Goal: Information Seeking & Learning: Learn about a topic

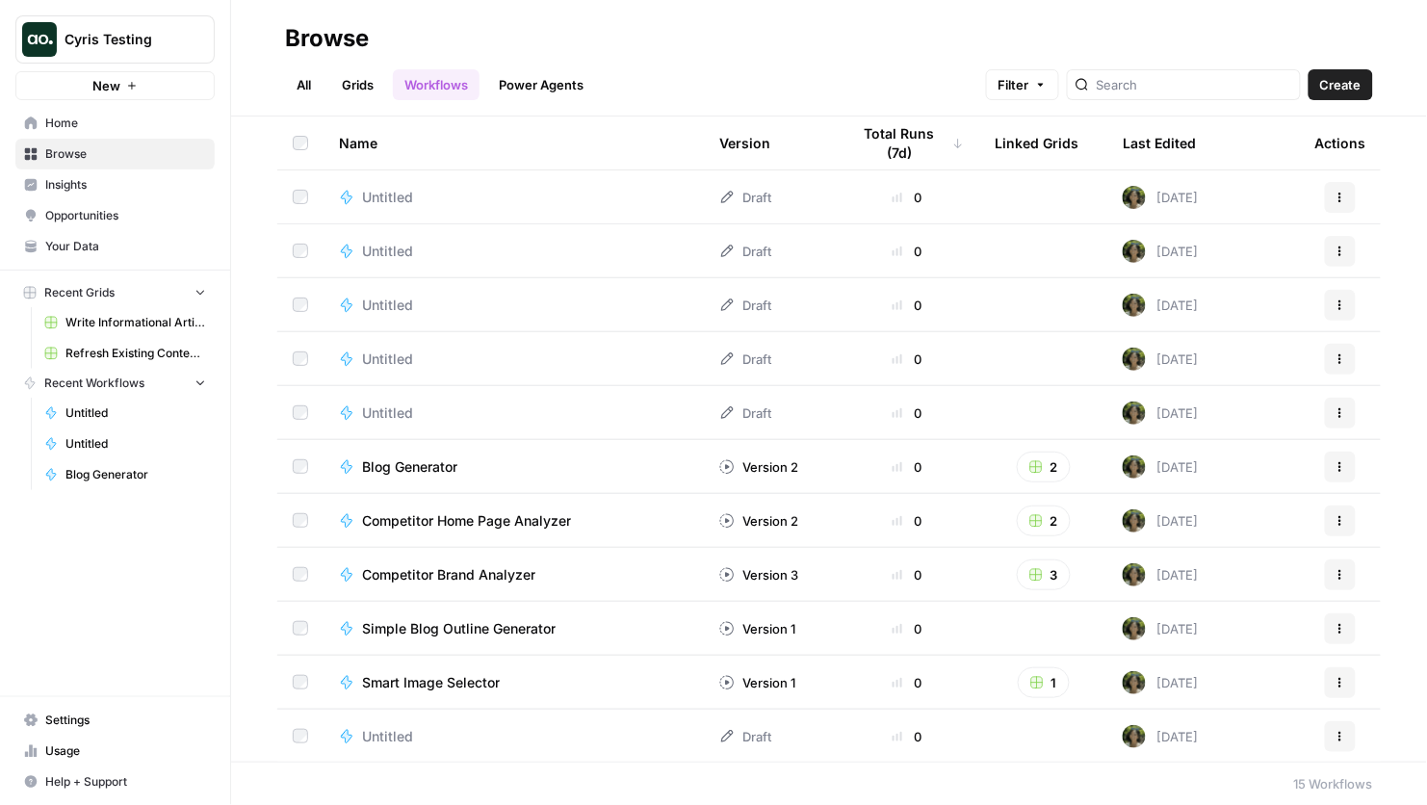
click at [131, 40] on span "Cyris Testing" at bounding box center [123, 39] width 117 height 19
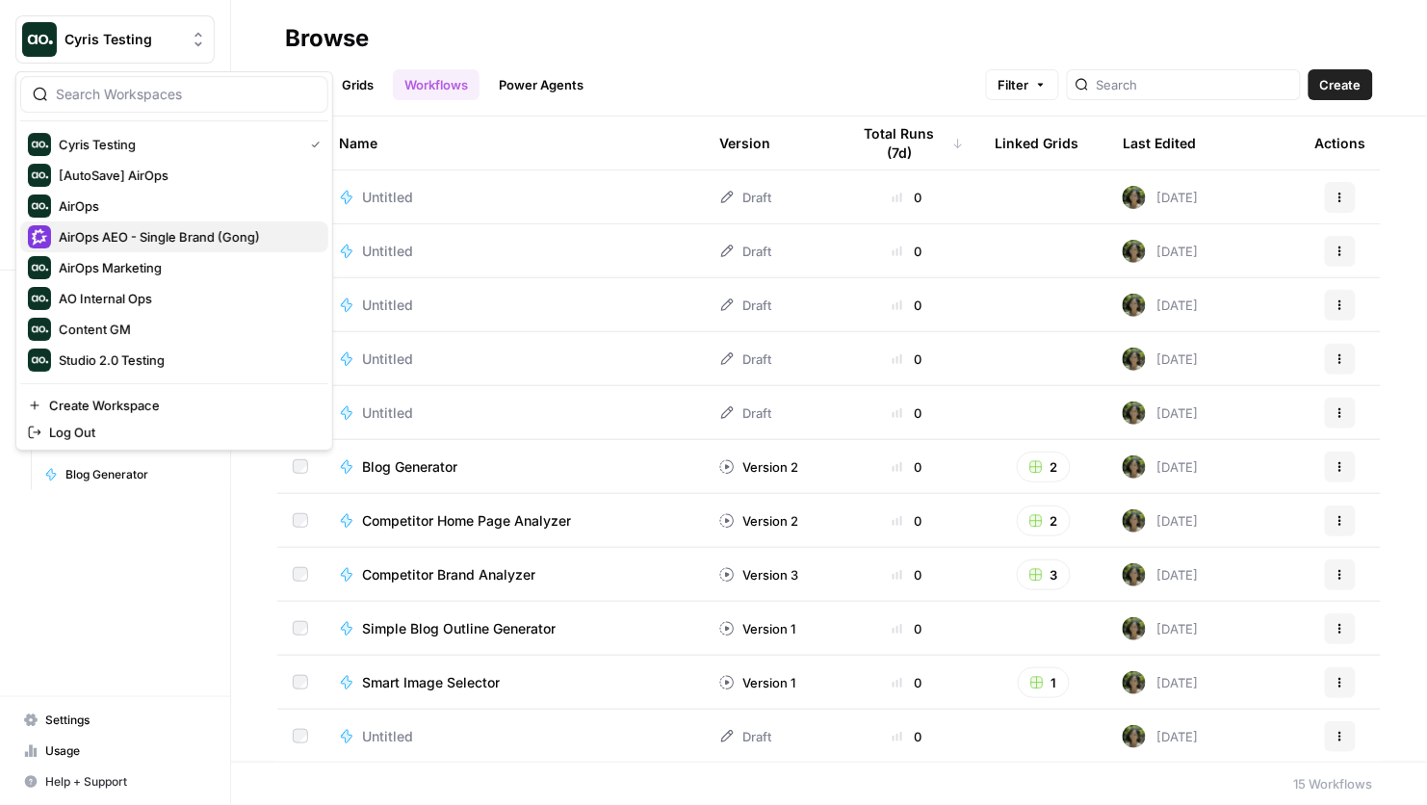
click at [158, 240] on span "AirOps AEO - Single Brand (Gong)" at bounding box center [186, 236] width 254 height 19
click at [168, 39] on span "Cyris Testing" at bounding box center [123, 39] width 117 height 19
click at [132, 234] on span "AirOps AEO - Single Brand (Gong)" at bounding box center [186, 236] width 254 height 19
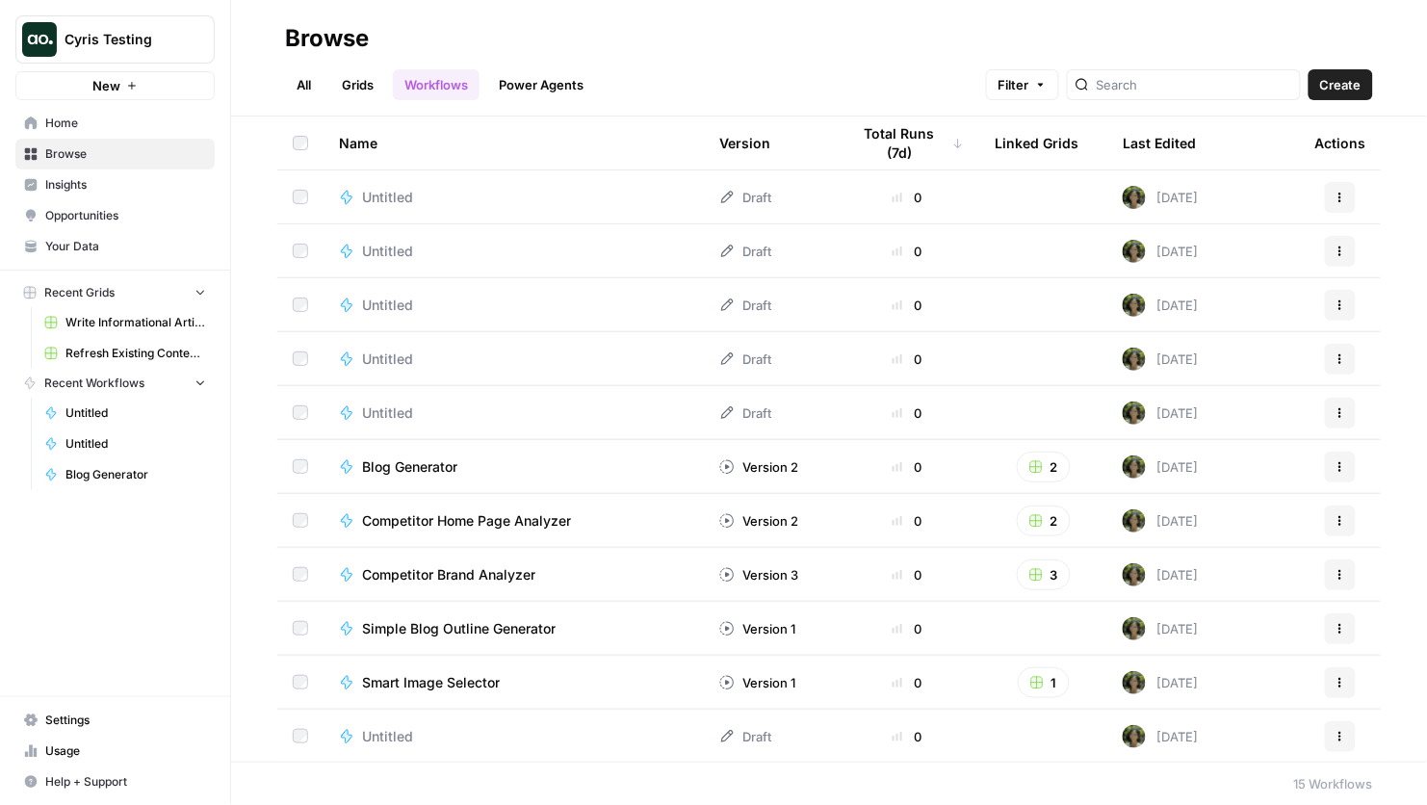
click at [130, 118] on span "Home" at bounding box center [125, 123] width 161 height 17
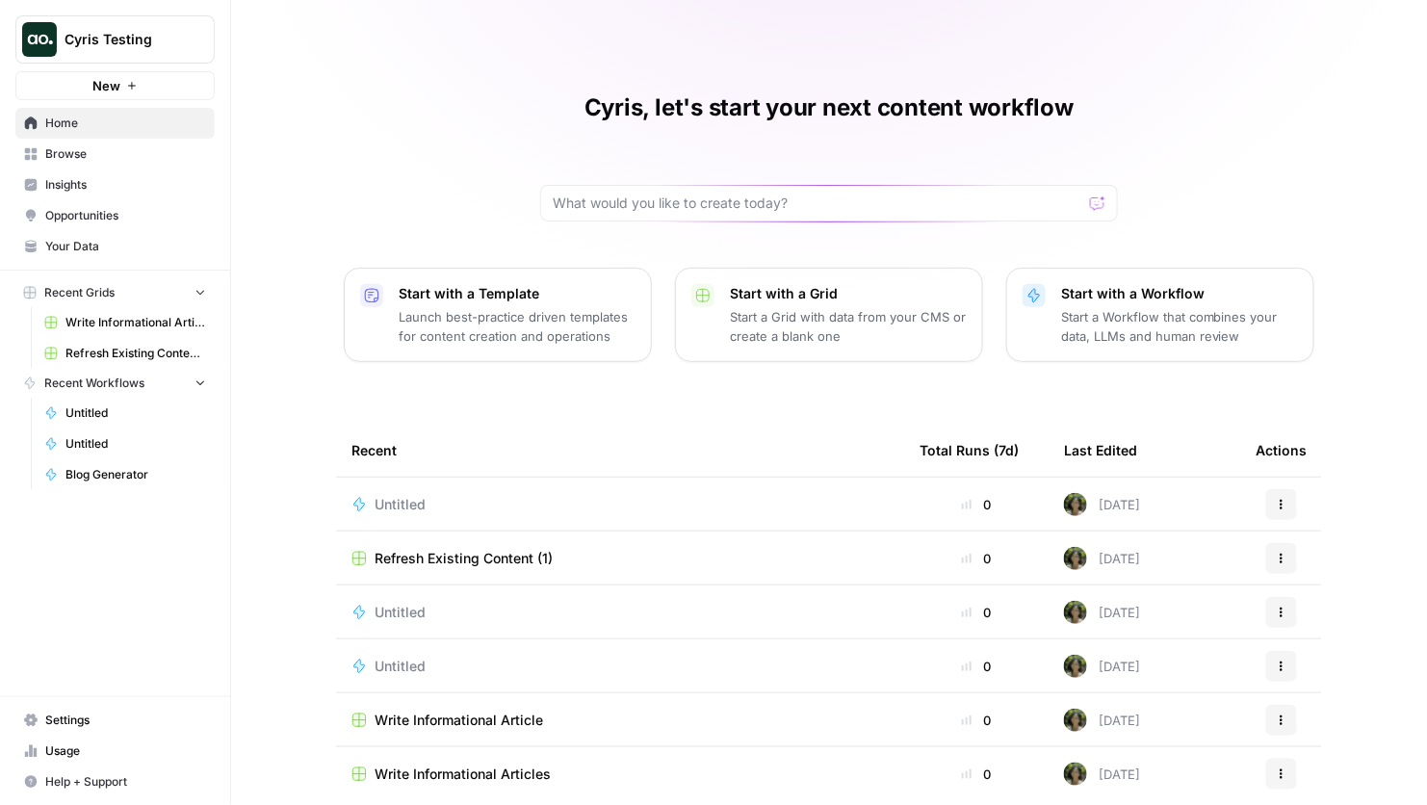
click at [139, 43] on span "Cyris Testing" at bounding box center [123, 39] width 117 height 19
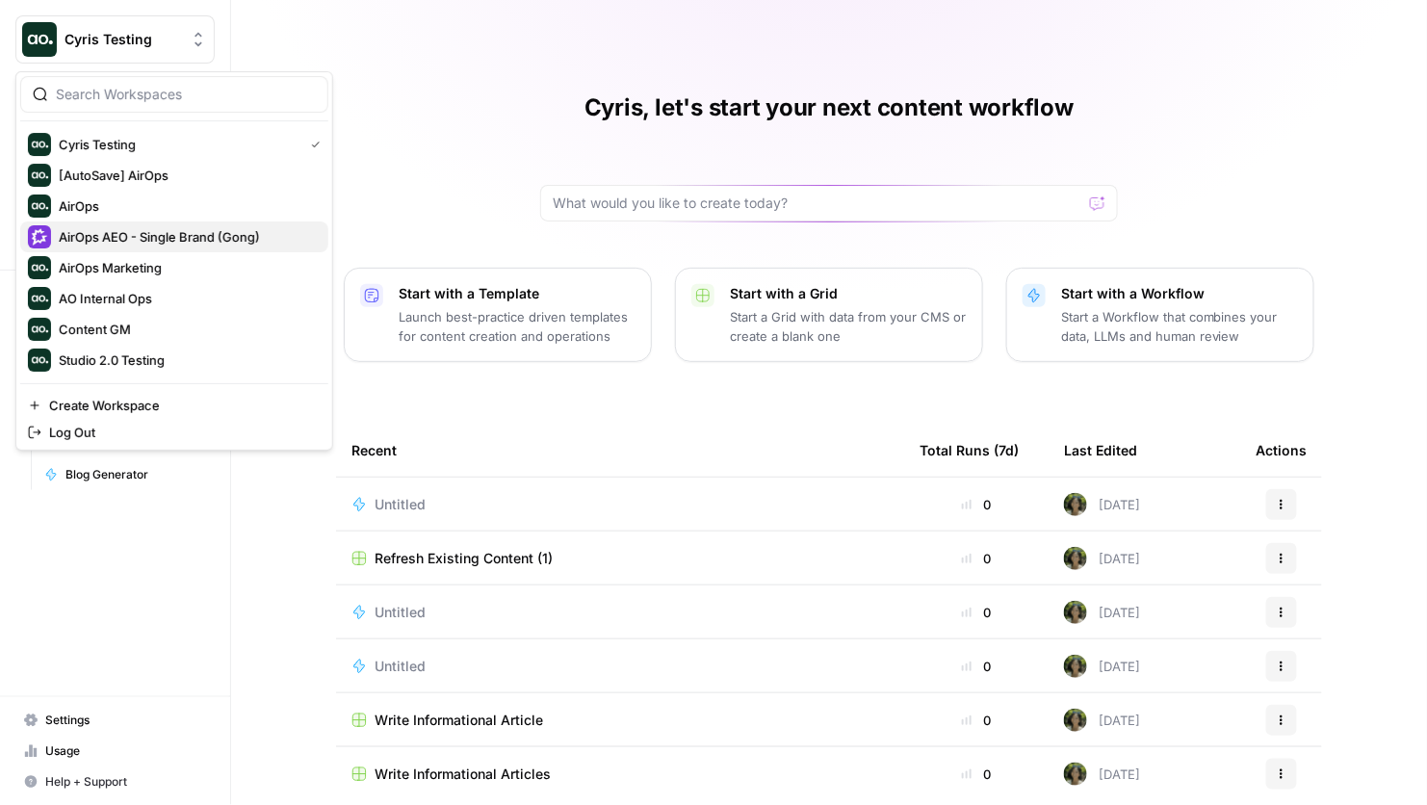
click at [146, 233] on span "AirOps AEO - Single Brand (Gong)" at bounding box center [186, 236] width 254 height 19
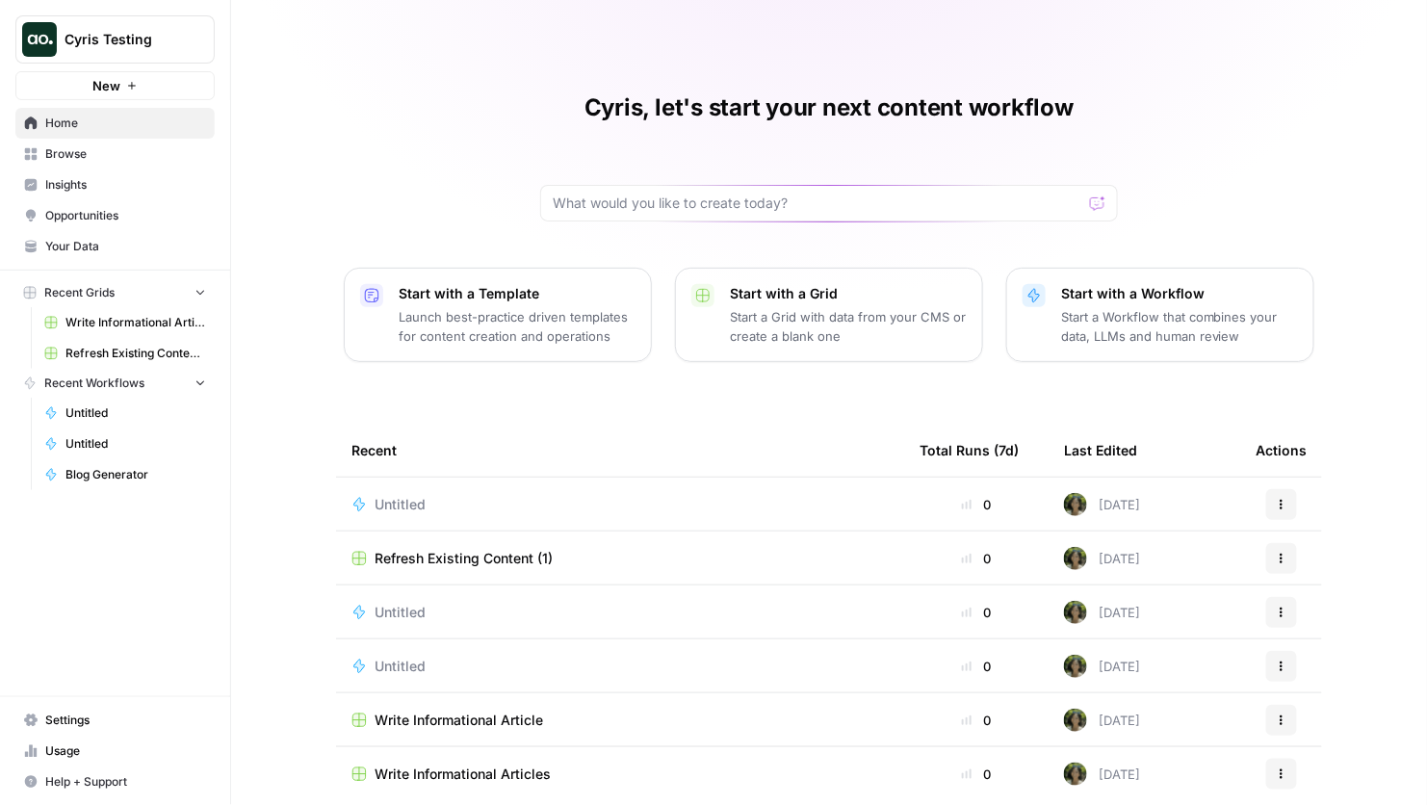
click at [128, 38] on span "Cyris Testing" at bounding box center [123, 39] width 117 height 19
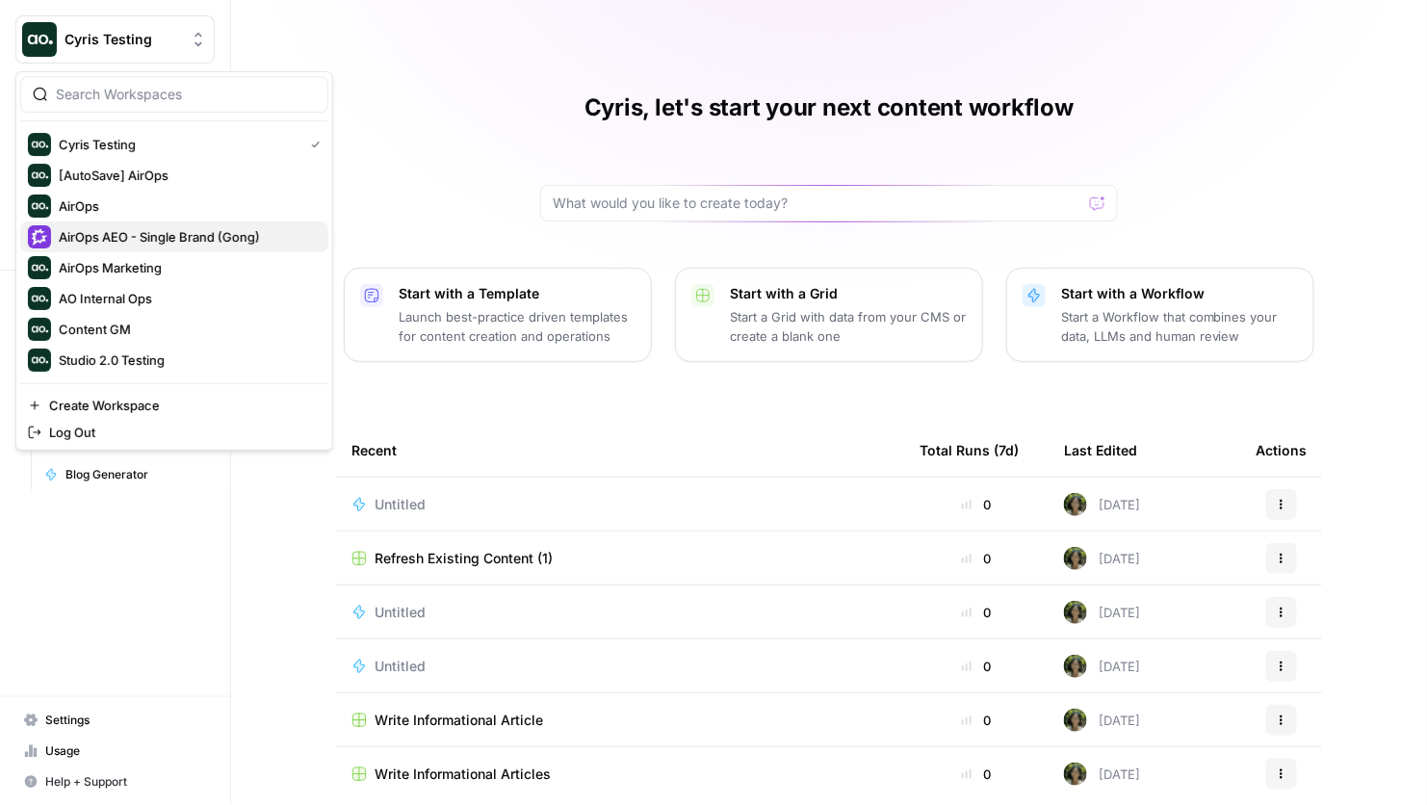
click at [125, 231] on span "AirOps AEO - Single Brand (Gong)" at bounding box center [186, 236] width 254 height 19
click at [147, 36] on span "Cyris Testing" at bounding box center [123, 39] width 117 height 19
click at [166, 272] on span "AirOps Marketing" at bounding box center [186, 267] width 254 height 19
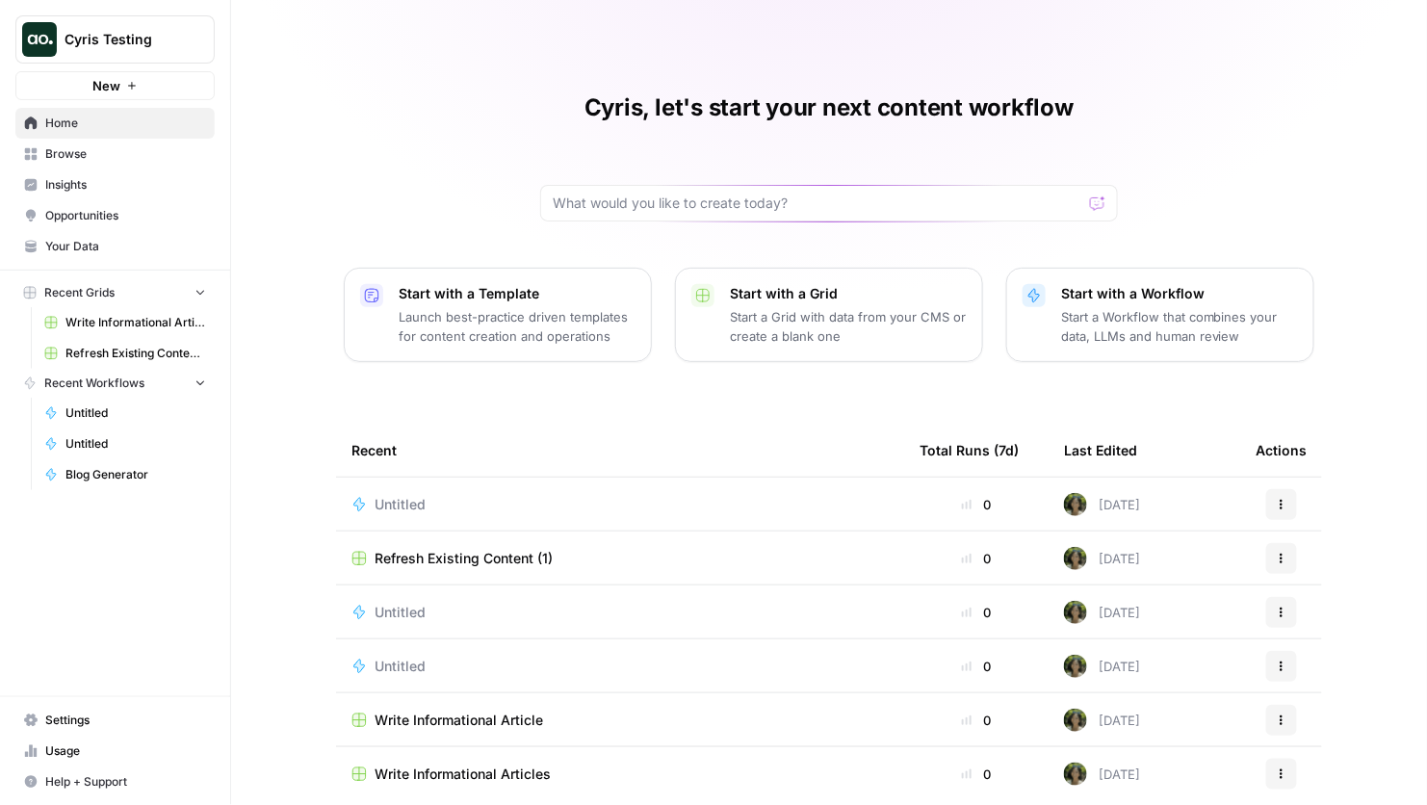
click at [190, 24] on button "Cyris Testing" at bounding box center [114, 39] width 199 height 48
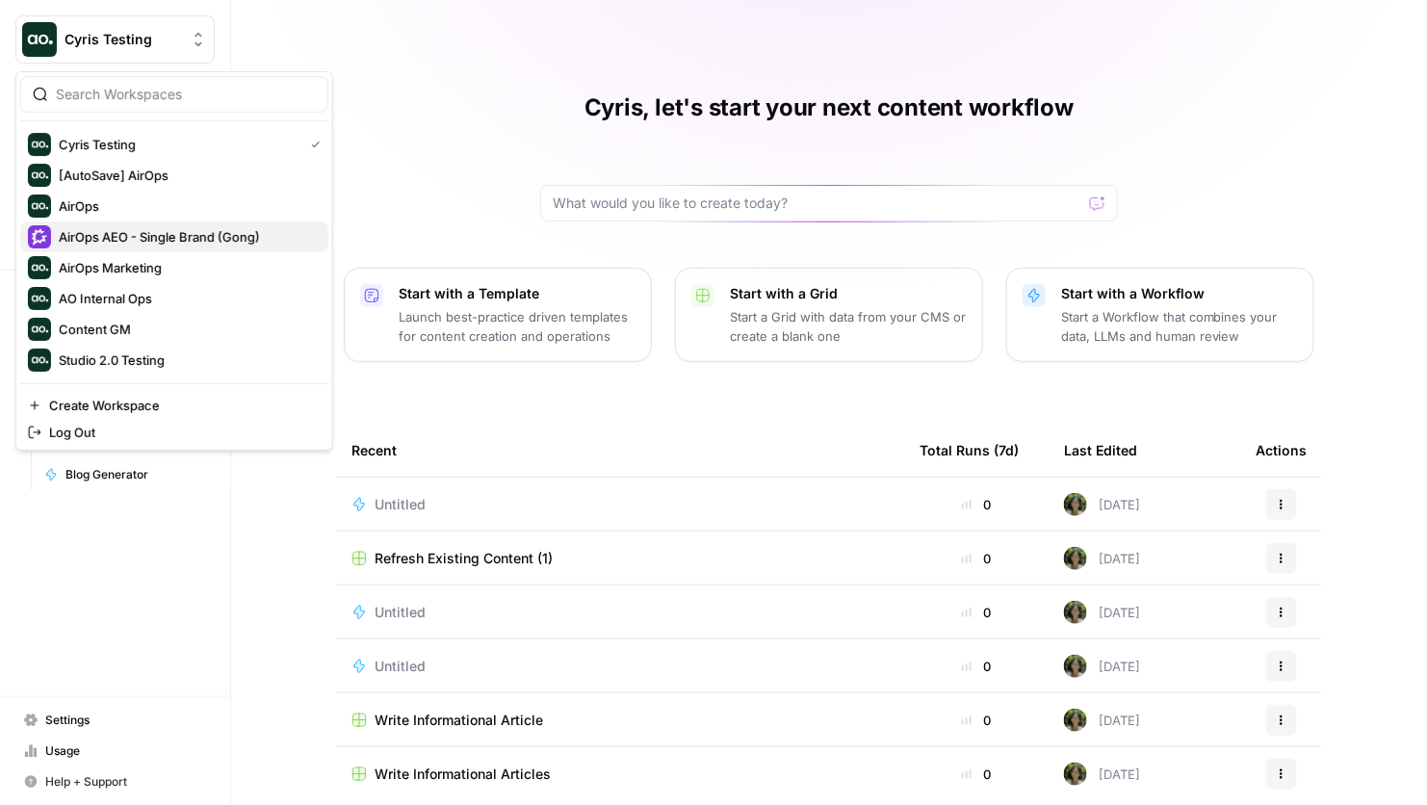
click at [171, 236] on span "AirOps AEO - Single Brand (Gong)" at bounding box center [186, 236] width 254 height 19
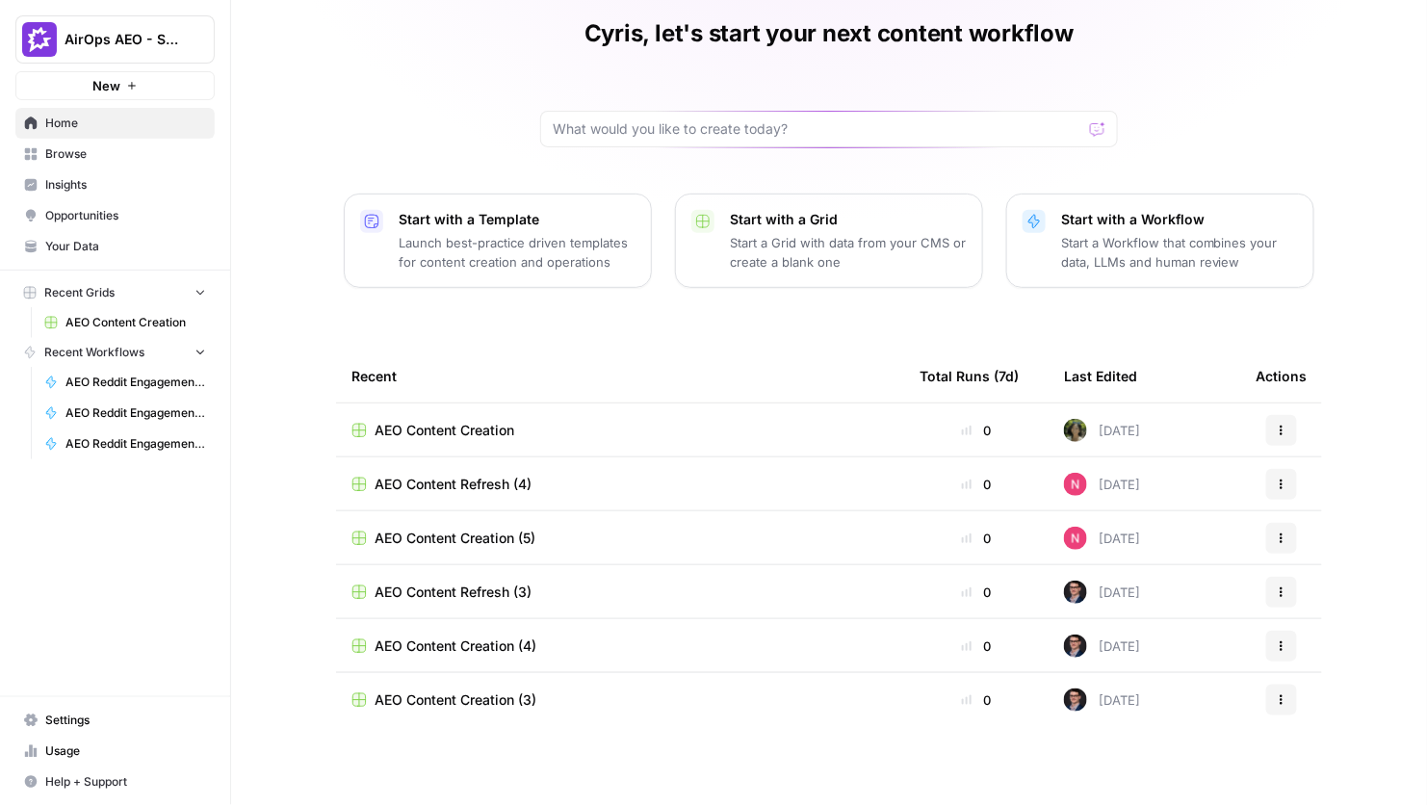
scroll to position [71, 0]
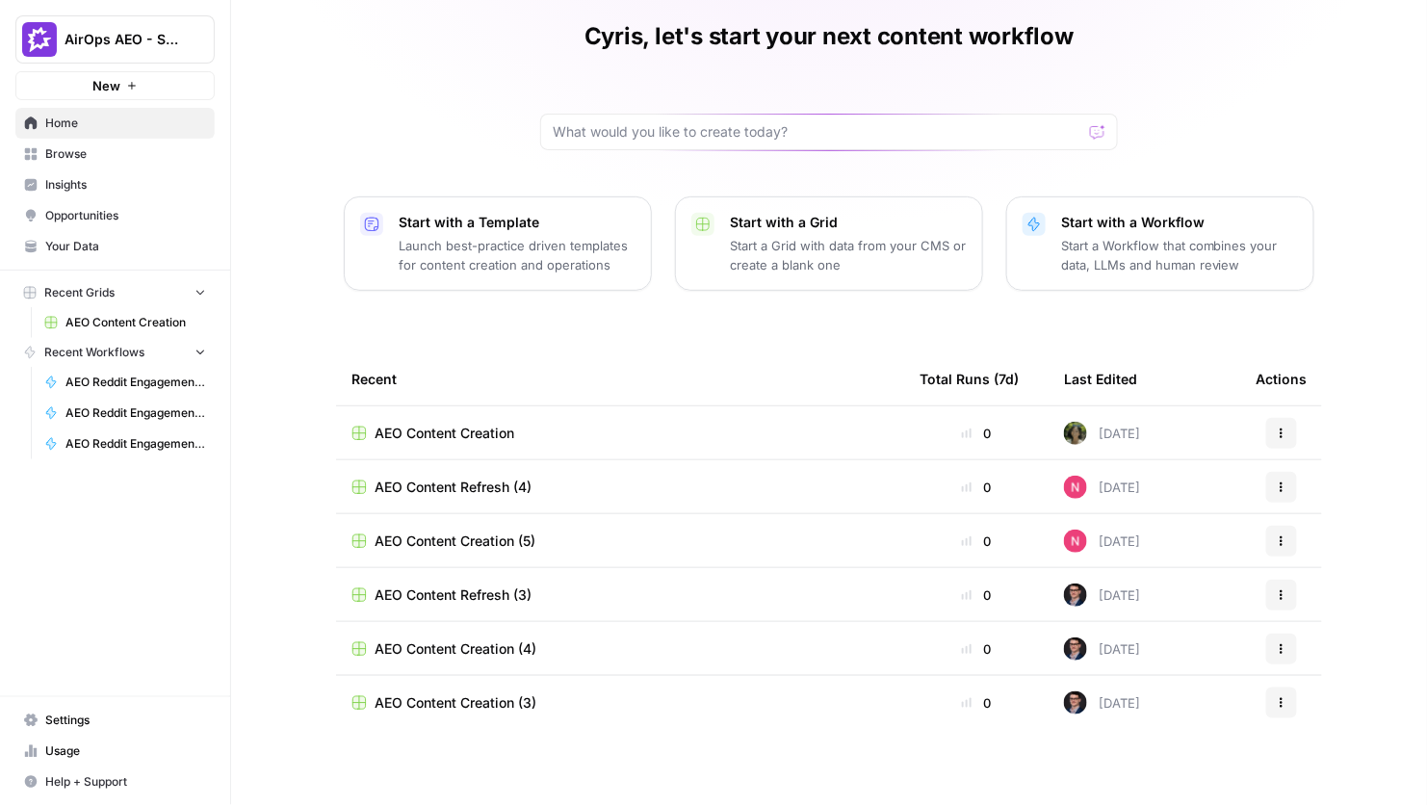
click at [173, 155] on span "Browse" at bounding box center [125, 153] width 161 height 17
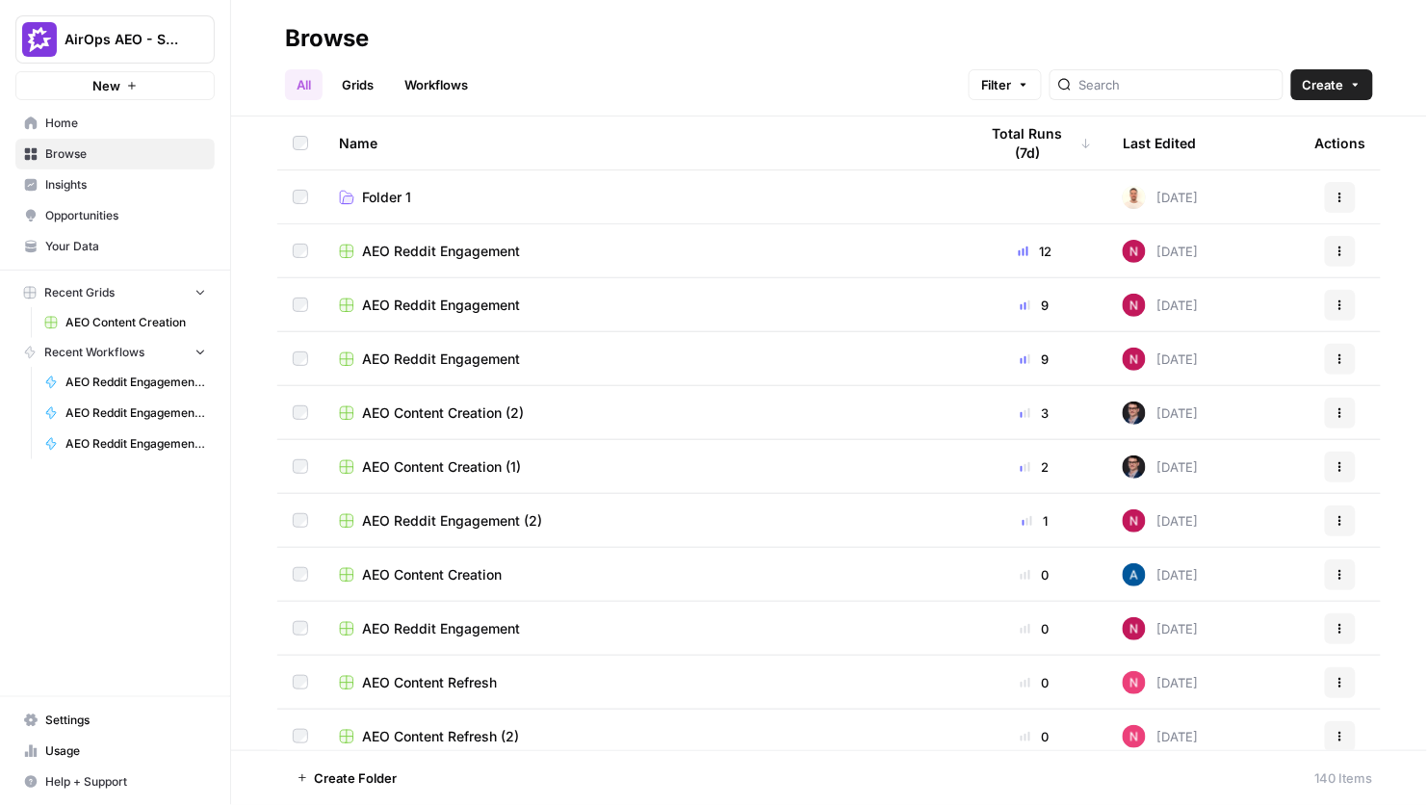
click at [169, 188] on span "Insights" at bounding box center [125, 184] width 161 height 17
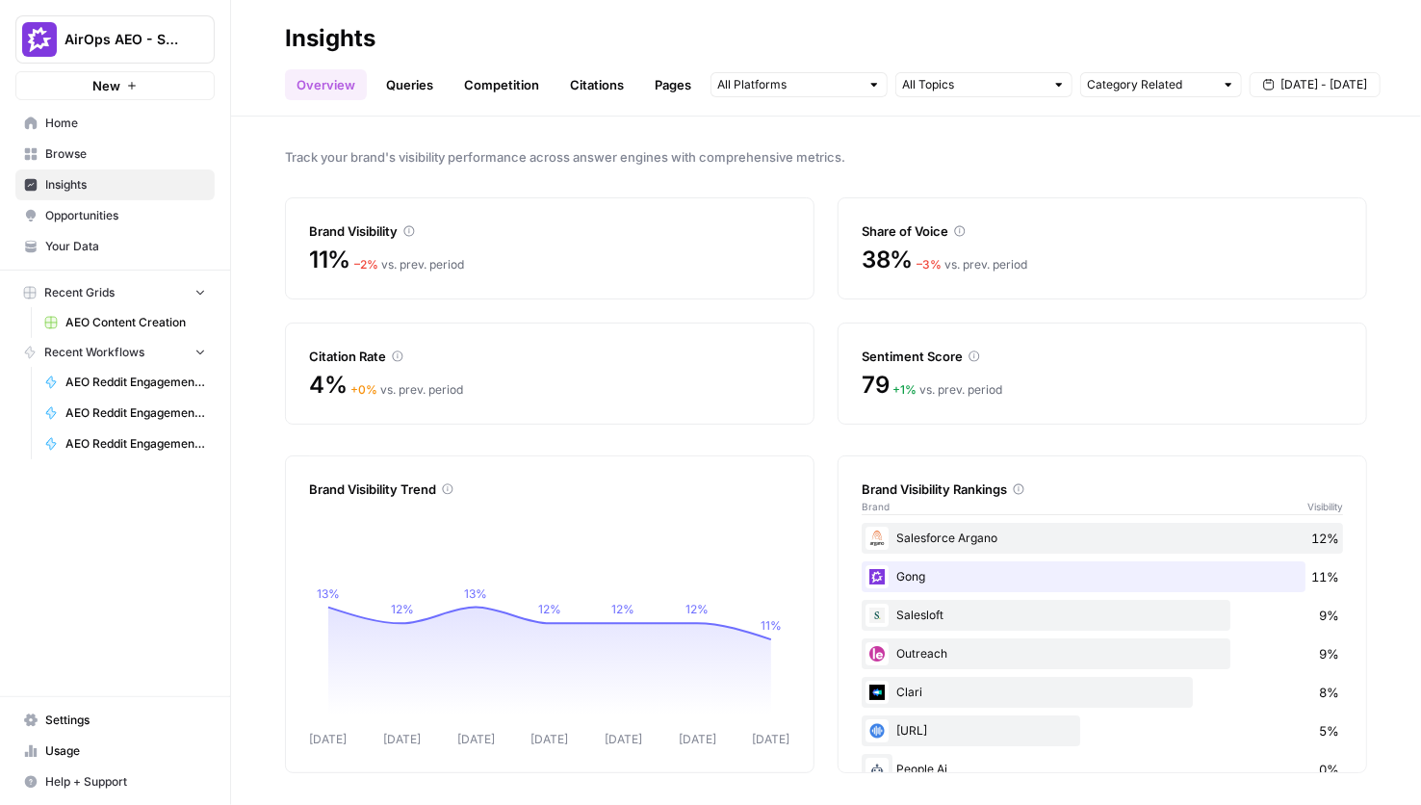
click at [611, 91] on link "Citations" at bounding box center [596, 84] width 77 height 31
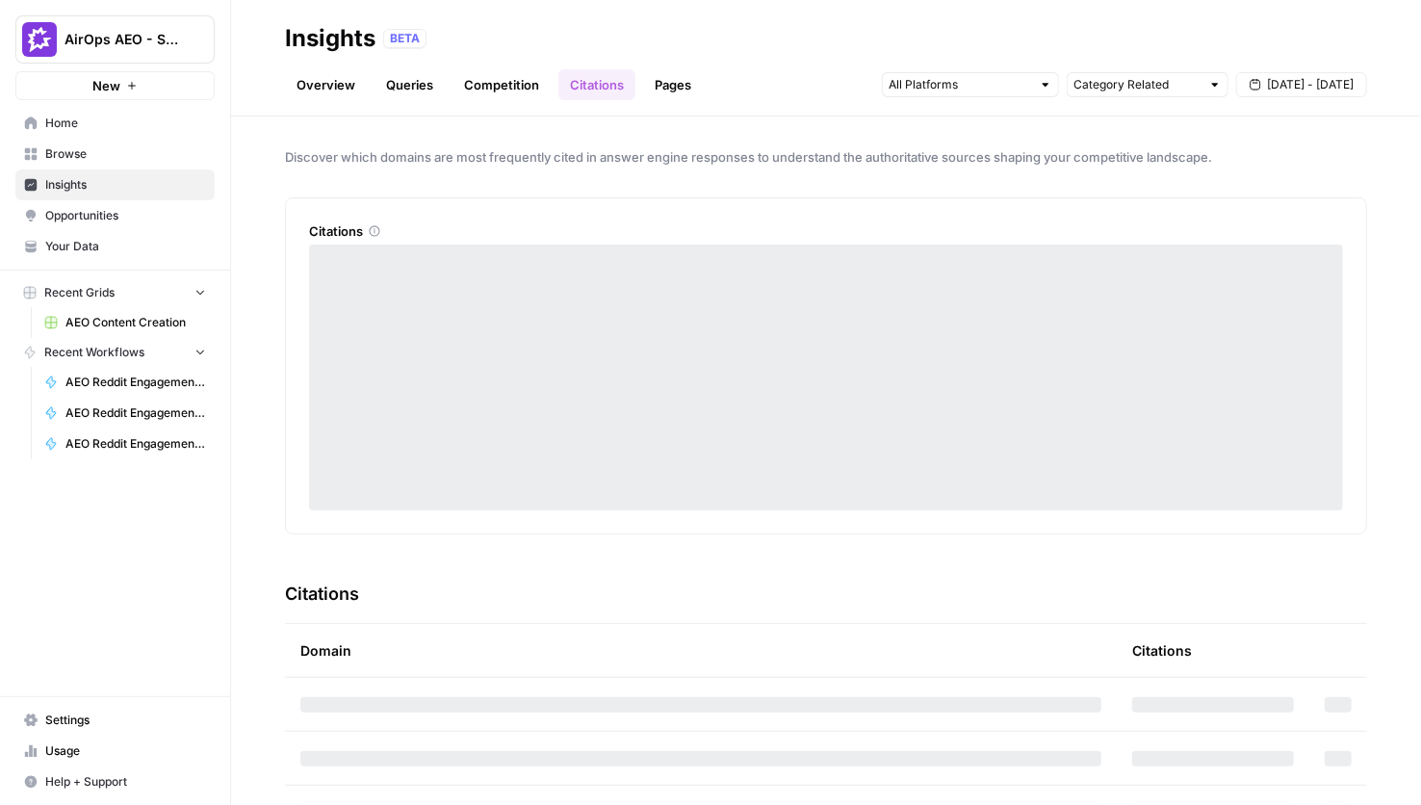
click at [312, 85] on link "Overview" at bounding box center [326, 84] width 82 height 31
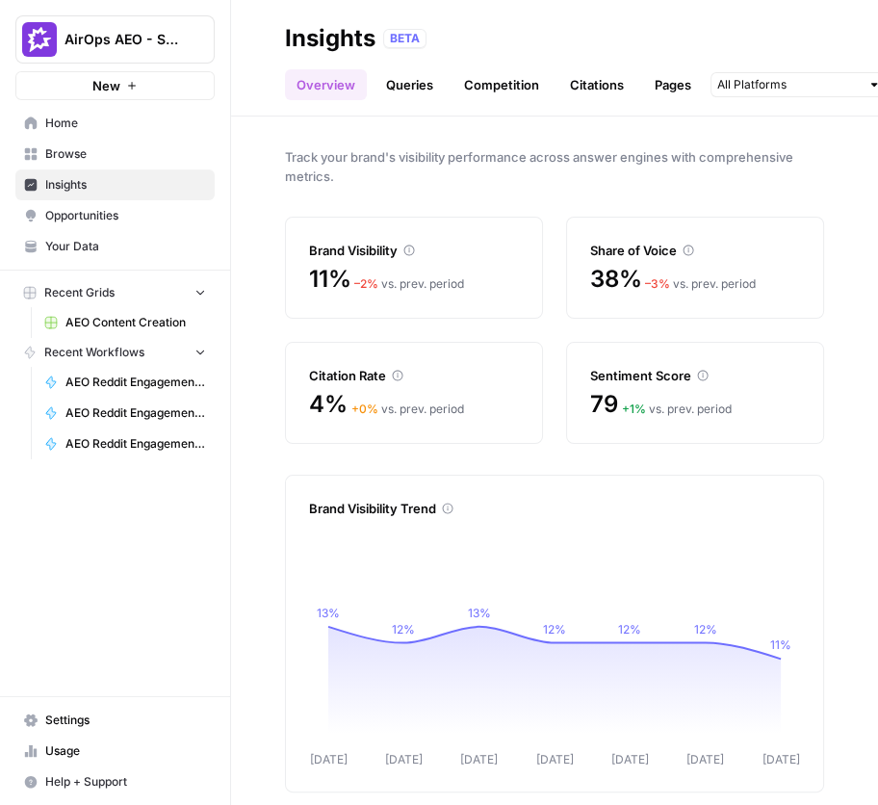
click at [408, 37] on div "BETA" at bounding box center [404, 38] width 43 height 19
click at [423, 37] on div "BETA" at bounding box center [404, 38] width 43 height 19
click at [418, 39] on div "BETA" at bounding box center [404, 38] width 43 height 19
click at [413, 93] on link "Queries" at bounding box center [410, 84] width 70 height 31
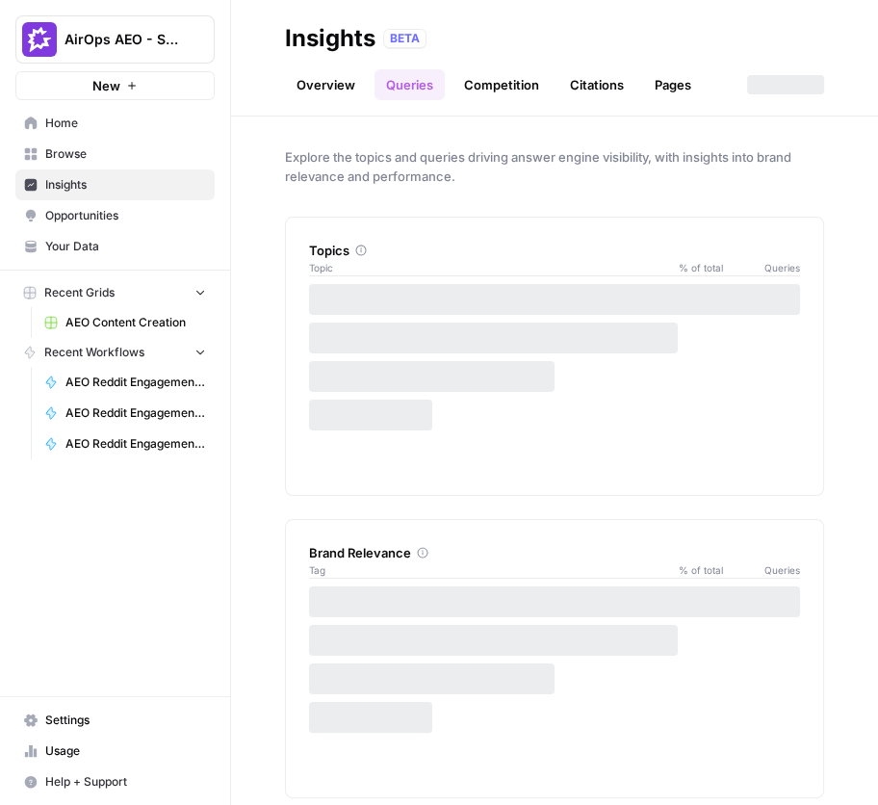
click at [330, 78] on link "Overview" at bounding box center [326, 84] width 82 height 31
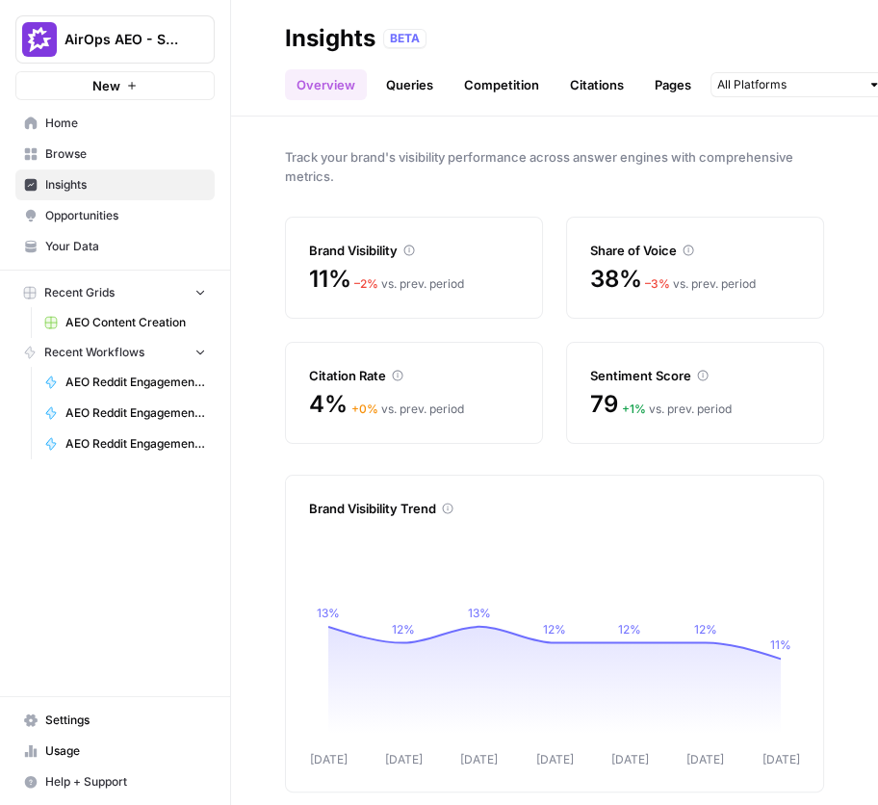
click at [417, 47] on div "BETA" at bounding box center [404, 38] width 43 height 19
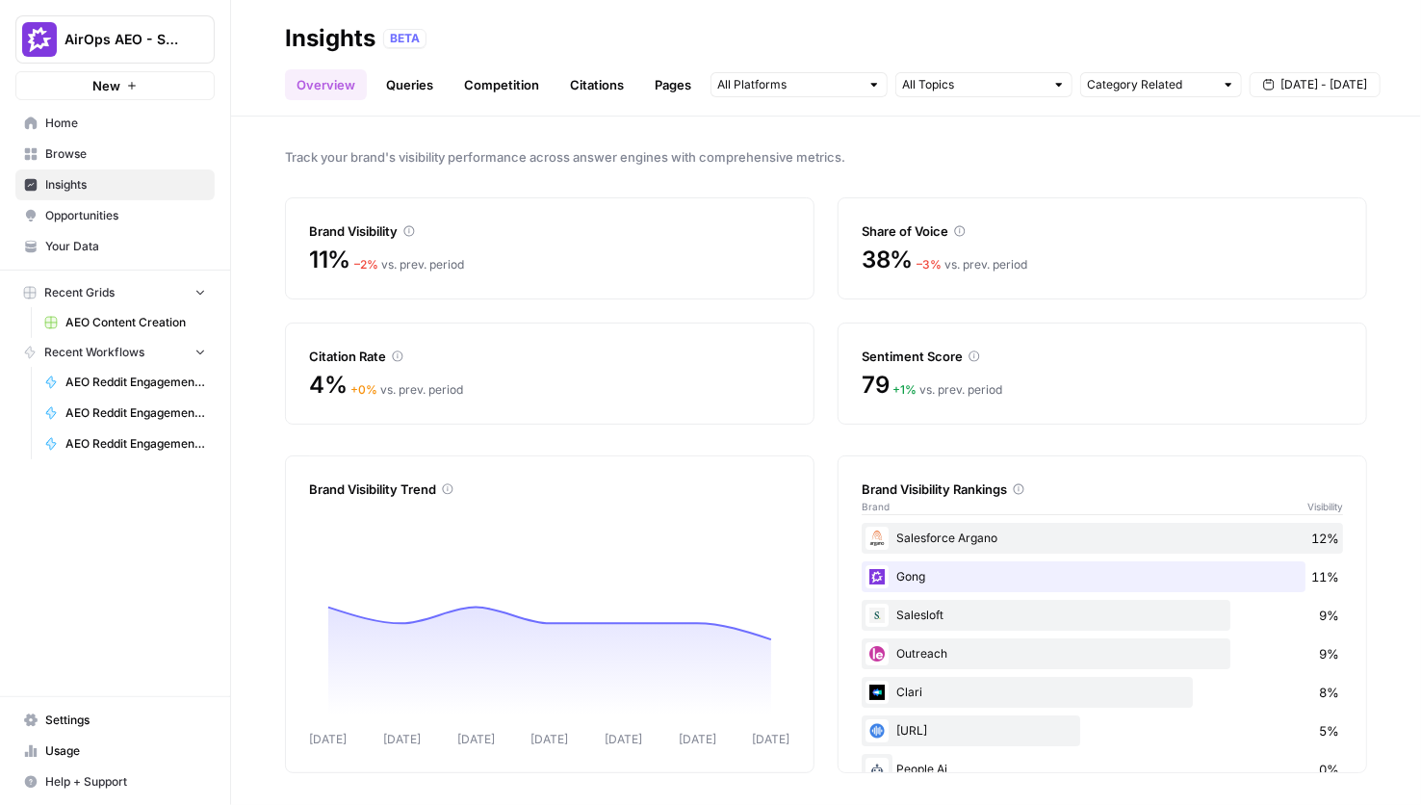
click at [418, 39] on div "BETA" at bounding box center [404, 38] width 43 height 19
drag, startPoint x: 415, startPoint y: 39, endPoint x: 384, endPoint y: 39, distance: 30.8
click at [389, 39] on div "BETA" at bounding box center [404, 38] width 43 height 19
click at [389, 84] on link "Queries" at bounding box center [410, 84] width 70 height 31
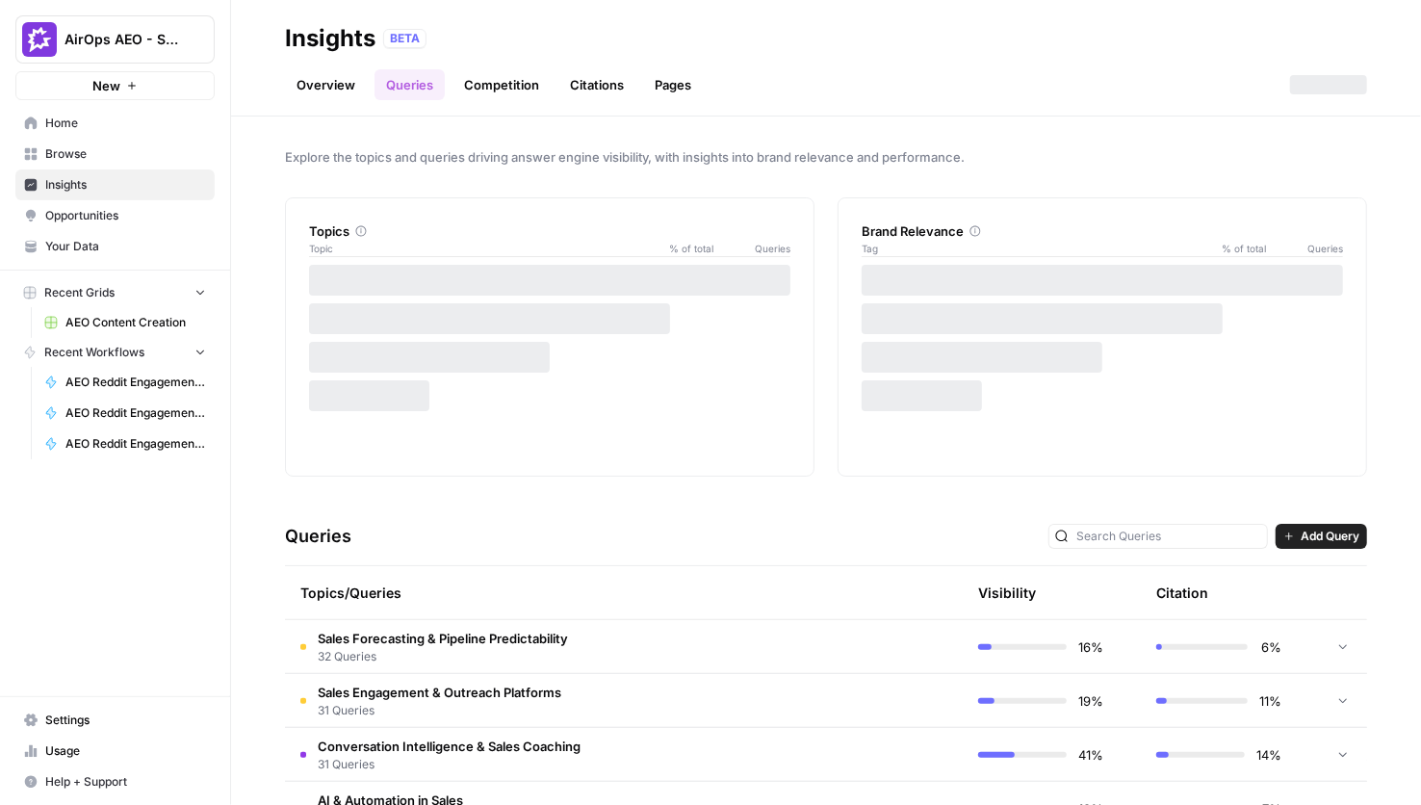
click at [455, 86] on link "Competition" at bounding box center [502, 84] width 98 height 31
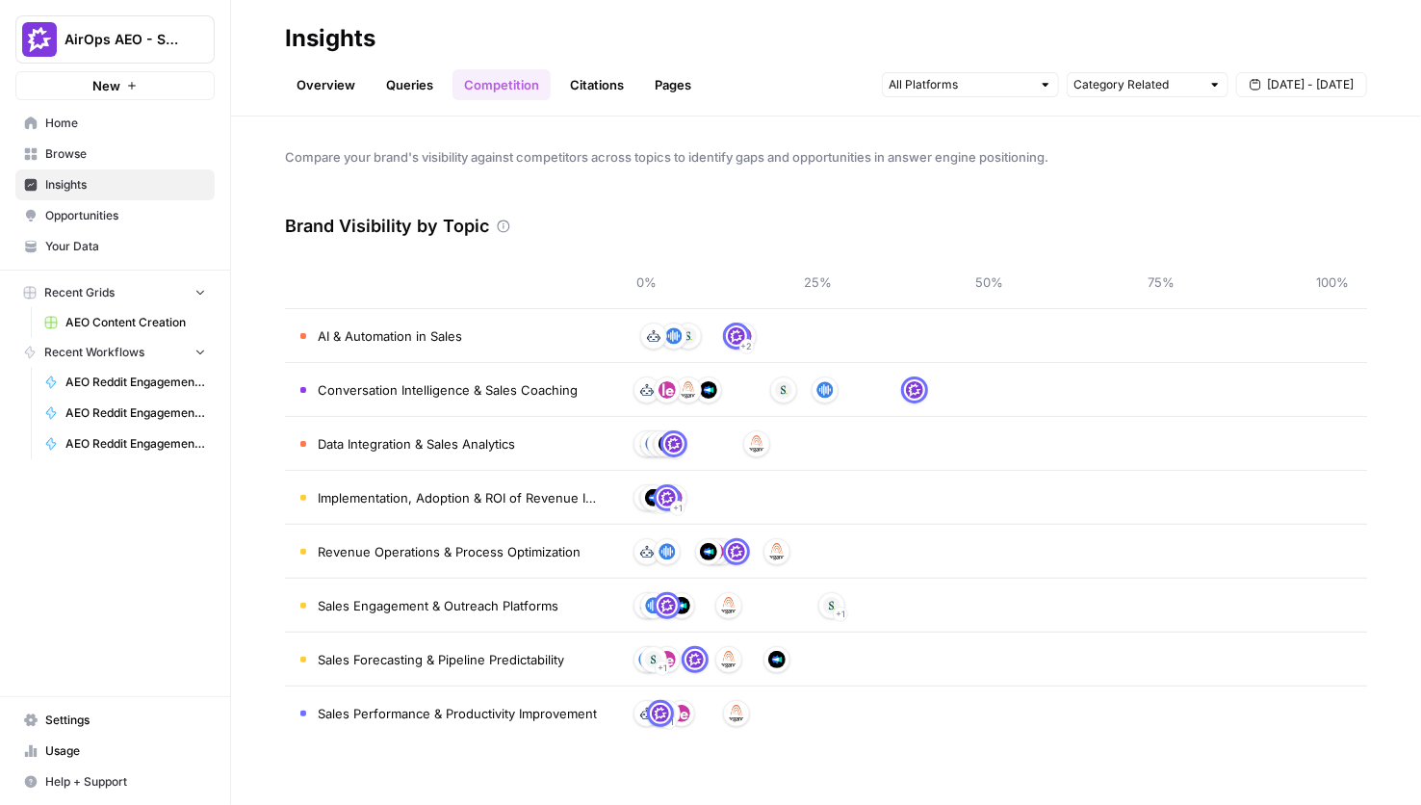
click at [402, 83] on link "Queries" at bounding box center [410, 84] width 70 height 31
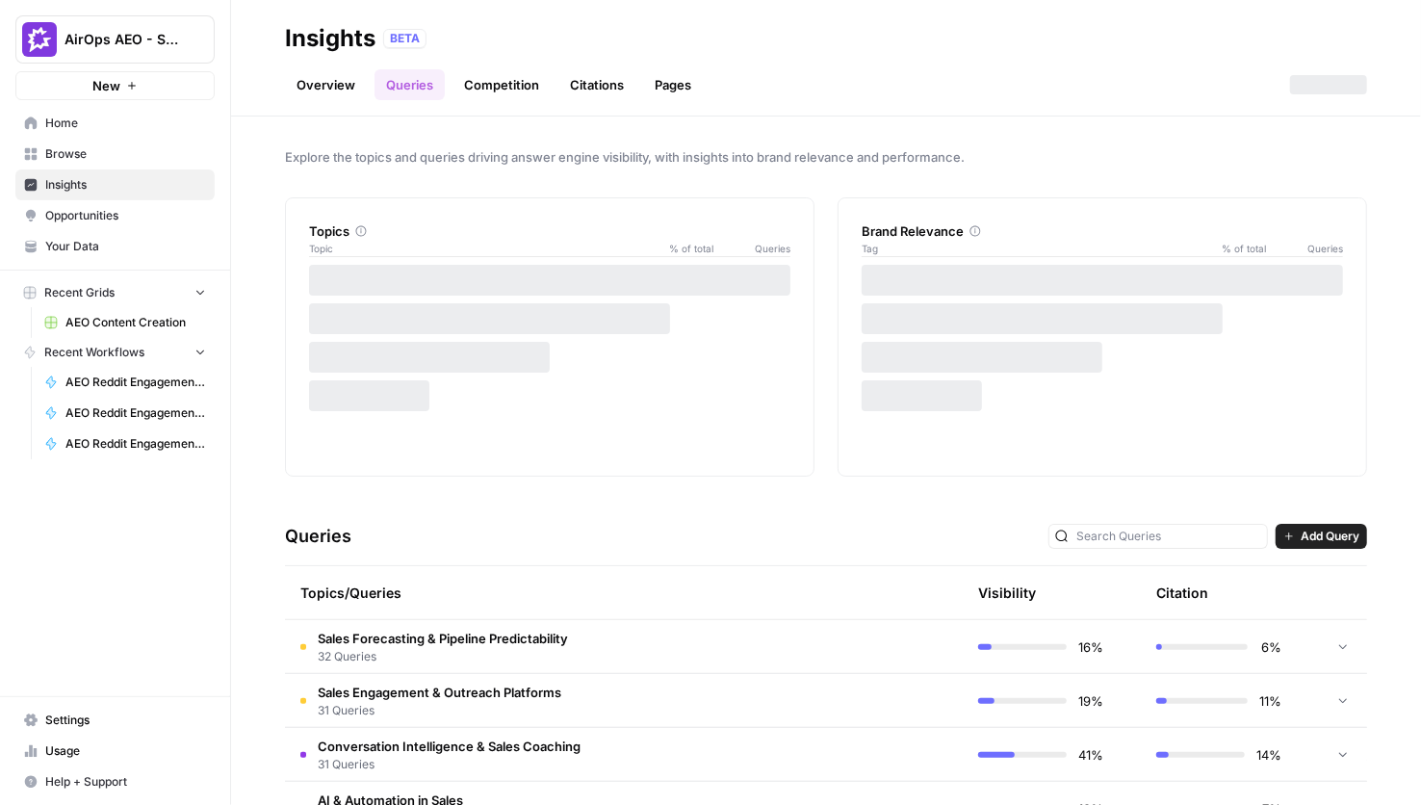
click at [335, 83] on link "Overview" at bounding box center [326, 84] width 82 height 31
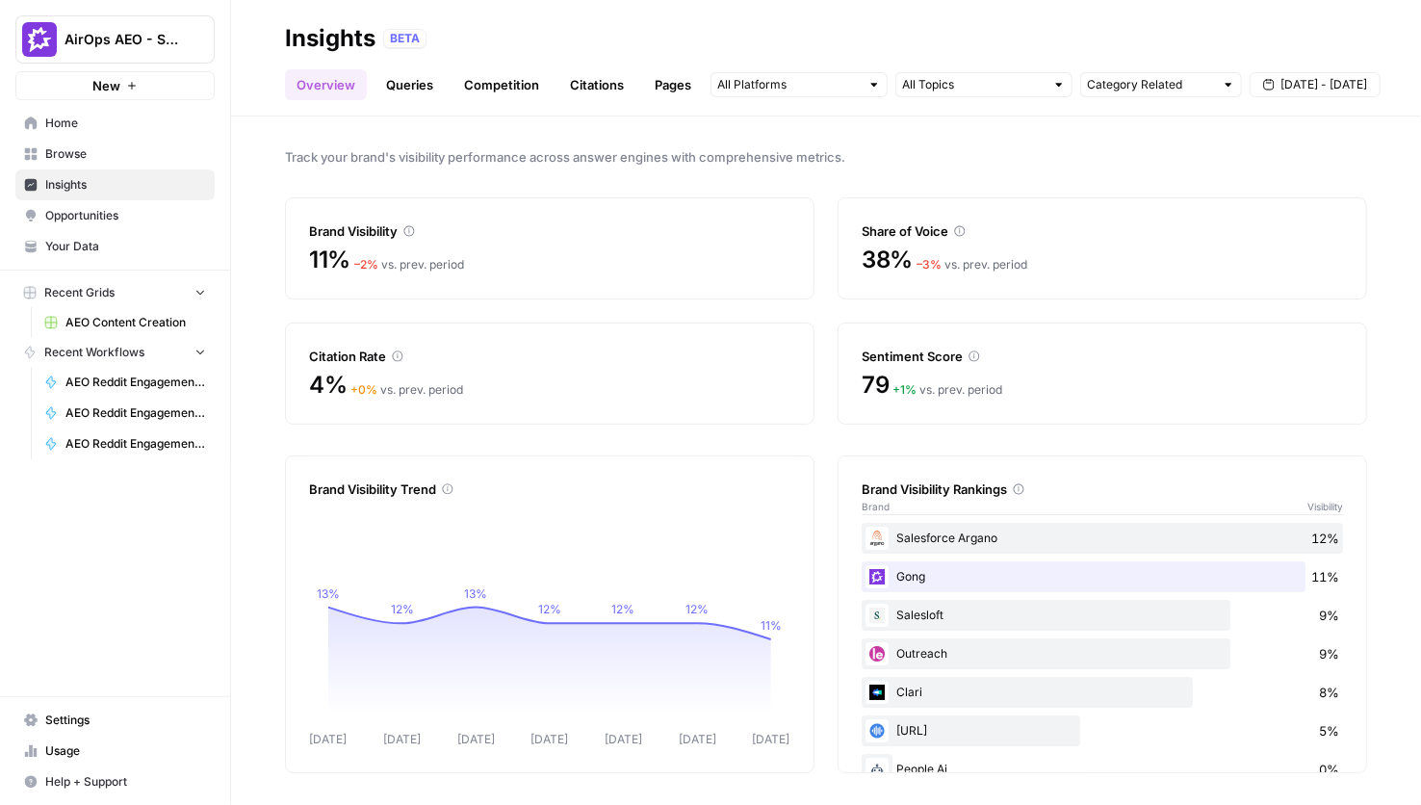
click at [143, 217] on span "Opportunities" at bounding box center [125, 215] width 161 height 17
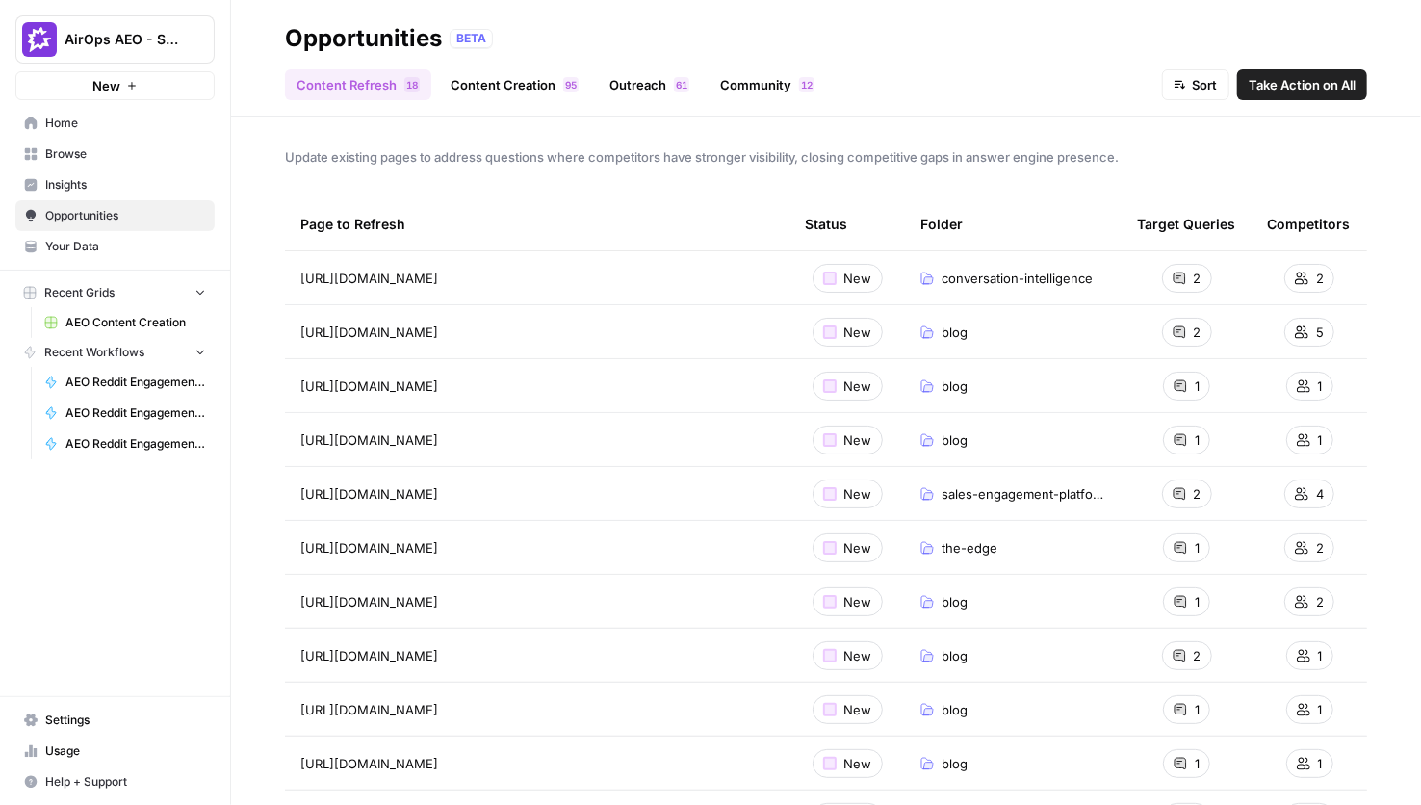
click at [145, 248] on span "Your Data" at bounding box center [125, 246] width 161 height 17
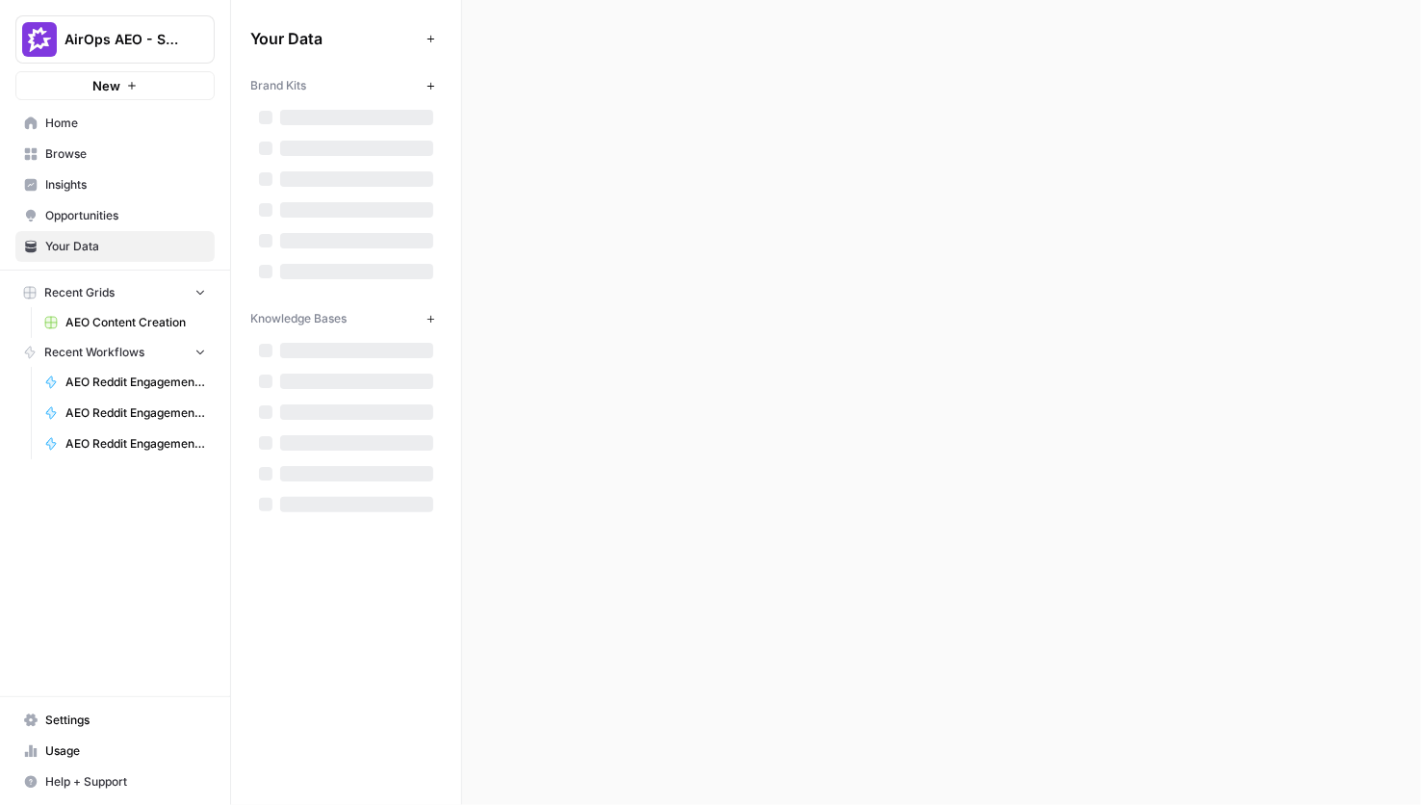
click at [155, 169] on link "Insights" at bounding box center [114, 184] width 199 height 31
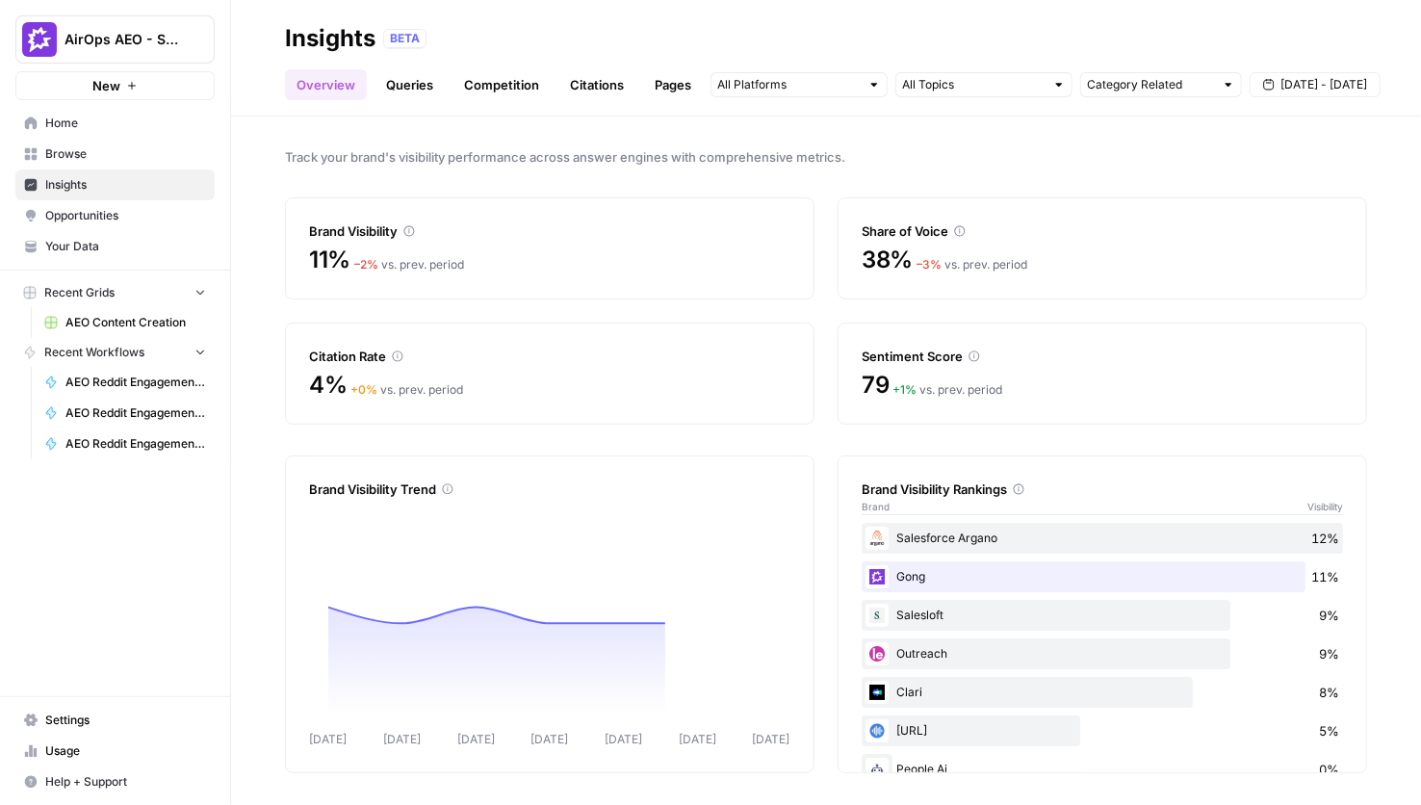
click at [159, 148] on span "Browse" at bounding box center [125, 153] width 161 height 17
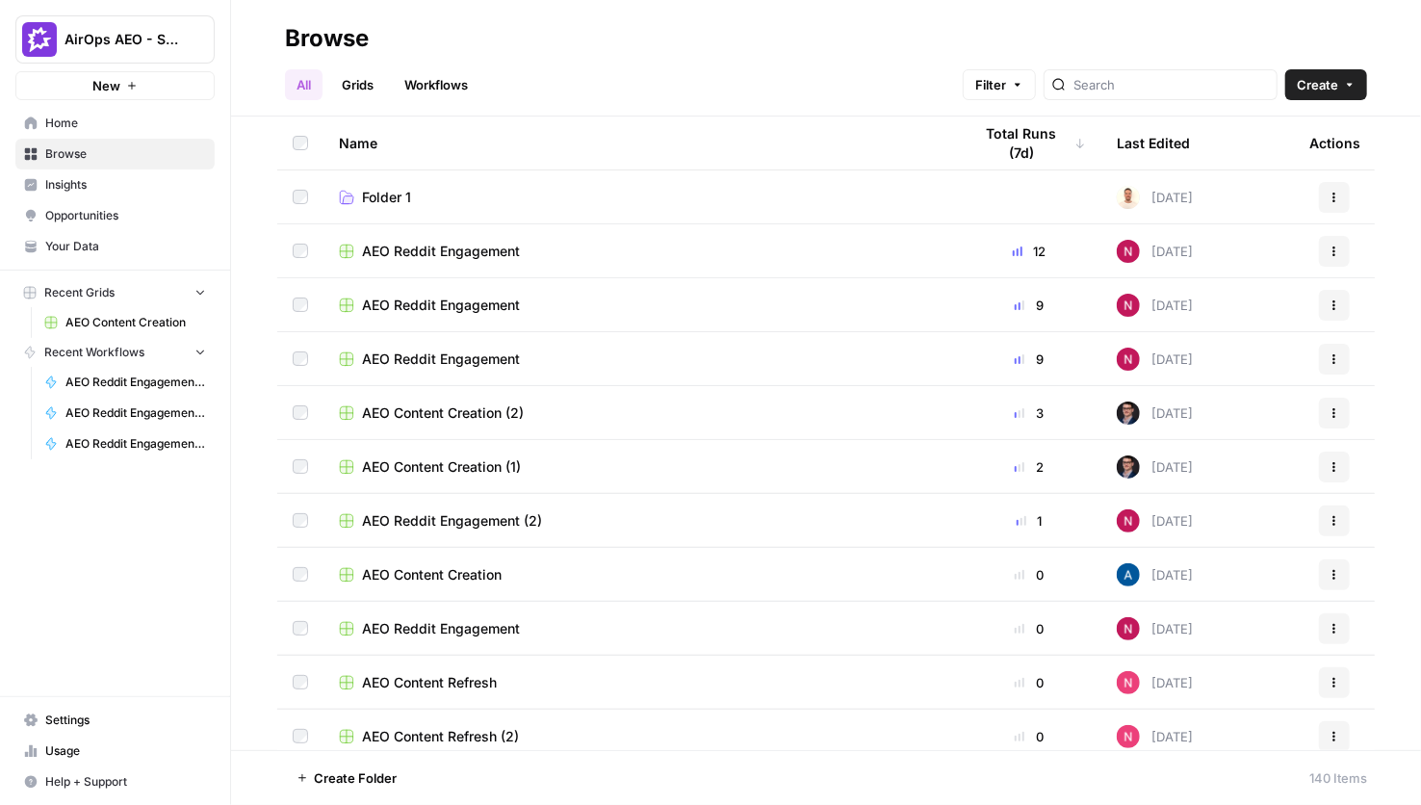
click at [169, 126] on span "Home" at bounding box center [125, 123] width 161 height 17
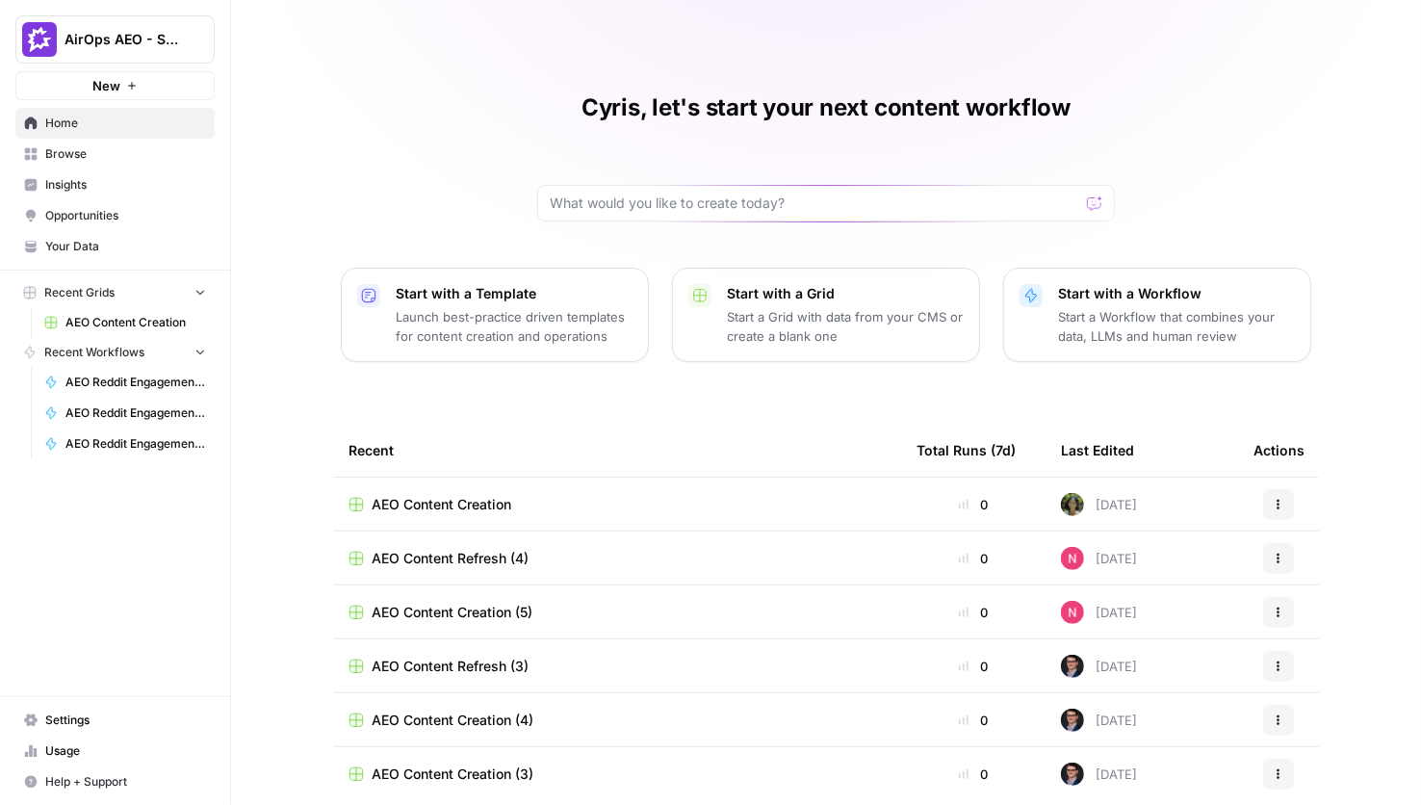
click at [134, 184] on span "Insights" at bounding box center [125, 184] width 161 height 17
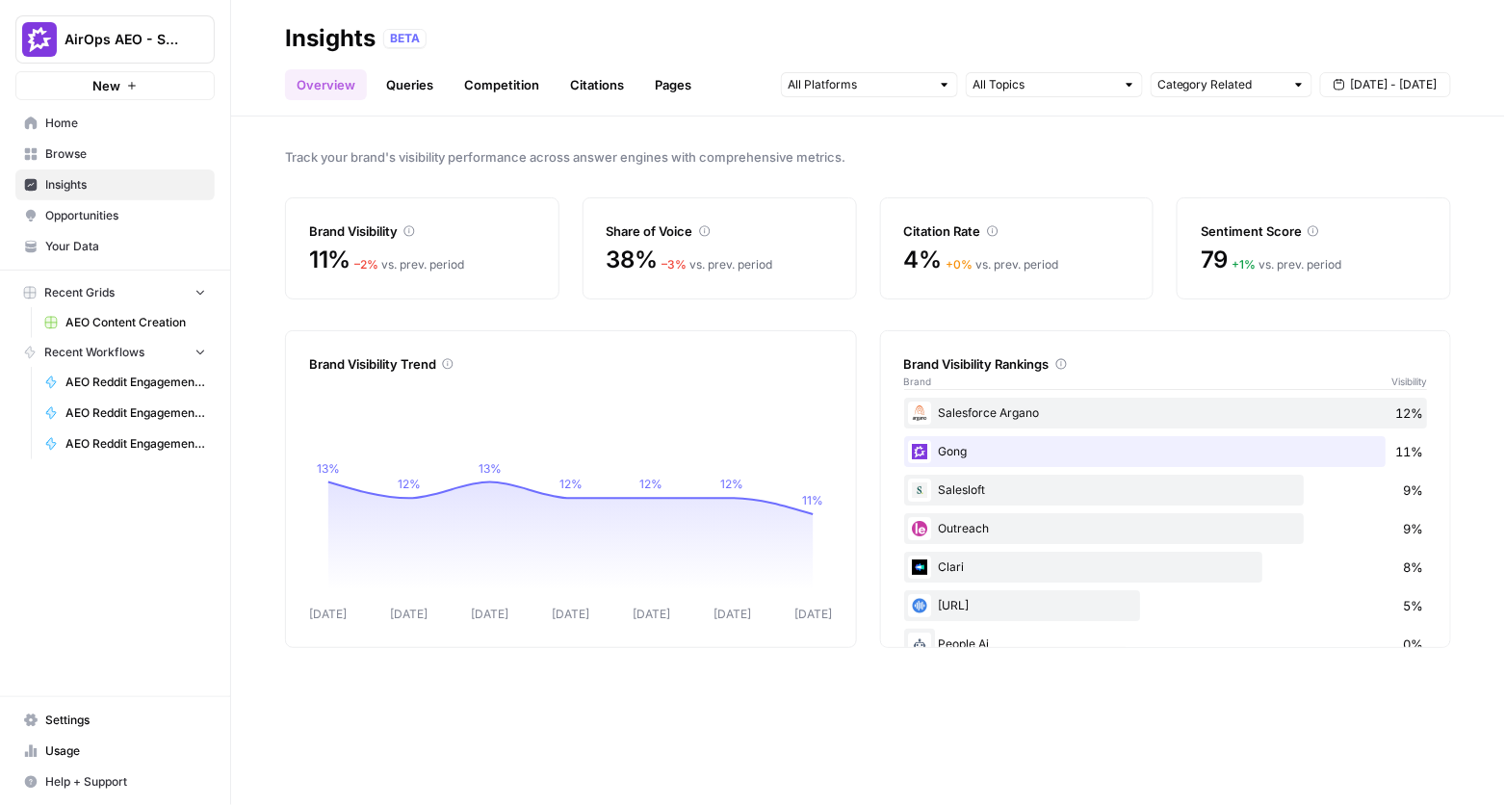
click at [403, 76] on link "Queries" at bounding box center [410, 84] width 70 height 31
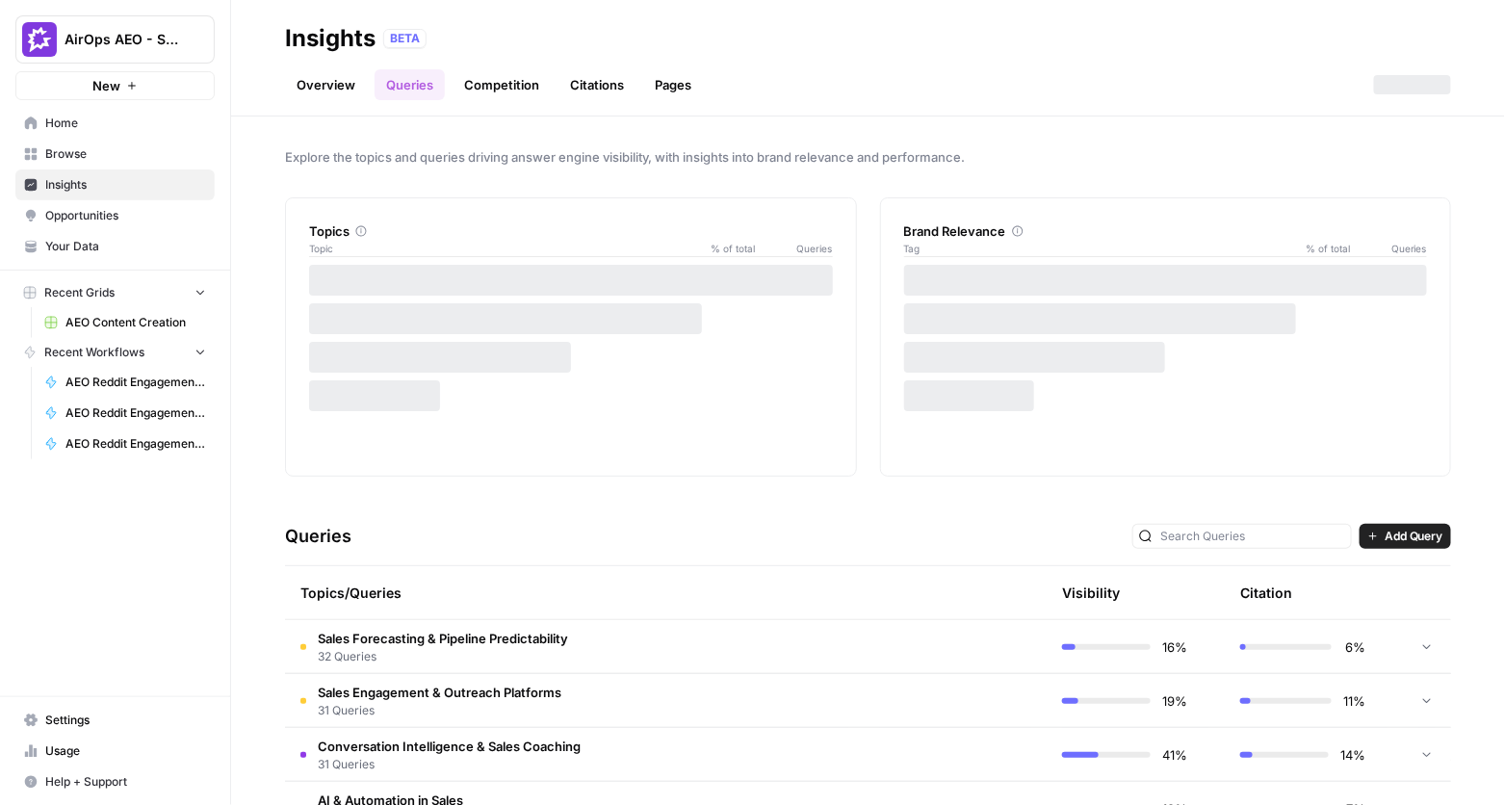
click at [653, 88] on link "Pages" at bounding box center [673, 84] width 60 height 31
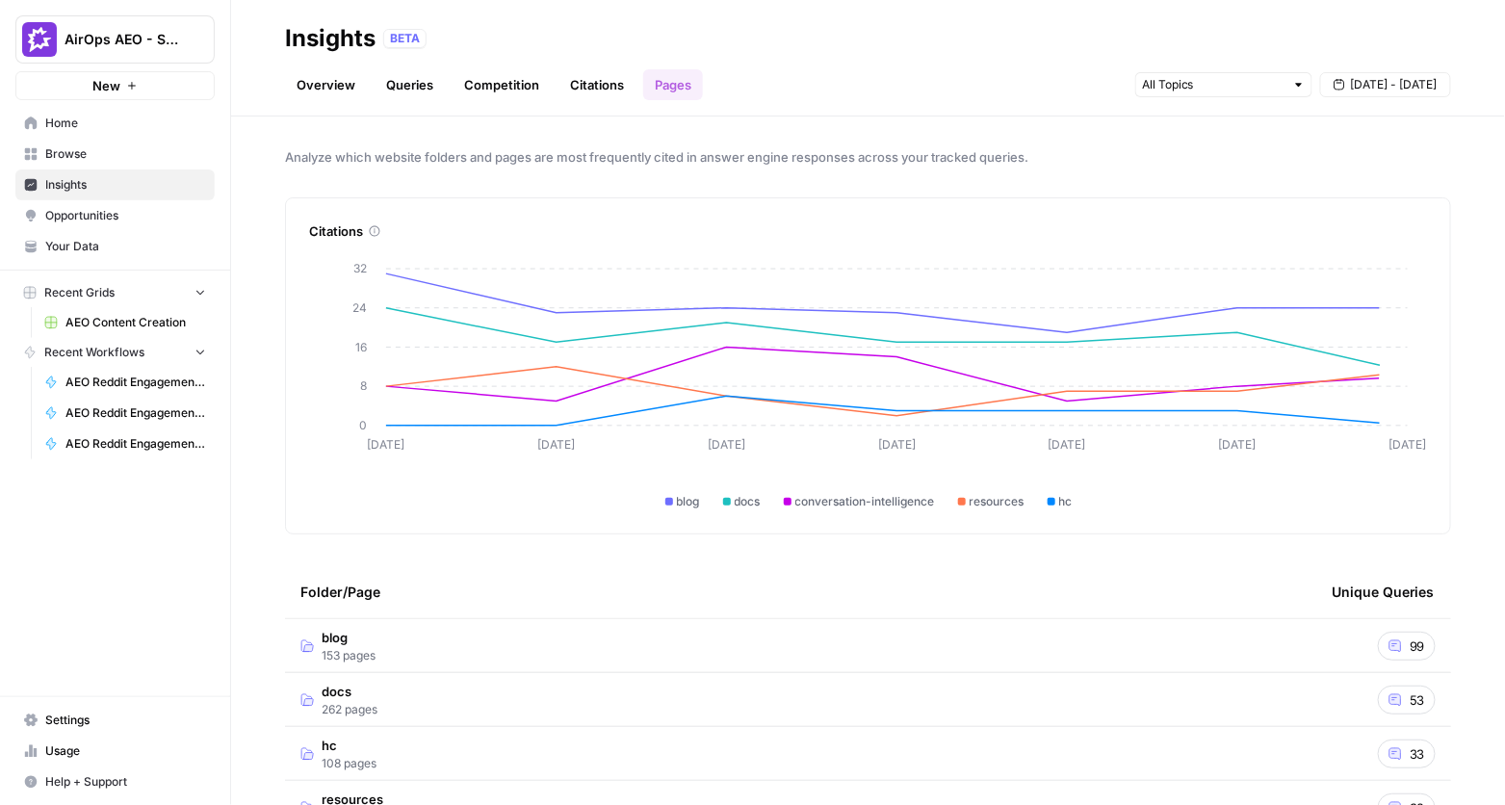
click at [419, 79] on link "Queries" at bounding box center [410, 84] width 70 height 31
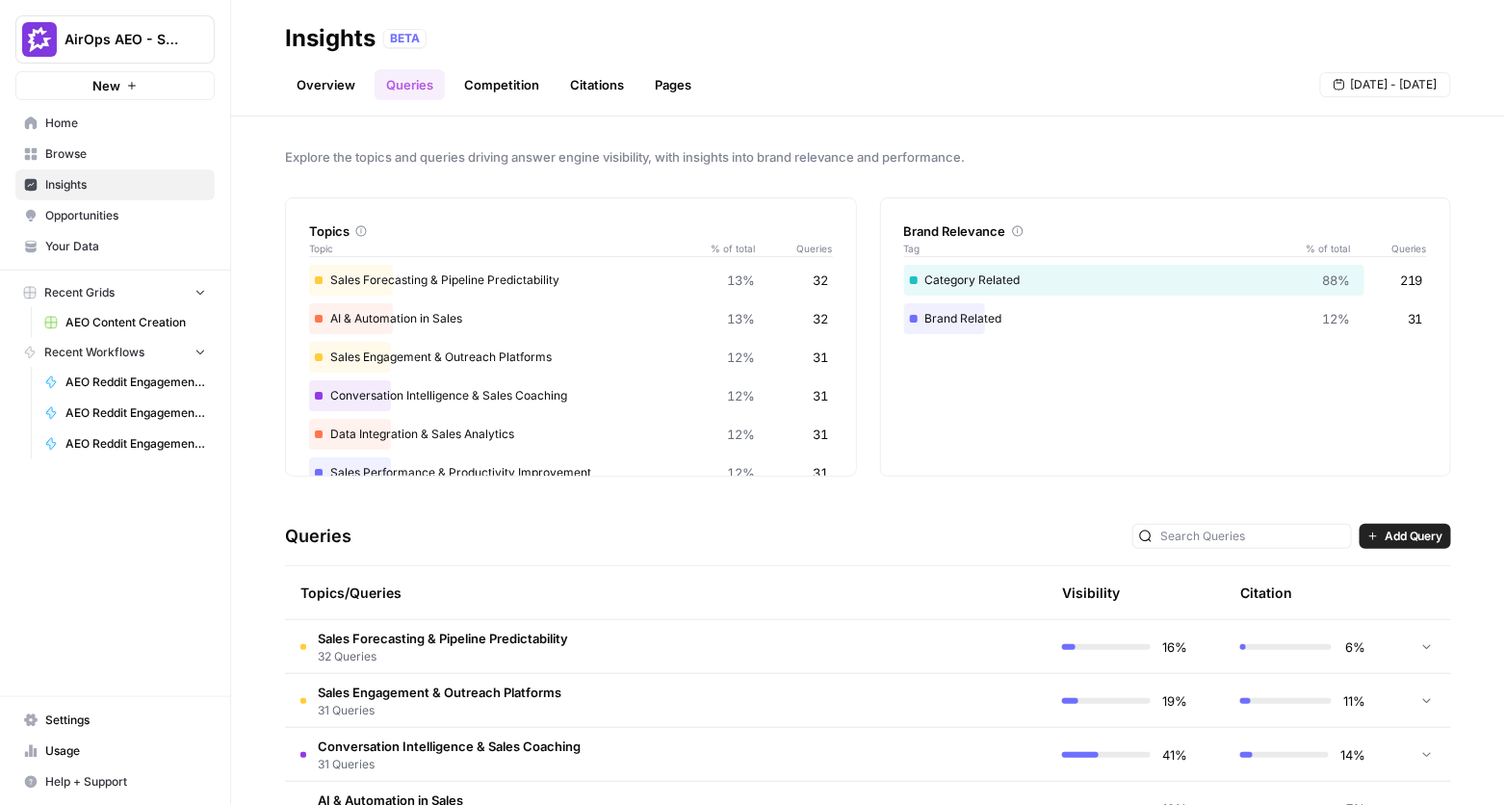
click at [311, 91] on link "Overview" at bounding box center [326, 84] width 82 height 31
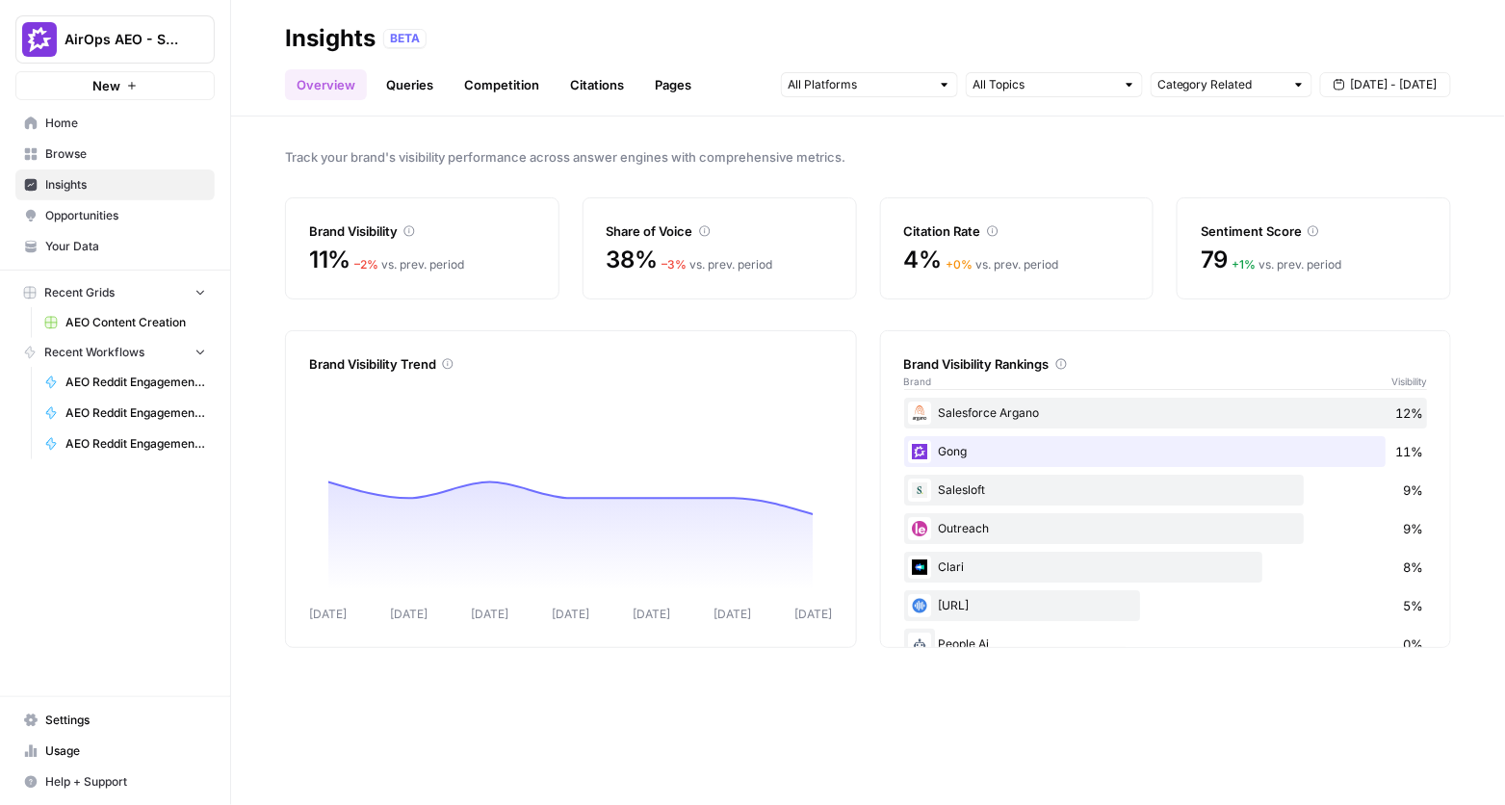
click at [419, 84] on link "Queries" at bounding box center [410, 84] width 70 height 31
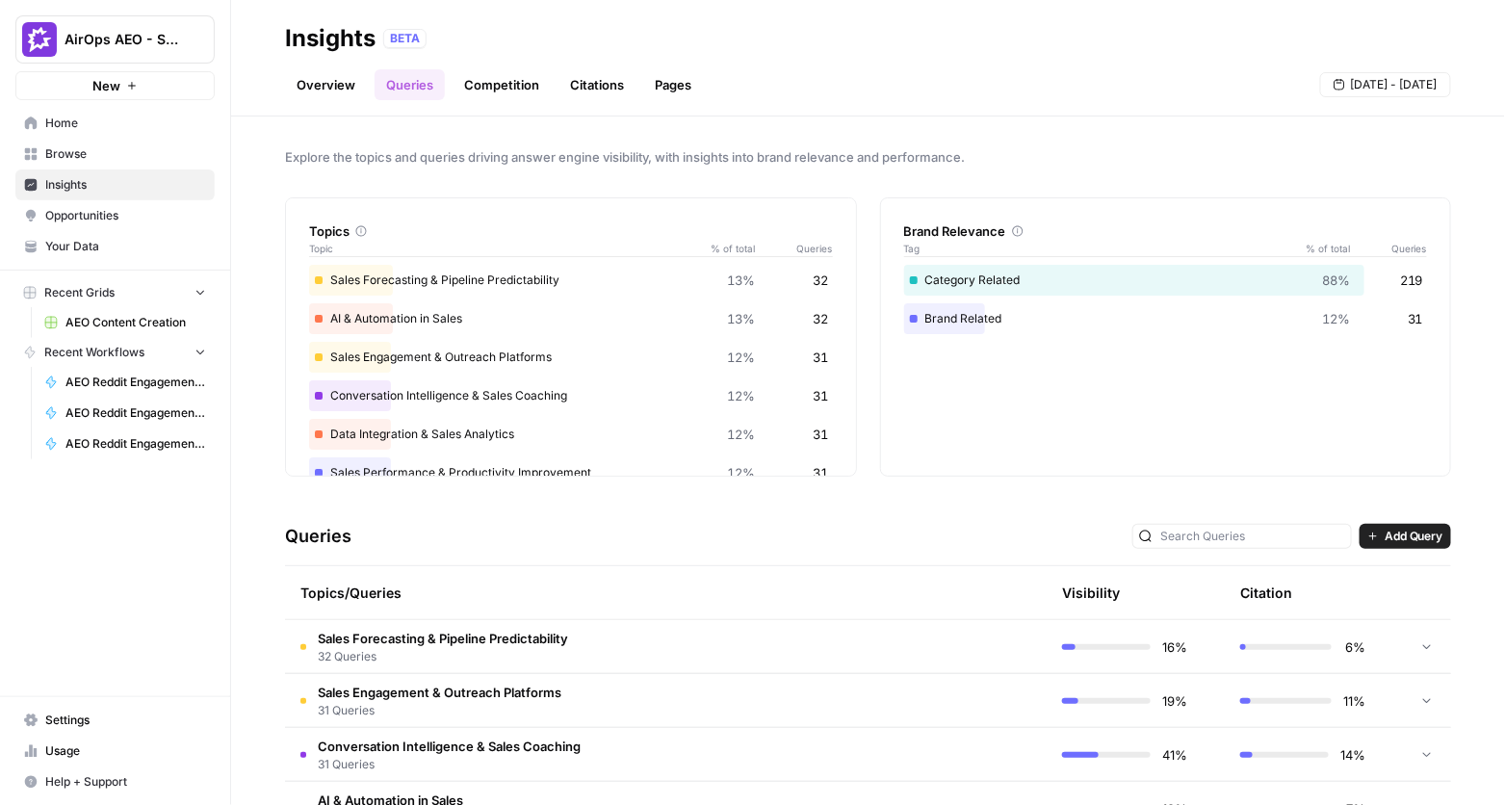
click at [666, 91] on link "Pages" at bounding box center [673, 84] width 60 height 31
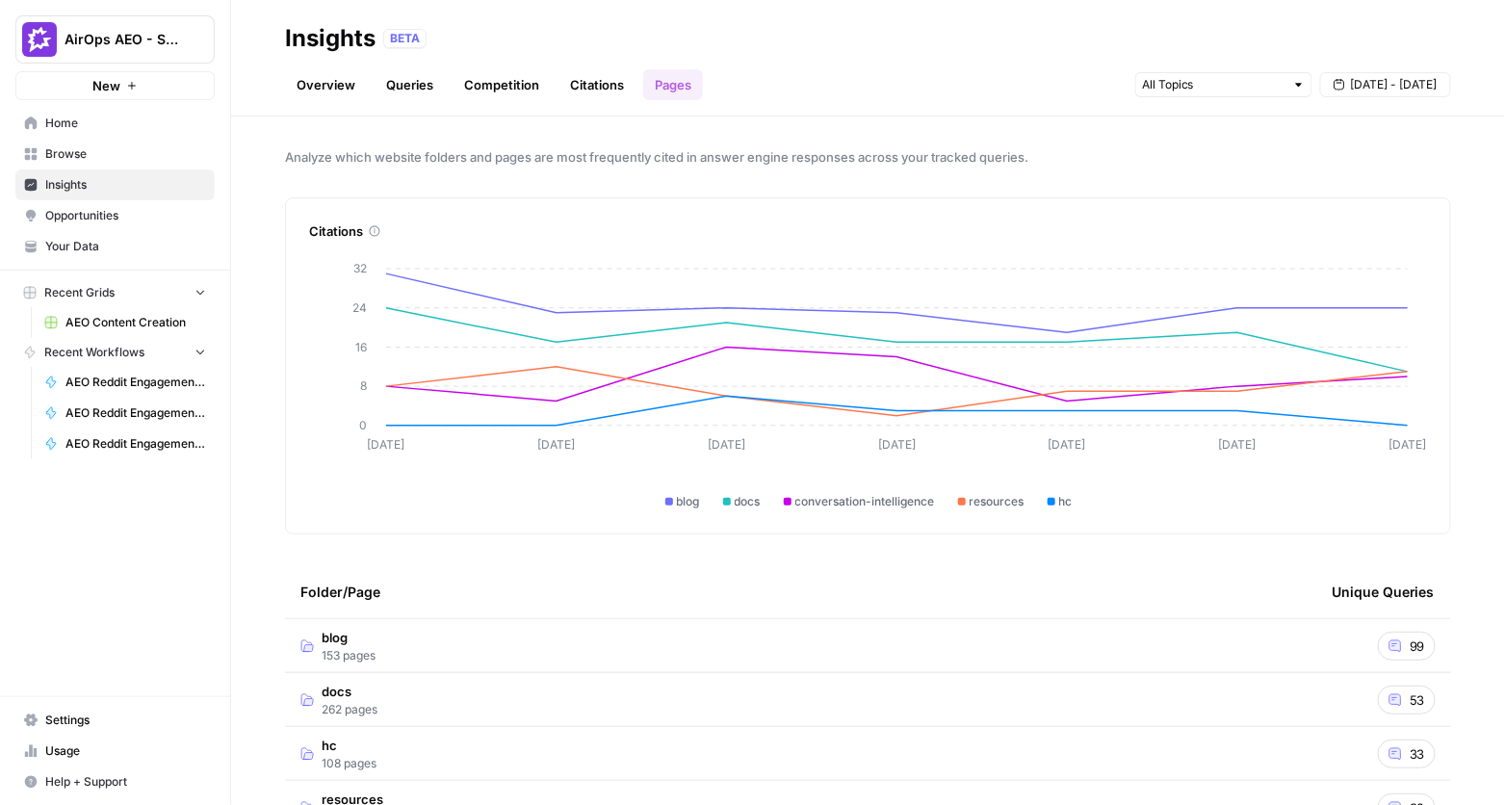
click at [320, 83] on link "Overview" at bounding box center [326, 84] width 82 height 31
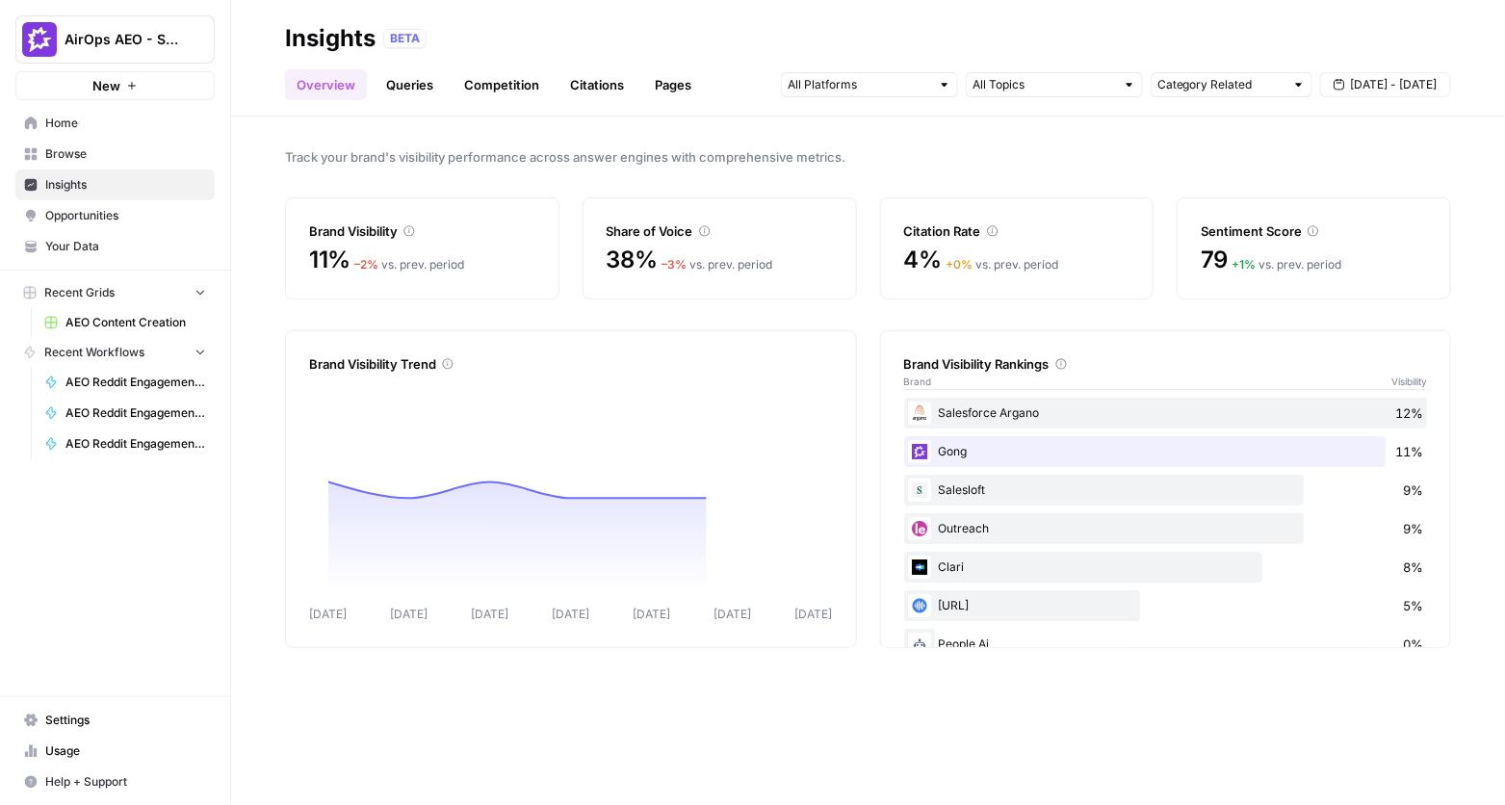
click at [155, 182] on span "Insights" at bounding box center [125, 184] width 161 height 17
click at [407, 84] on link "Queries" at bounding box center [410, 84] width 70 height 31
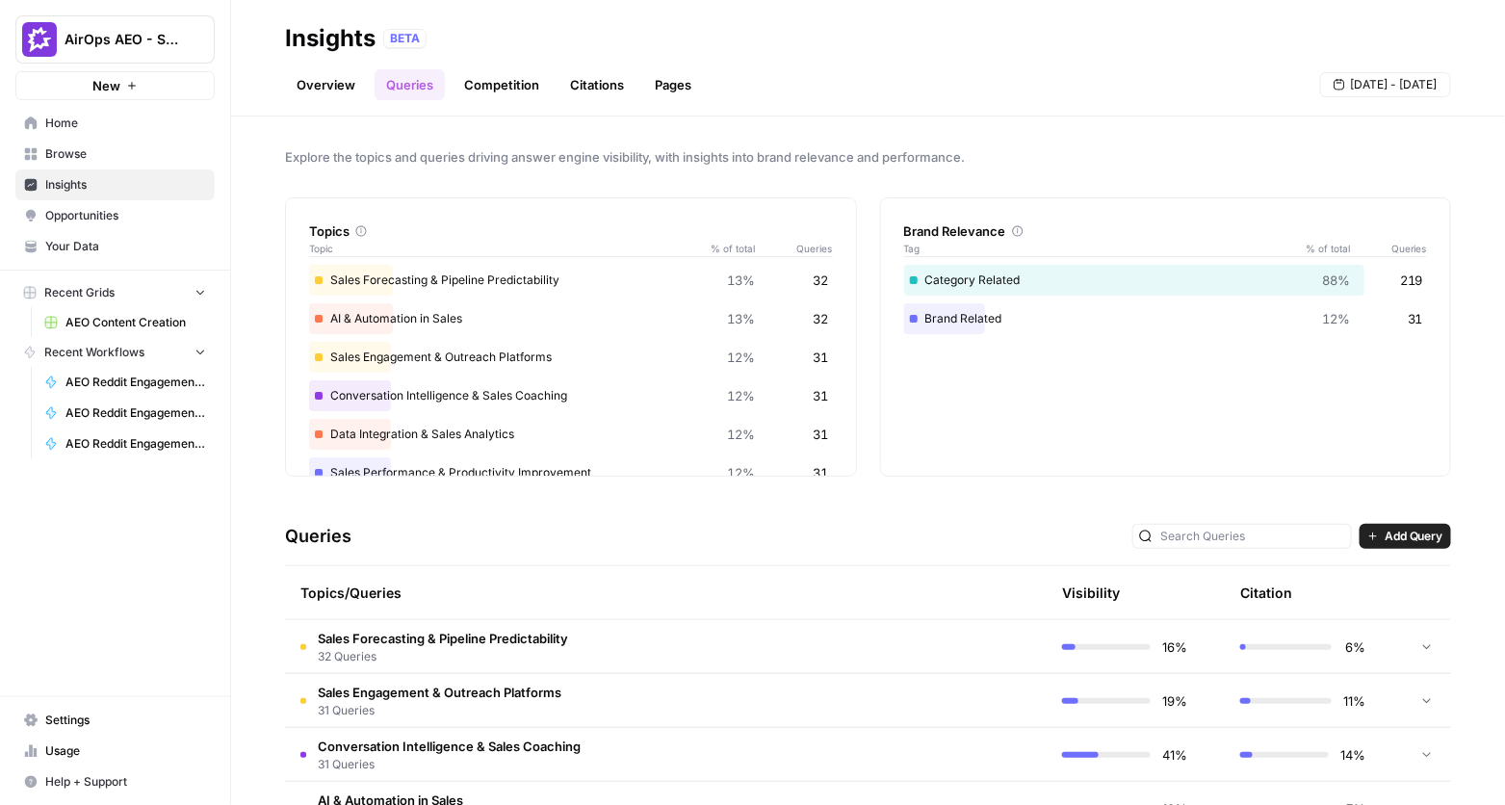
click at [567, 597] on div "Topics/Queries" at bounding box center [574, 592] width 548 height 53
click at [1165, 722] on td "19%" at bounding box center [1136, 700] width 178 height 53
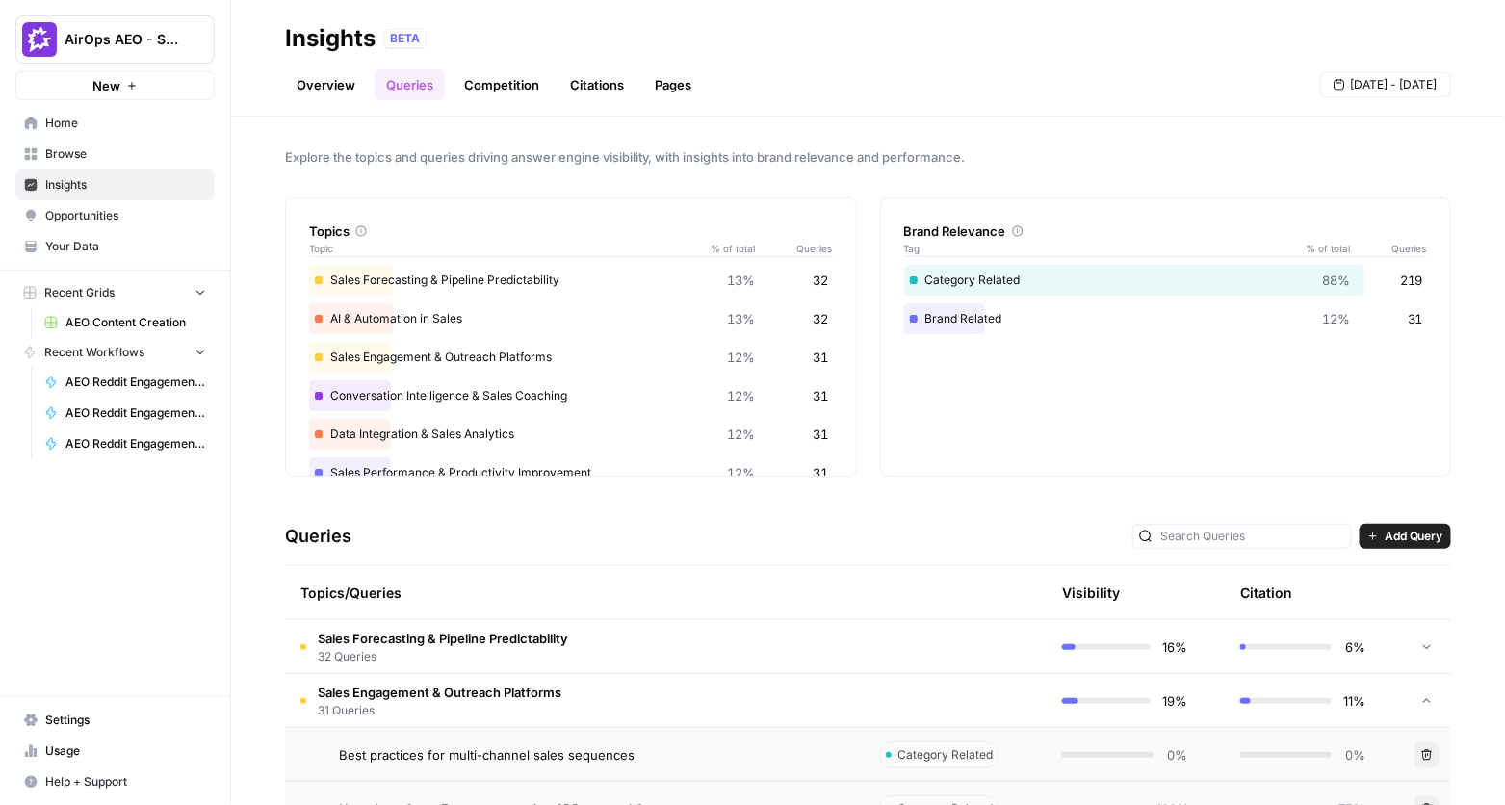
click at [326, 84] on link "Overview" at bounding box center [326, 84] width 82 height 31
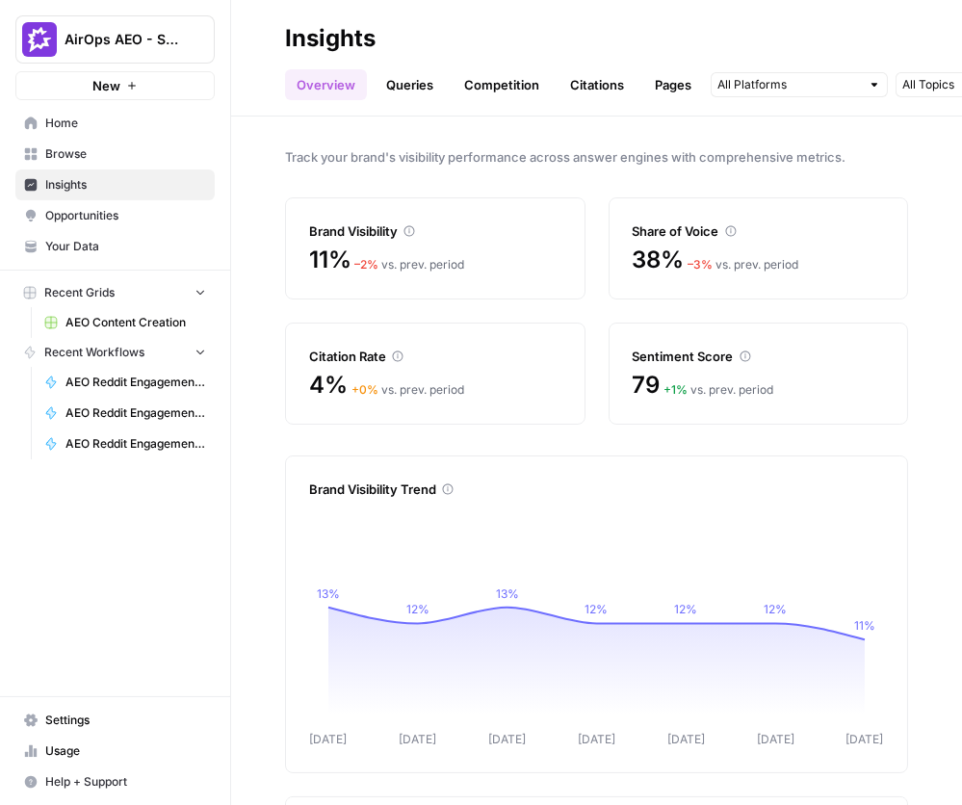
click at [402, 90] on link "Queries" at bounding box center [410, 84] width 70 height 31
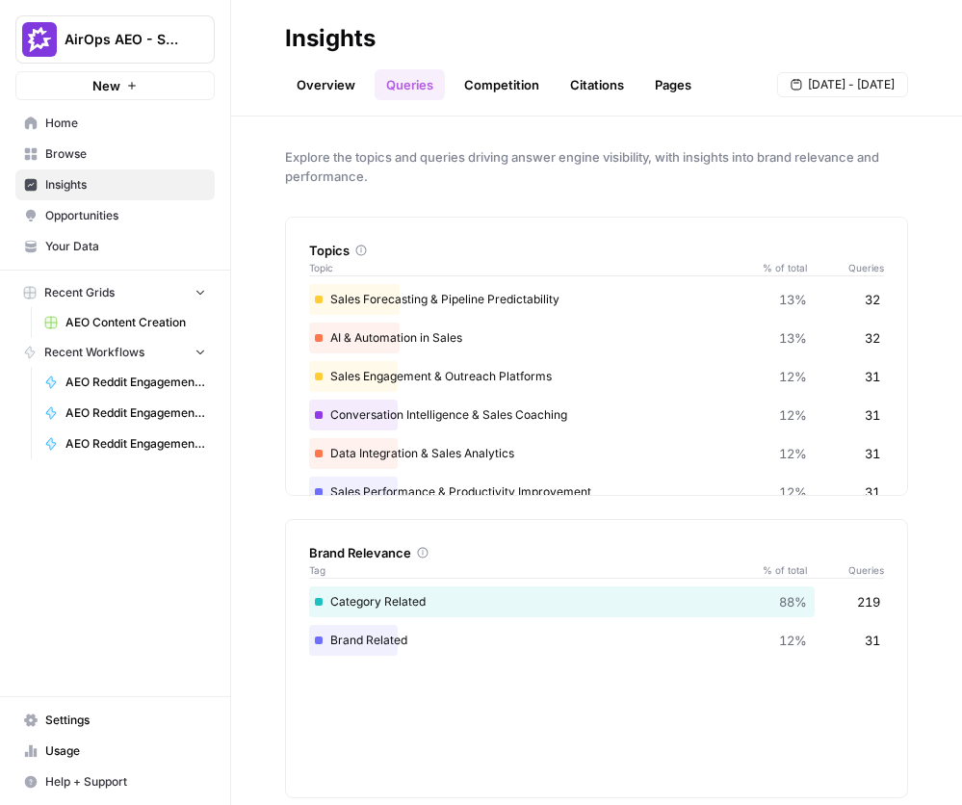
click at [297, 80] on link "Overview" at bounding box center [326, 84] width 82 height 31
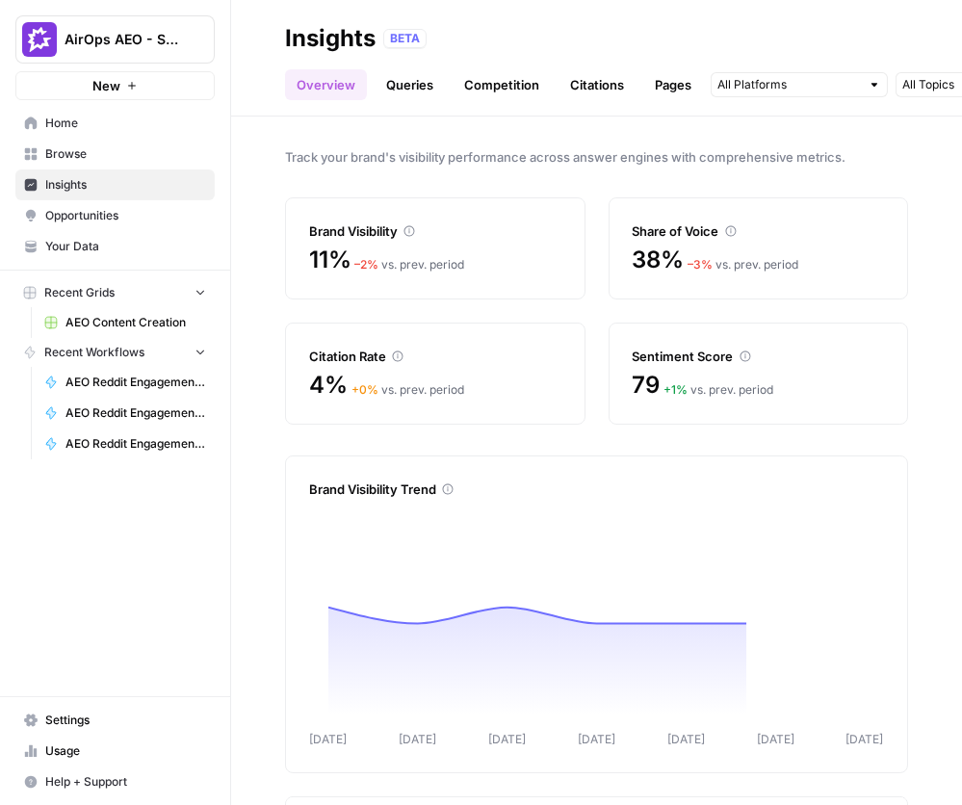
click at [413, 86] on link "Queries" at bounding box center [410, 84] width 70 height 31
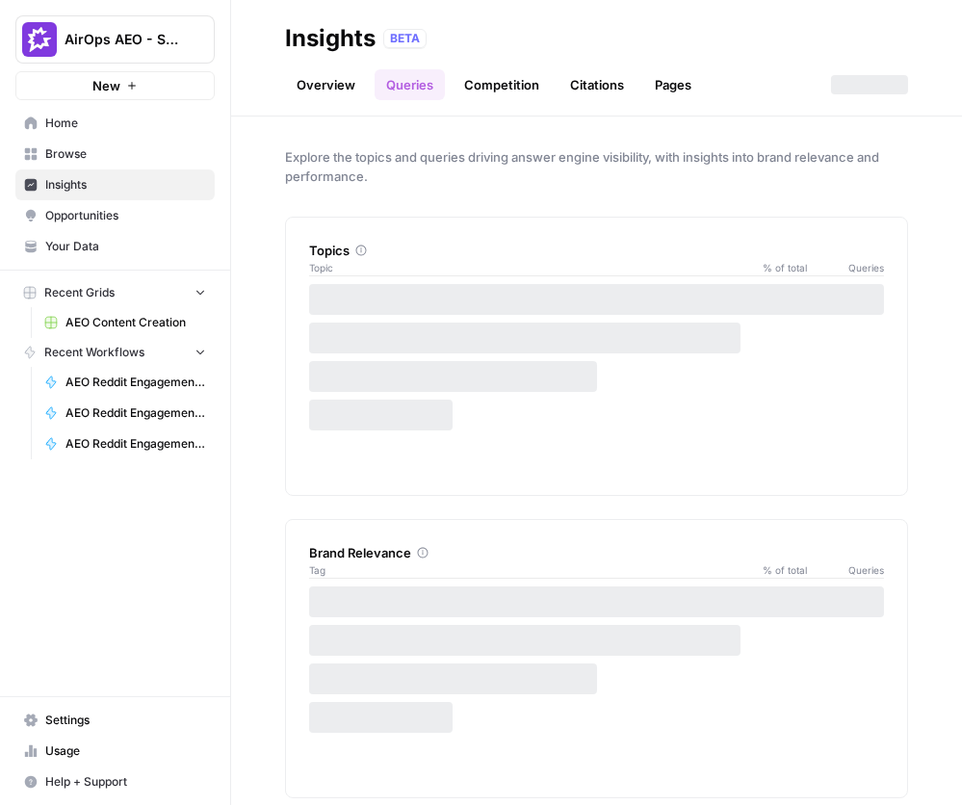
click at [525, 85] on link "Competition" at bounding box center [502, 84] width 98 height 31
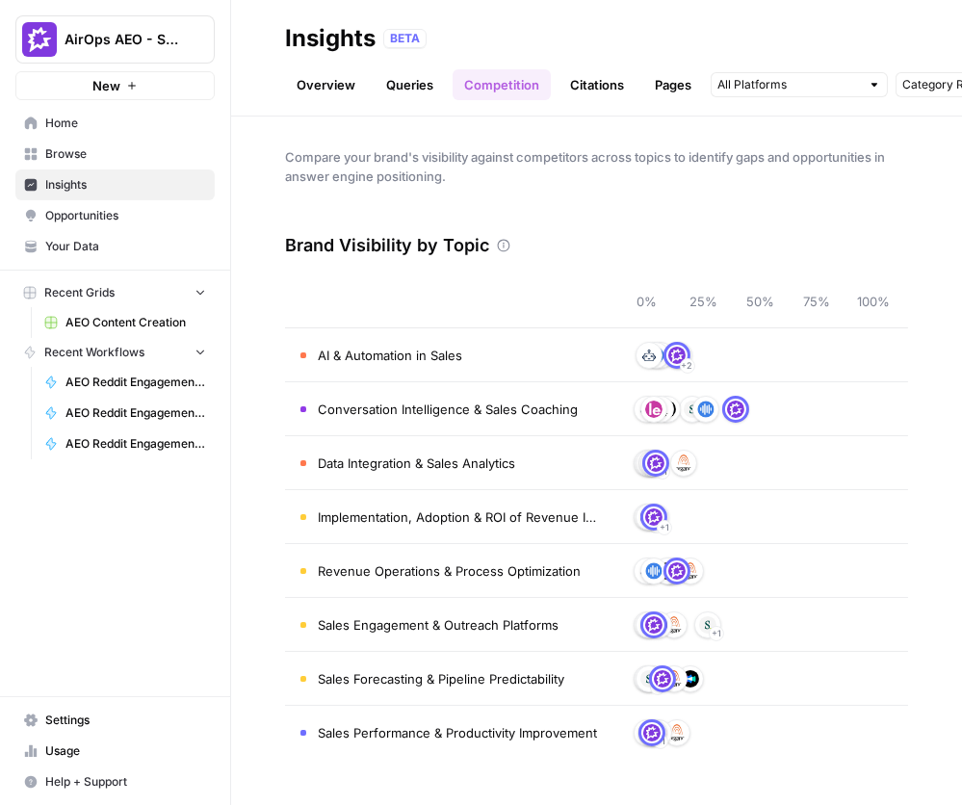
click at [294, 85] on link "Overview" at bounding box center [326, 84] width 82 height 31
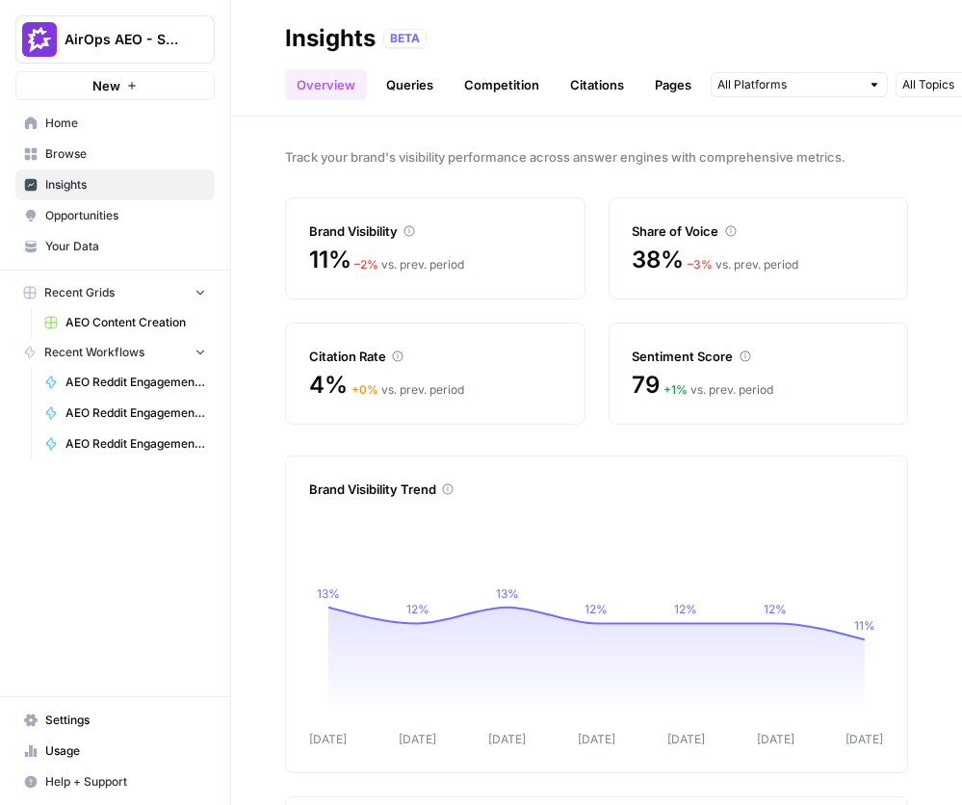
click at [394, 47] on div "Insights BETA" at bounding box center [596, 38] width 623 height 31
click at [420, 29] on div "BETA" at bounding box center [404, 38] width 43 height 19
click at [396, 84] on link "Queries" at bounding box center [410, 84] width 70 height 31
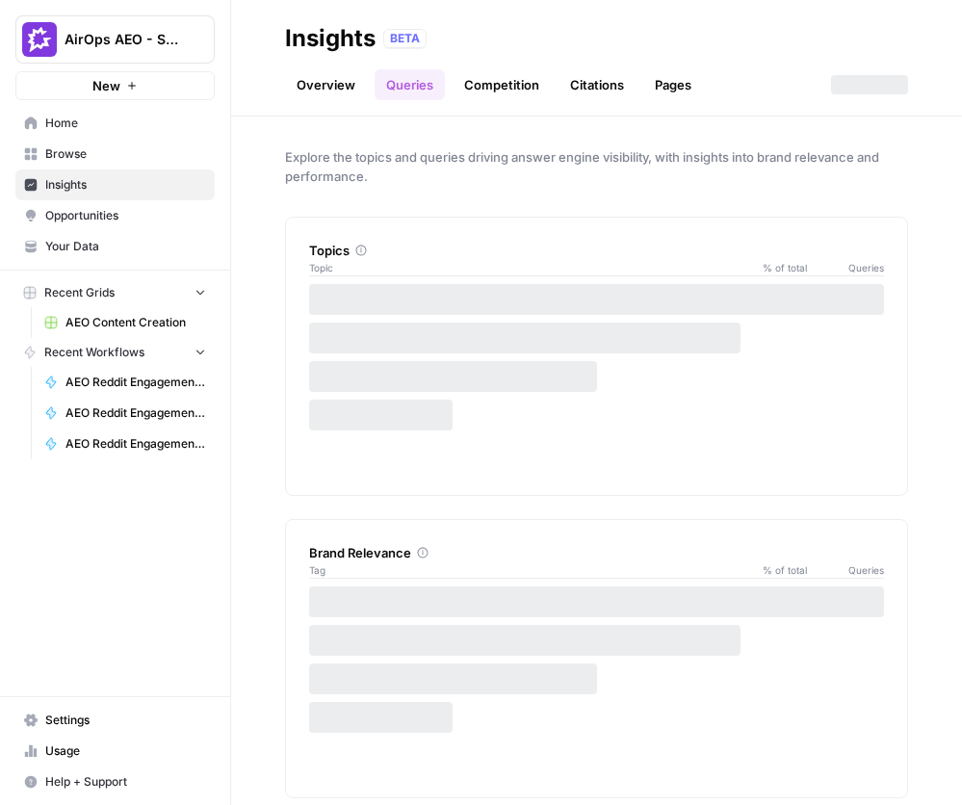
click at [343, 82] on link "Overview" at bounding box center [326, 84] width 82 height 31
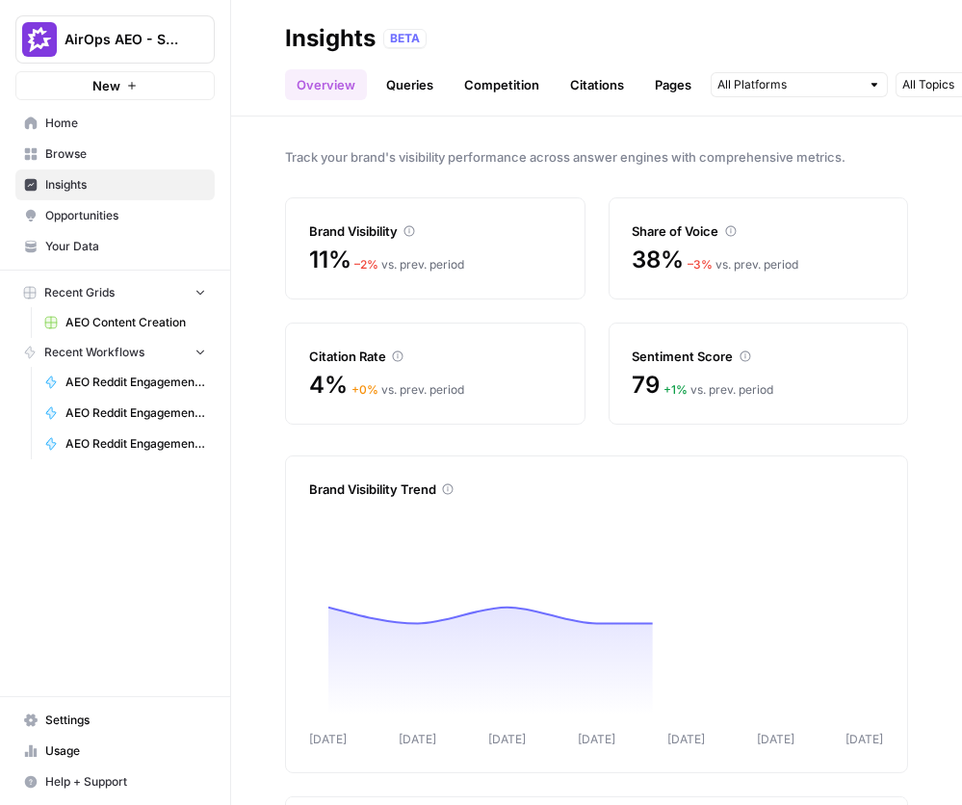
click at [390, 76] on link "Queries" at bounding box center [410, 84] width 70 height 31
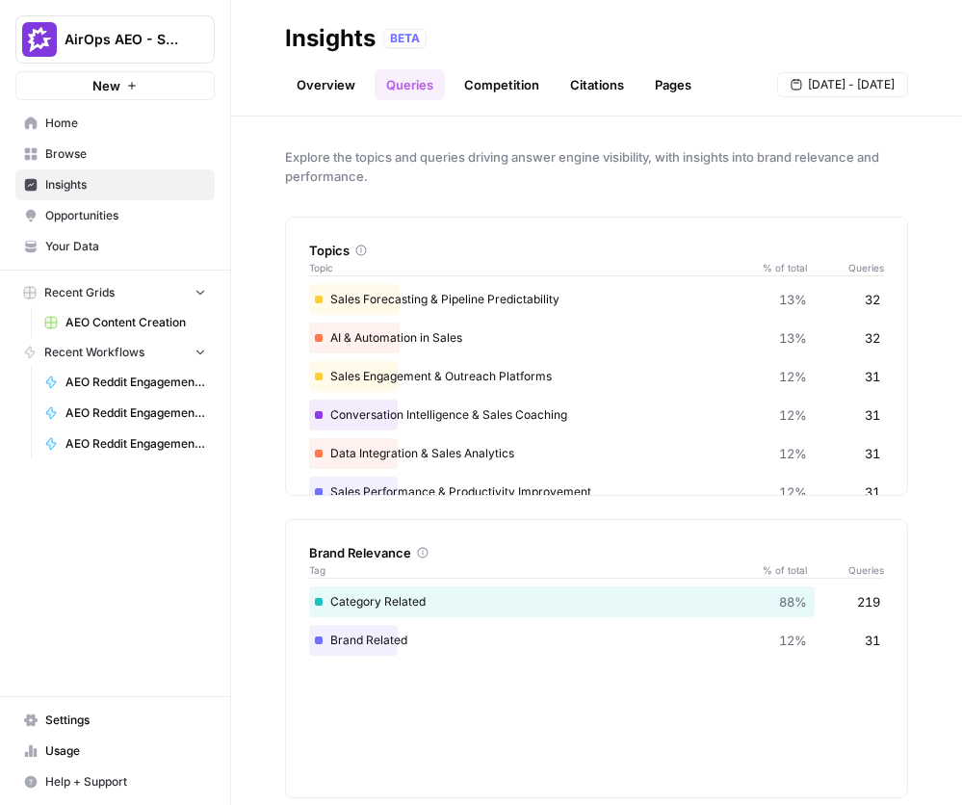
click at [321, 78] on link "Overview" at bounding box center [326, 84] width 82 height 31
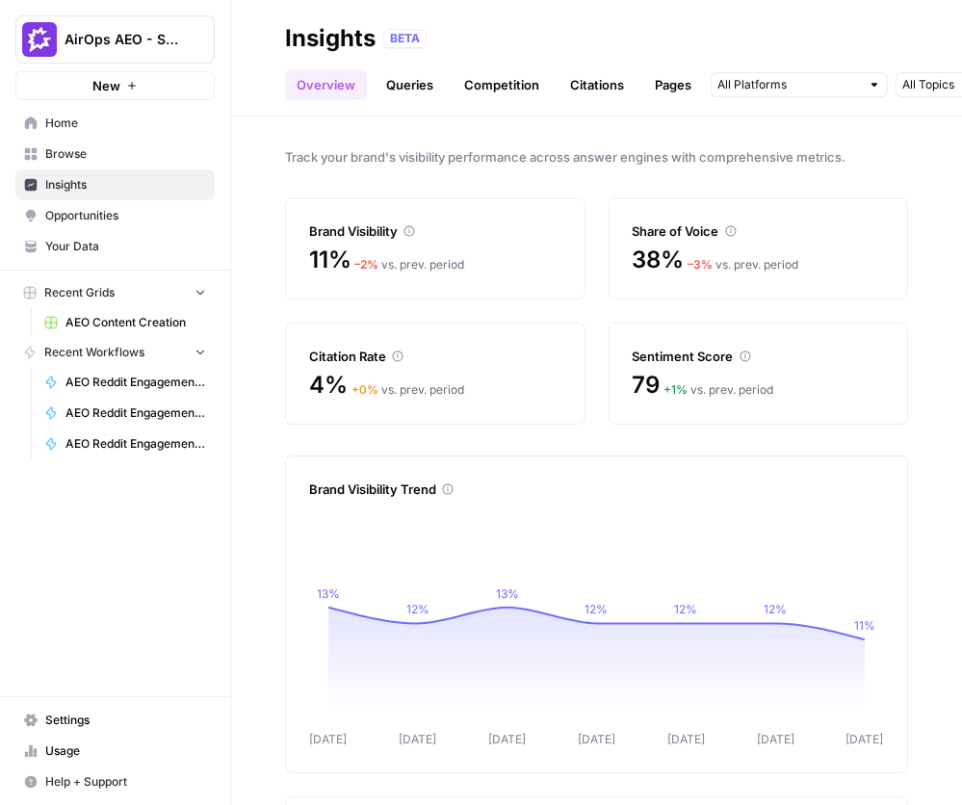
click at [961, 12] on header "Insights BETA Overview Queries Competition Citations Pages Category Related Sep…" at bounding box center [596, 58] width 731 height 117
click at [409, 84] on link "Queries" at bounding box center [410, 84] width 70 height 31
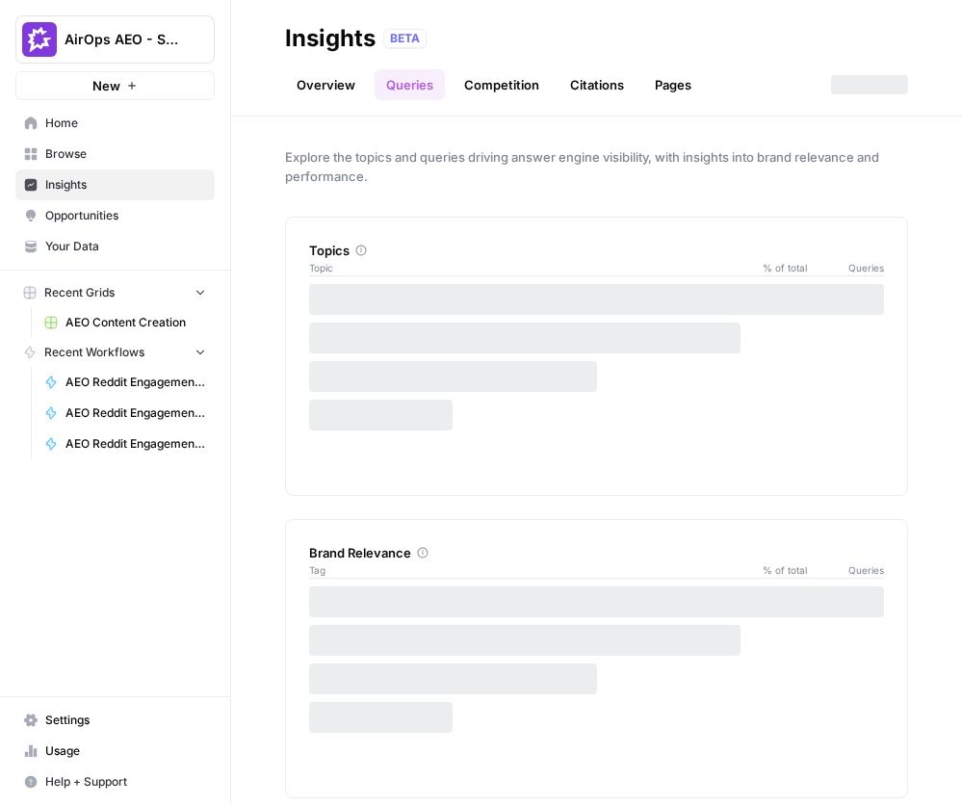
click at [337, 94] on link "Overview" at bounding box center [326, 84] width 82 height 31
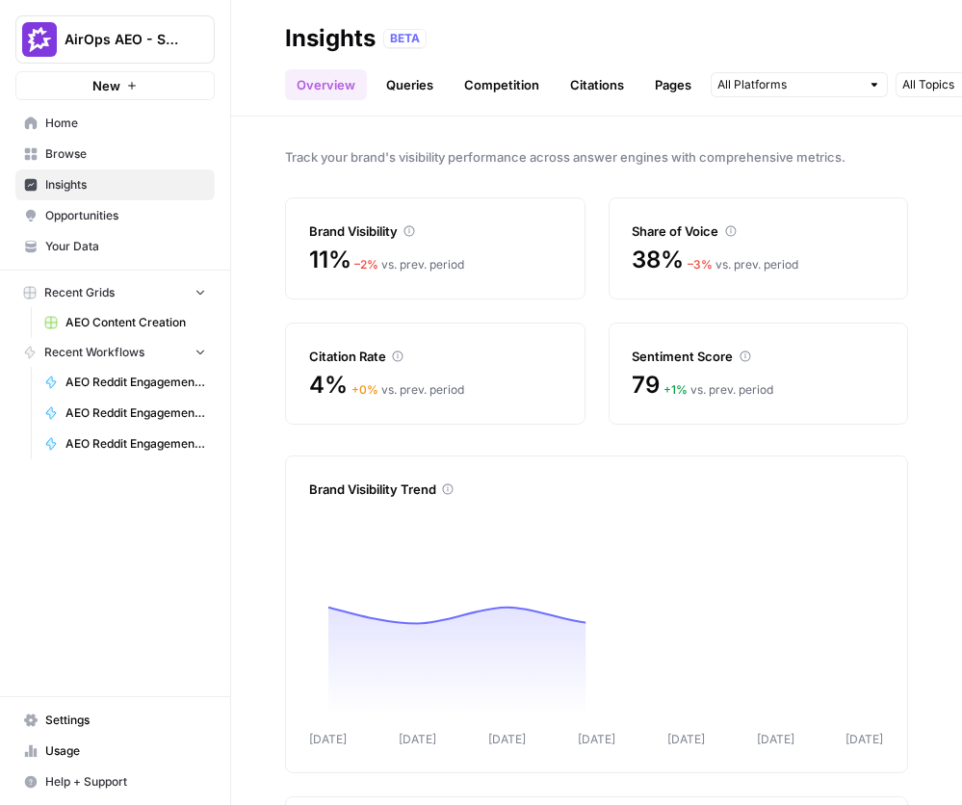
click at [418, 99] on link "Queries" at bounding box center [410, 84] width 70 height 31
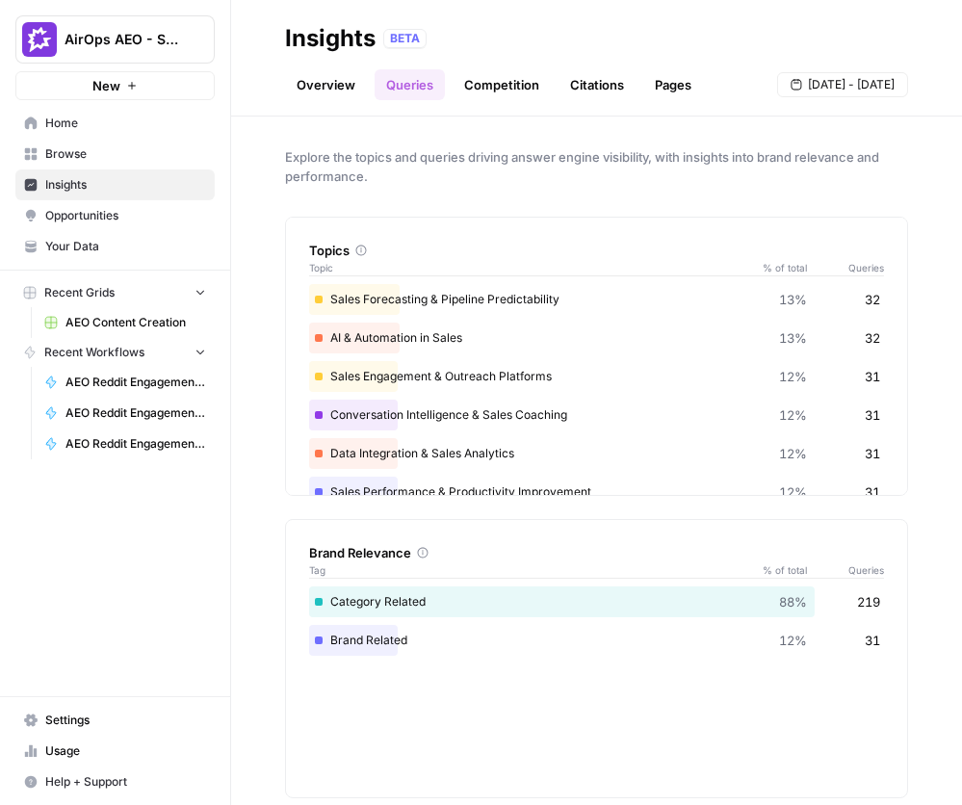
click at [509, 89] on link "Competition" at bounding box center [502, 84] width 98 height 31
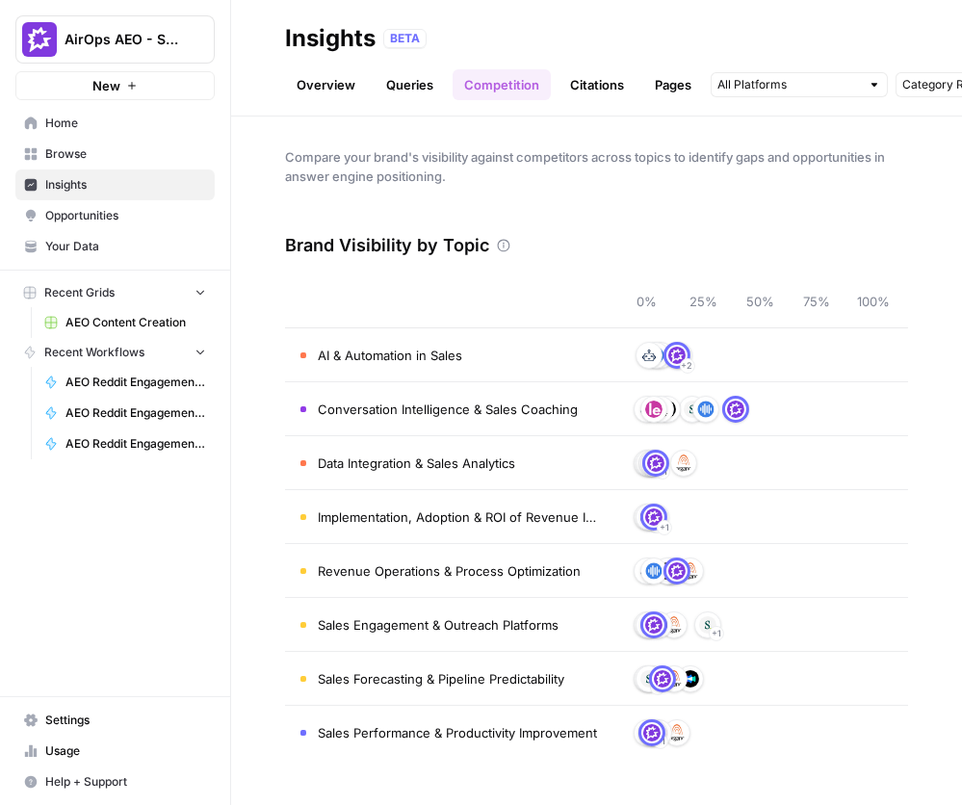
click at [622, 72] on link "Citations" at bounding box center [596, 84] width 77 height 31
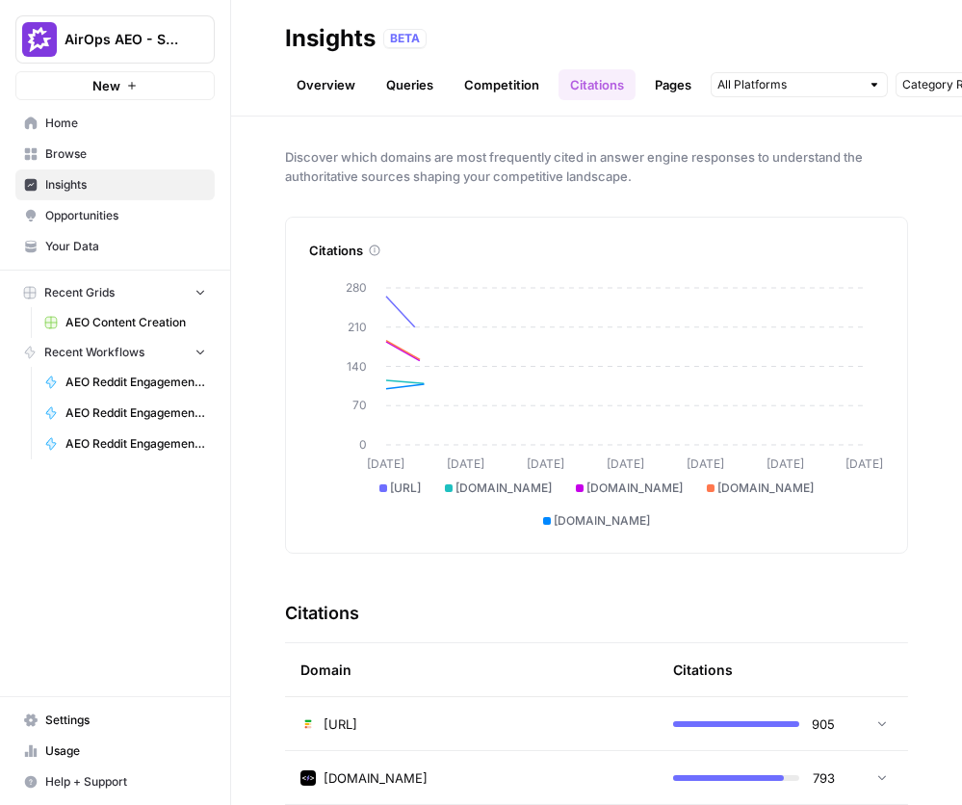
click at [651, 84] on link "Pages" at bounding box center [673, 84] width 60 height 31
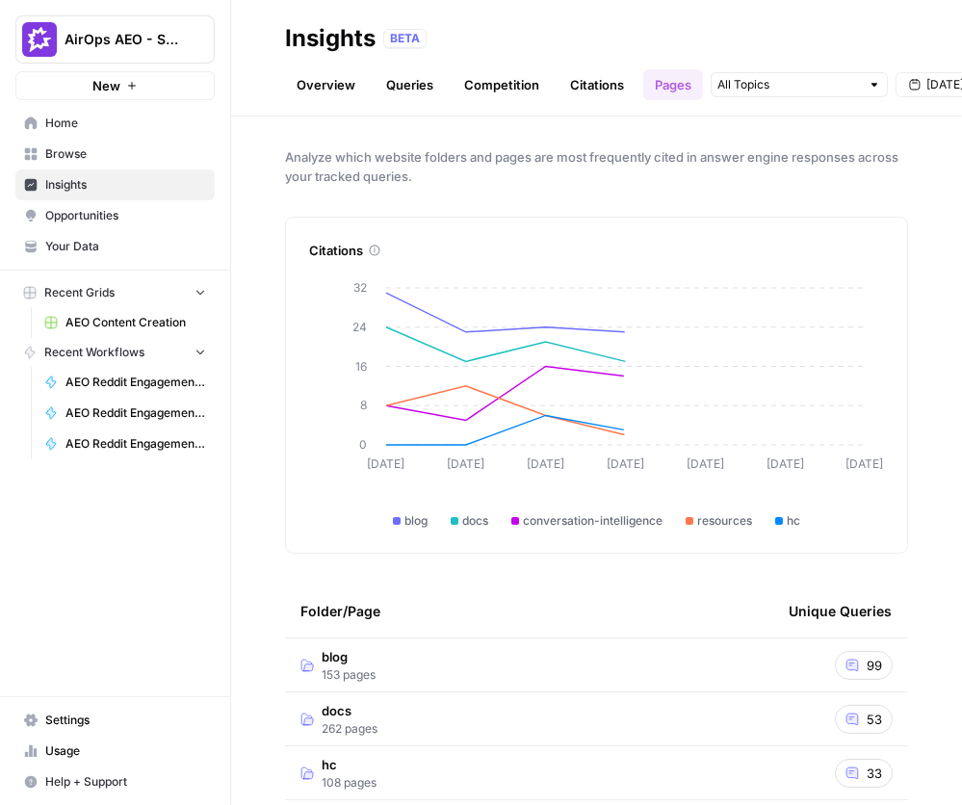
click at [395, 80] on link "Queries" at bounding box center [410, 84] width 70 height 31
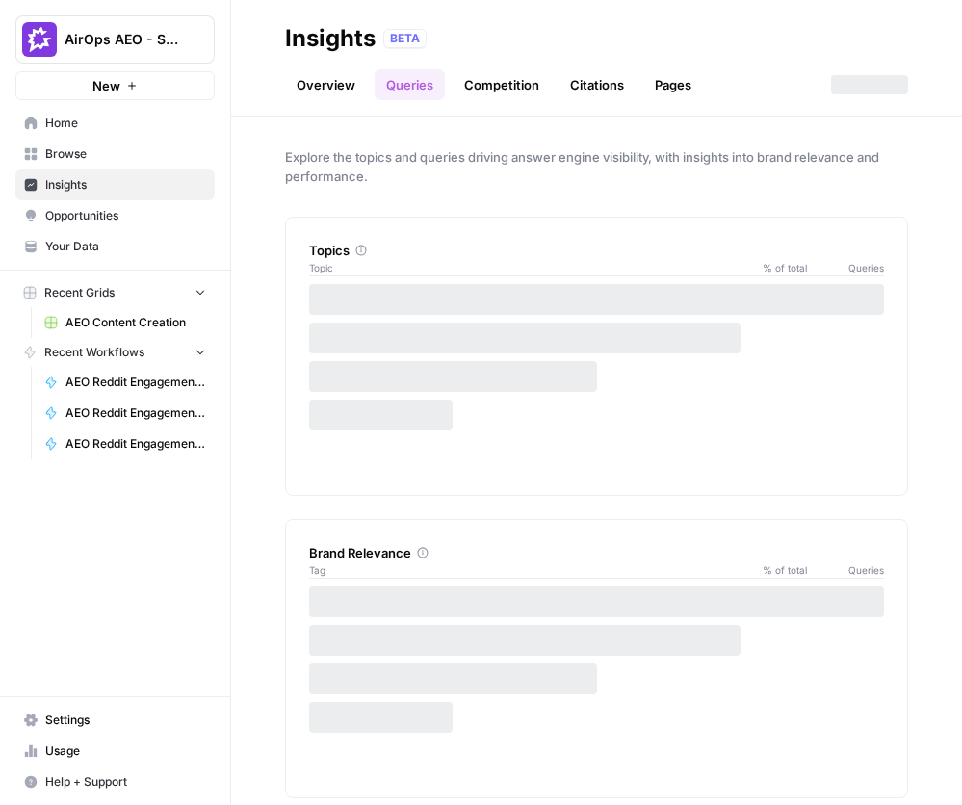
click at [327, 80] on link "Overview" at bounding box center [326, 84] width 82 height 31
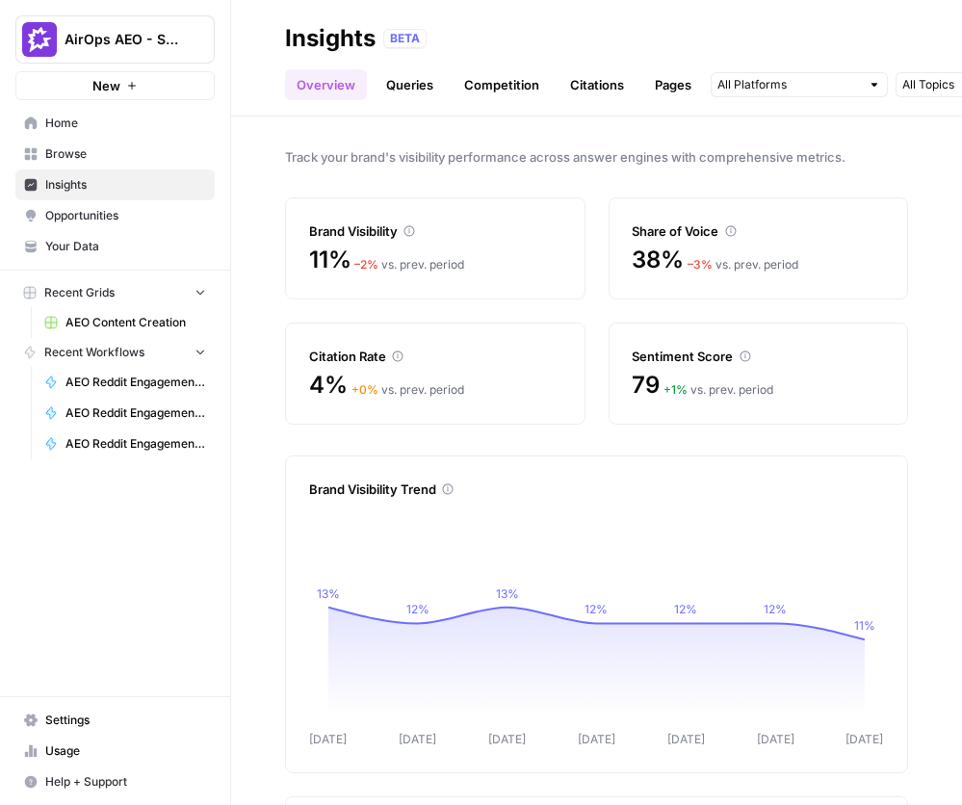
click at [333, 83] on link "Overview" at bounding box center [326, 84] width 82 height 31
click at [417, 94] on link "Queries" at bounding box center [410, 84] width 70 height 31
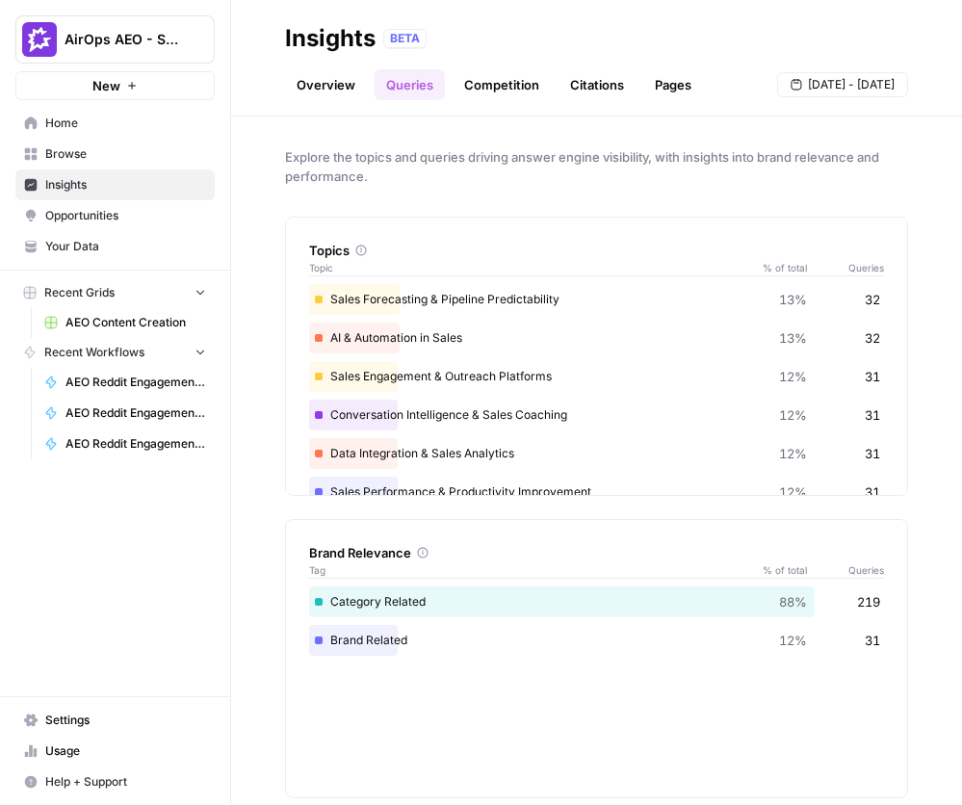
click at [337, 82] on link "Overview" at bounding box center [326, 84] width 82 height 31
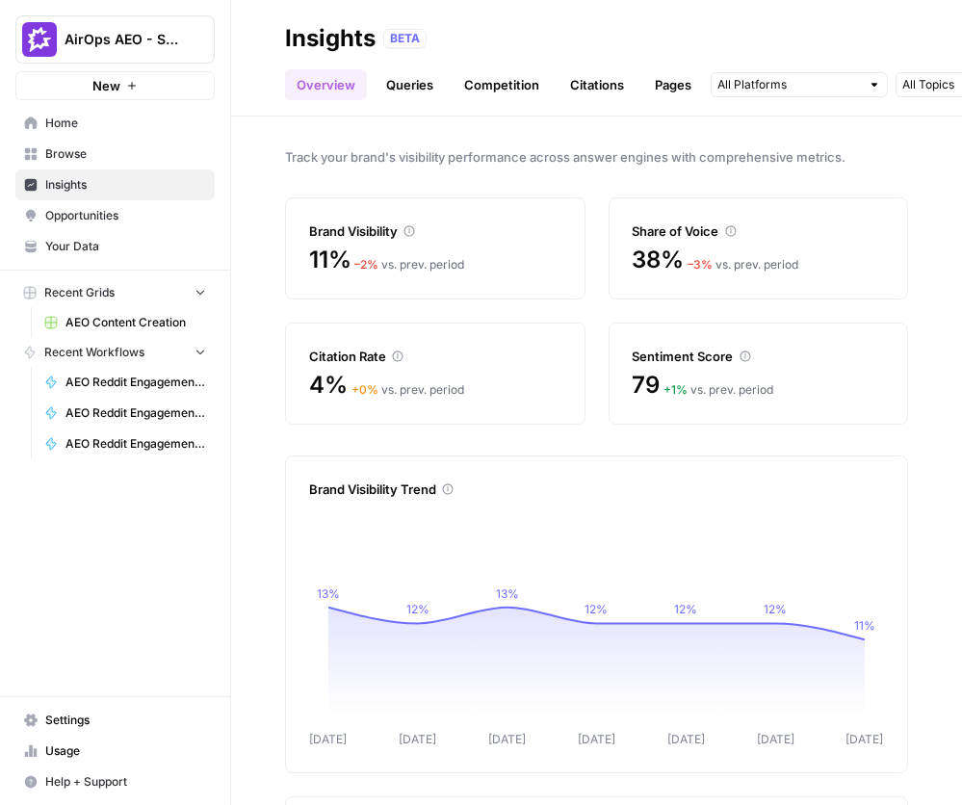
click at [388, 86] on link "Queries" at bounding box center [410, 84] width 70 height 31
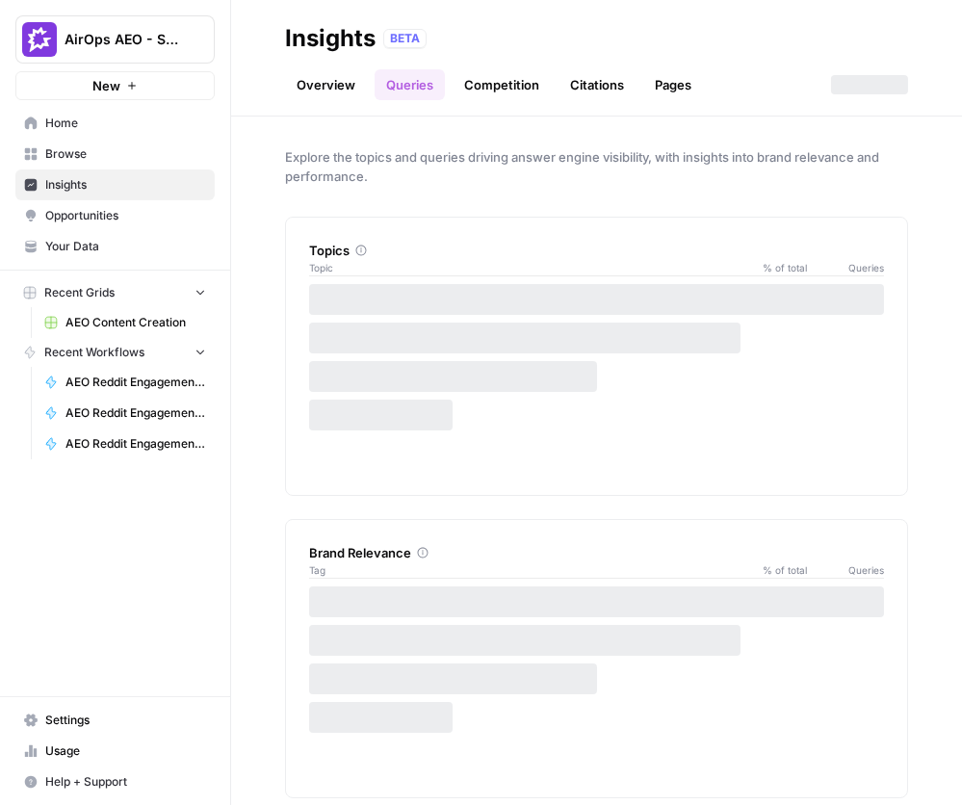
click at [337, 75] on link "Overview" at bounding box center [326, 84] width 82 height 31
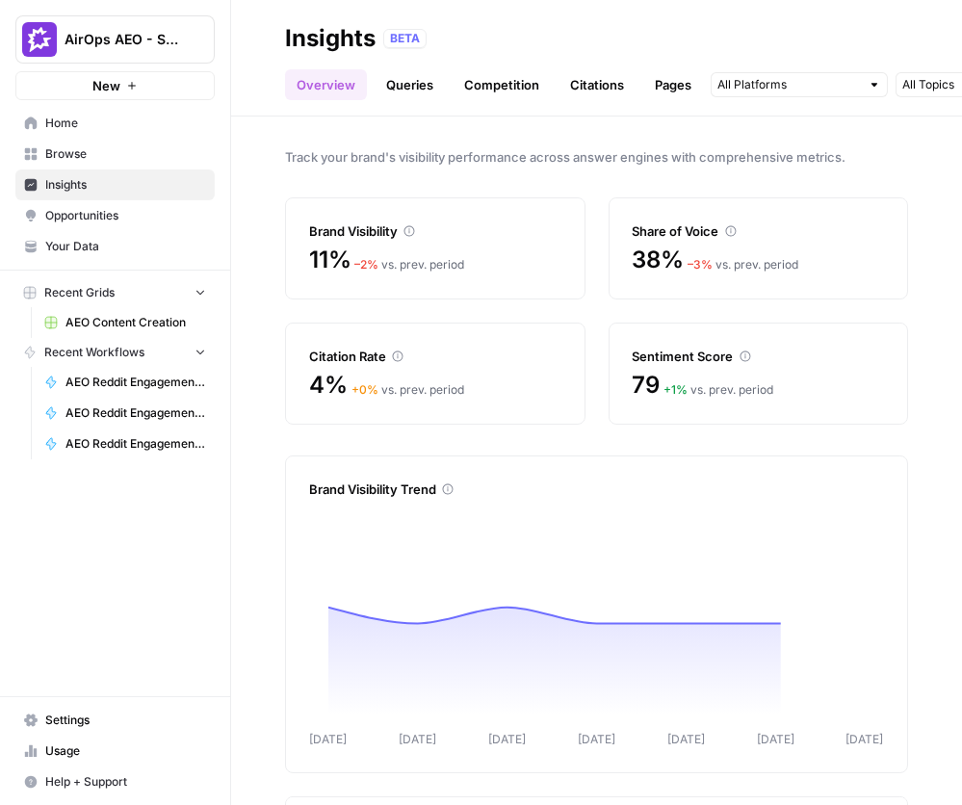
click at [376, 83] on link "Queries" at bounding box center [410, 84] width 70 height 31
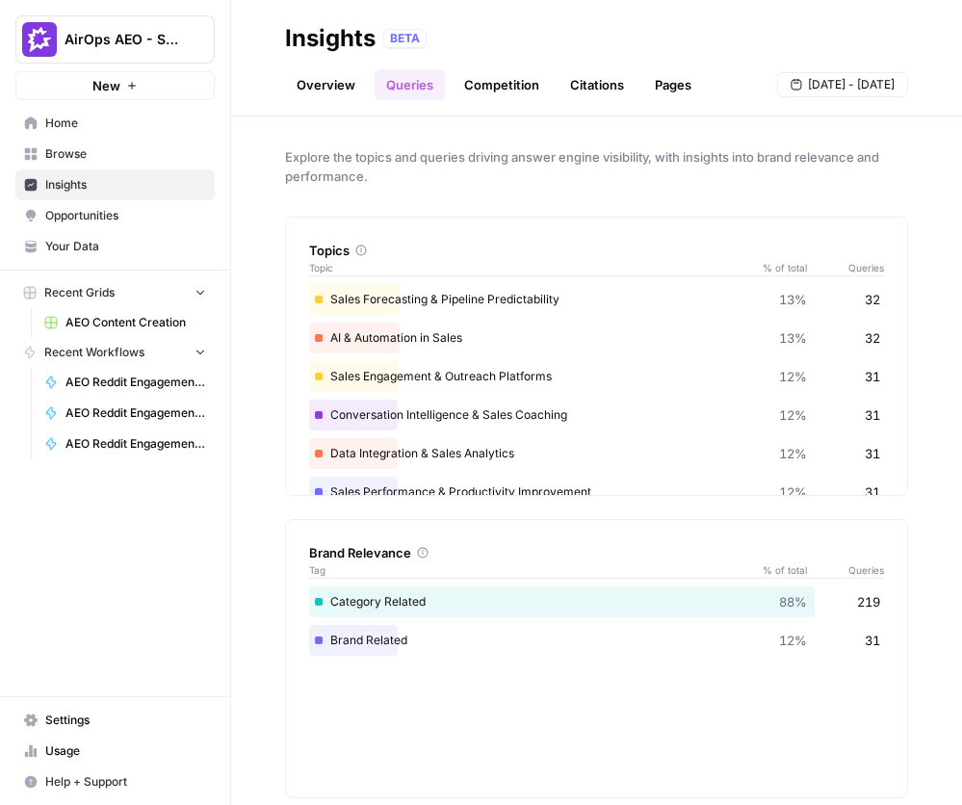
click at [382, 86] on link "Queries" at bounding box center [410, 84] width 70 height 31
click at [322, 85] on link "Overview" at bounding box center [326, 84] width 82 height 31
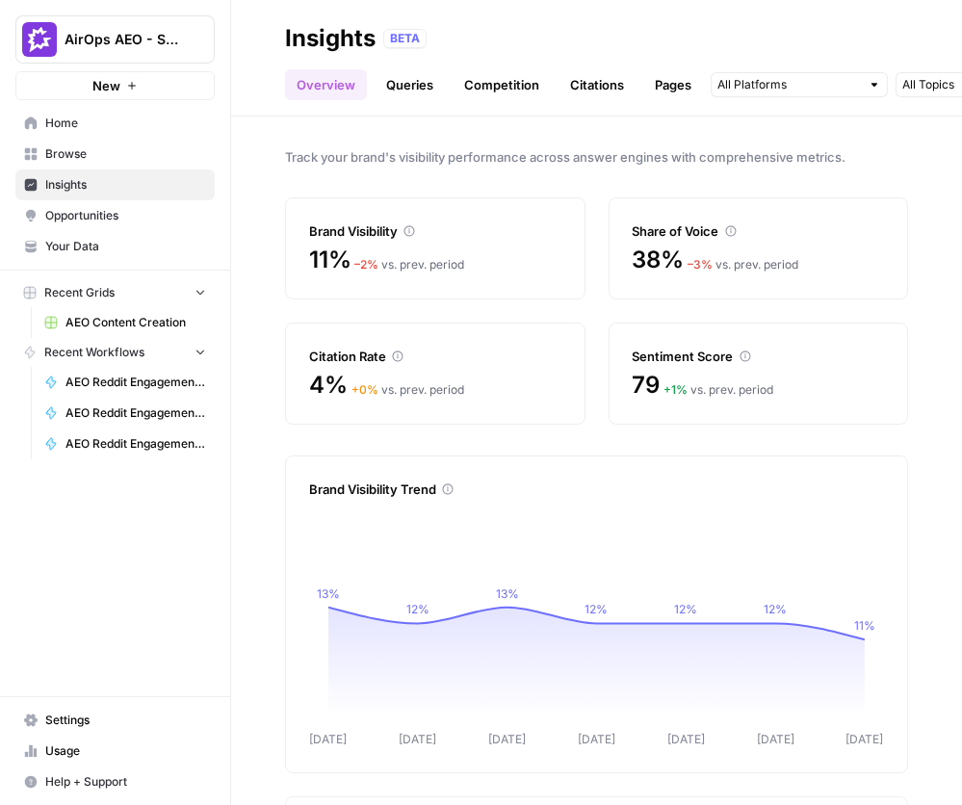
click at [399, 87] on link "Queries" at bounding box center [410, 84] width 70 height 31
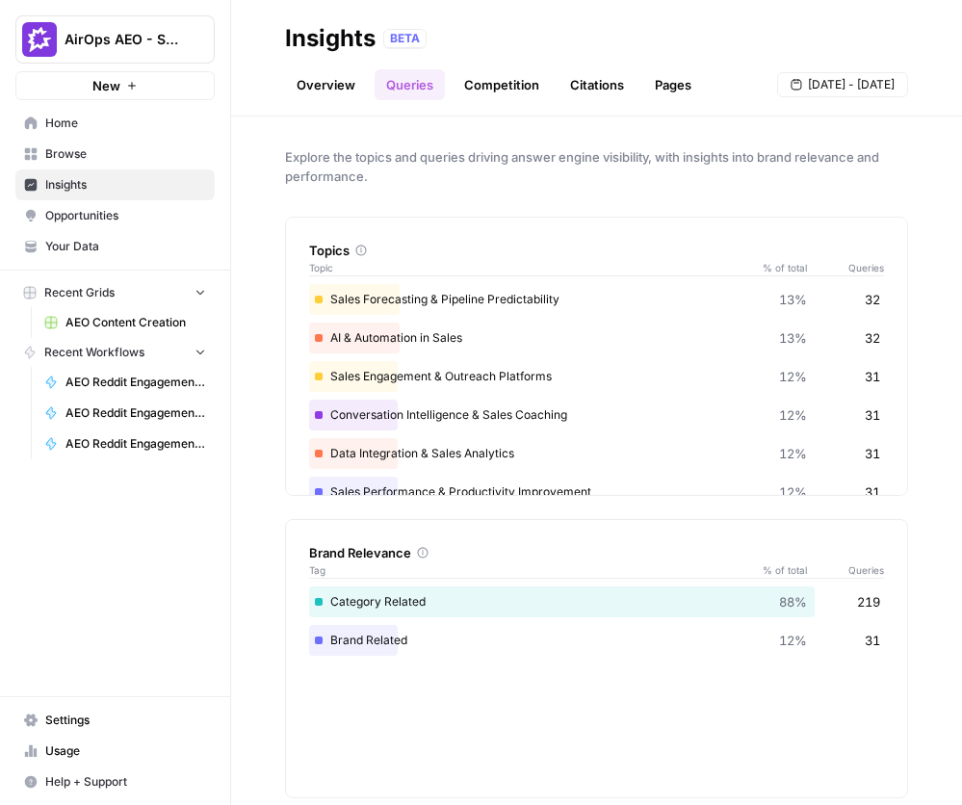
click at [317, 84] on link "Overview" at bounding box center [326, 84] width 82 height 31
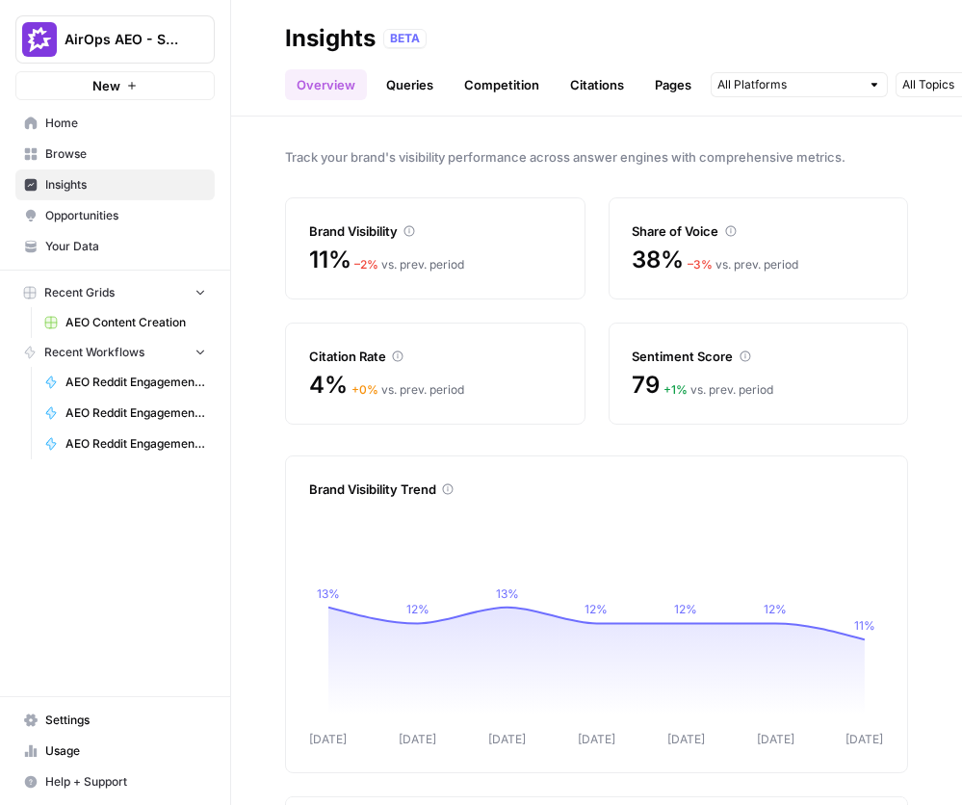
click at [320, 85] on link "Overview" at bounding box center [326, 84] width 82 height 31
click at [331, 85] on link "Overview" at bounding box center [326, 84] width 82 height 31
click at [332, 86] on link "Overview" at bounding box center [326, 84] width 82 height 31
click at [396, 83] on link "Queries" at bounding box center [410, 84] width 70 height 31
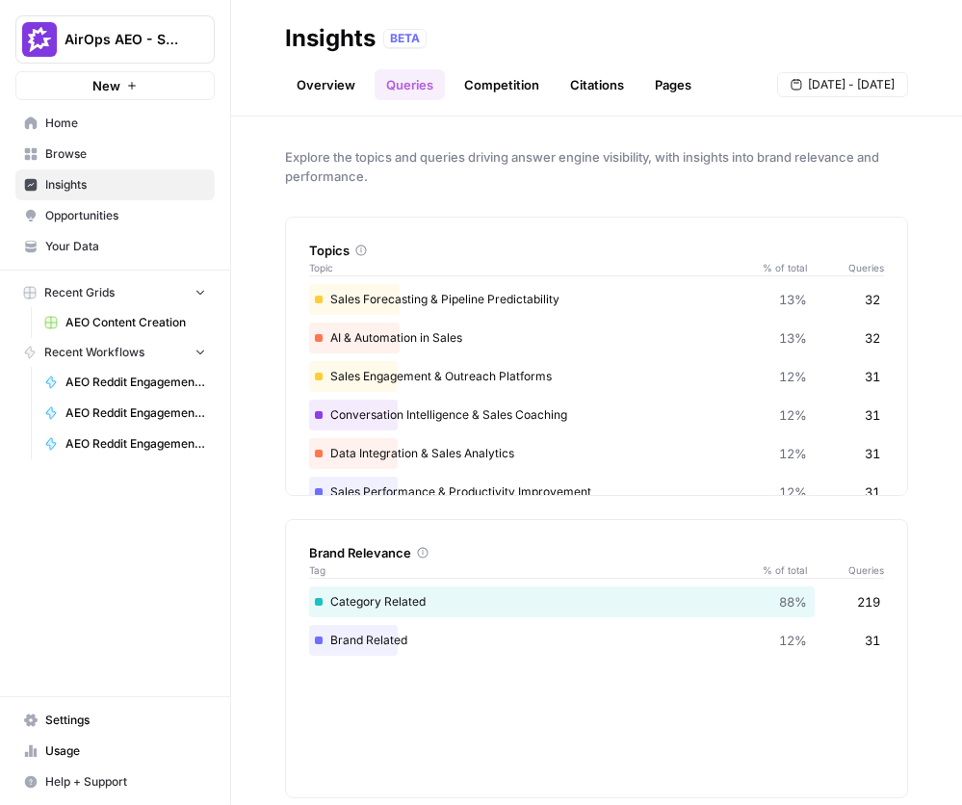
click at [481, 82] on link "Competition" at bounding box center [502, 84] width 98 height 31
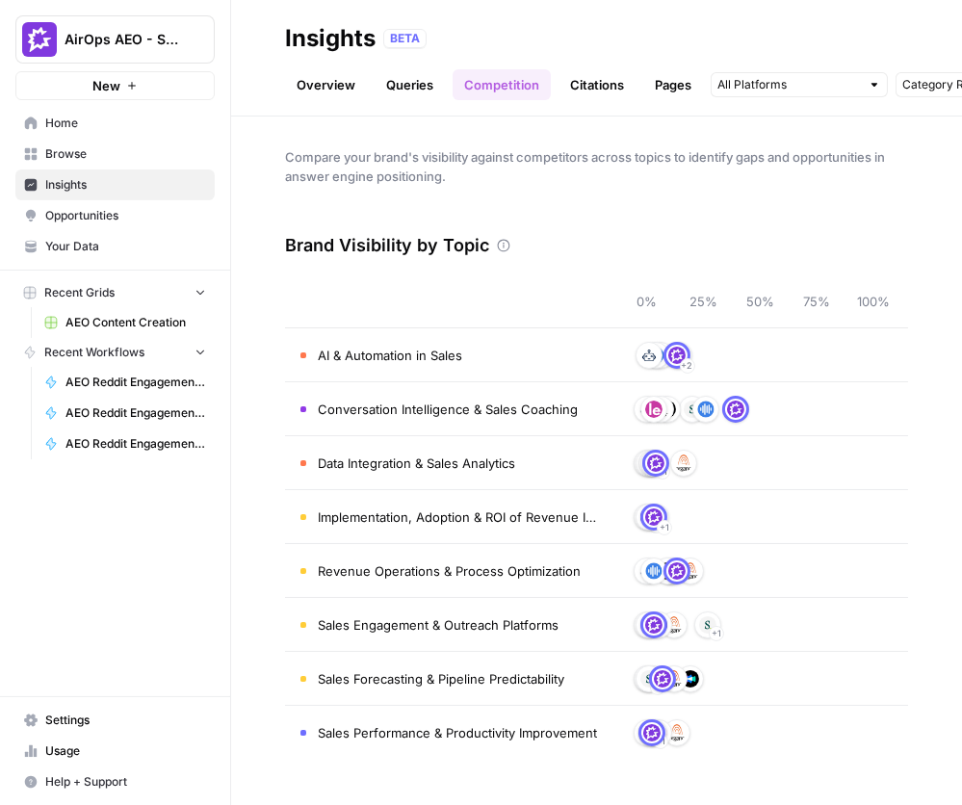
click at [321, 86] on link "Overview" at bounding box center [326, 84] width 82 height 31
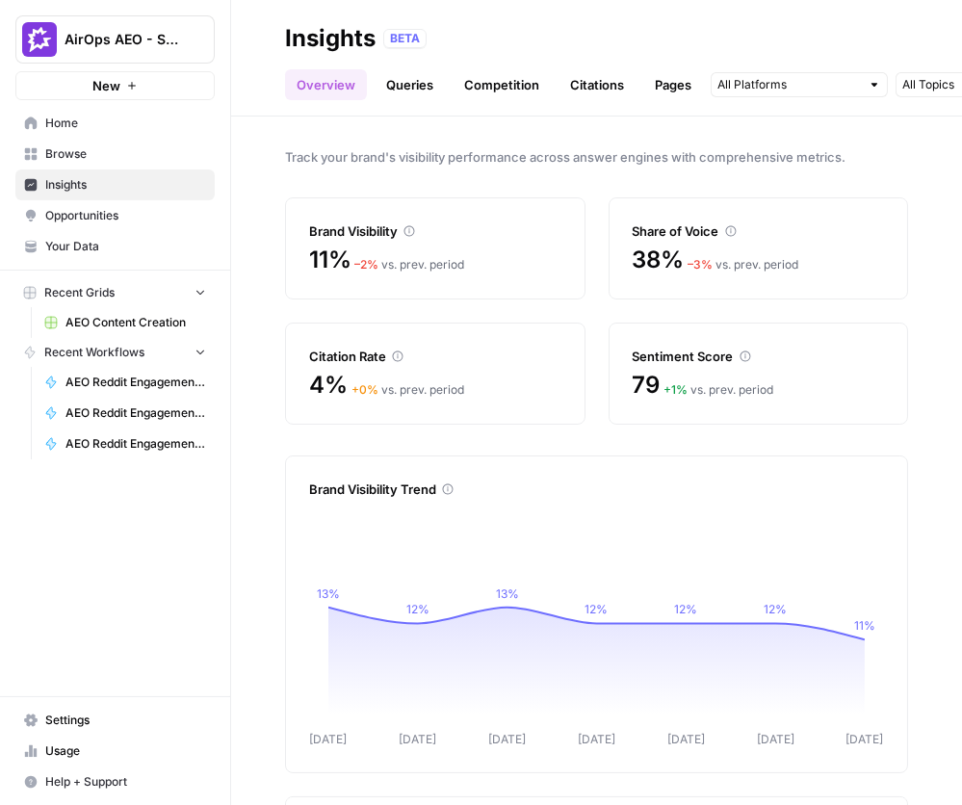
click at [523, 34] on div "BETA" at bounding box center [645, 38] width 525 height 19
click at [476, 3] on header "Insights BETA Overview Queries Competition Citations Pages Category Related Sep…" at bounding box center [596, 58] width 731 height 117
click at [536, 43] on div "BETA" at bounding box center [645, 38] width 525 height 19
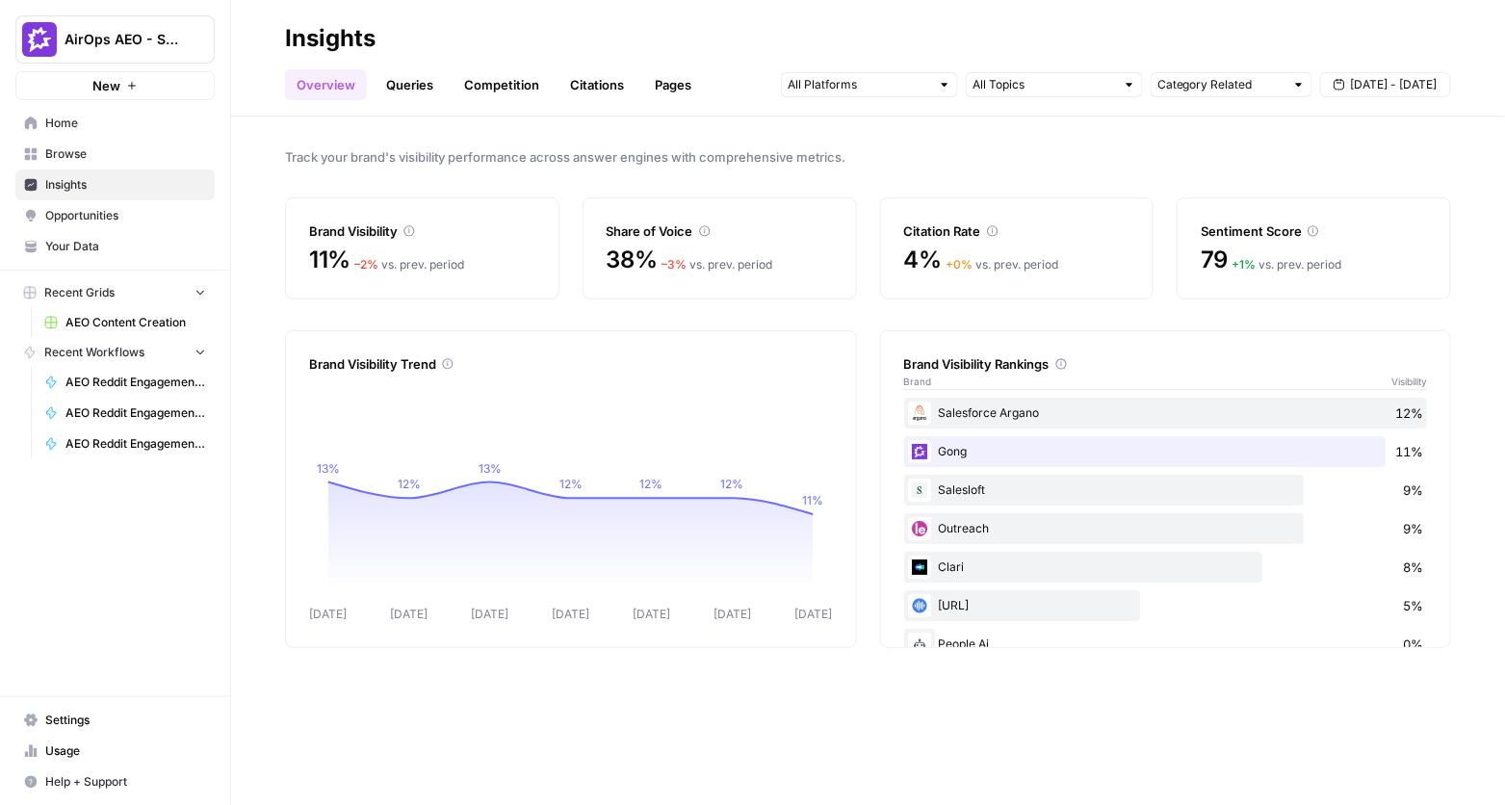
click at [405, 91] on link "Queries" at bounding box center [410, 84] width 70 height 31
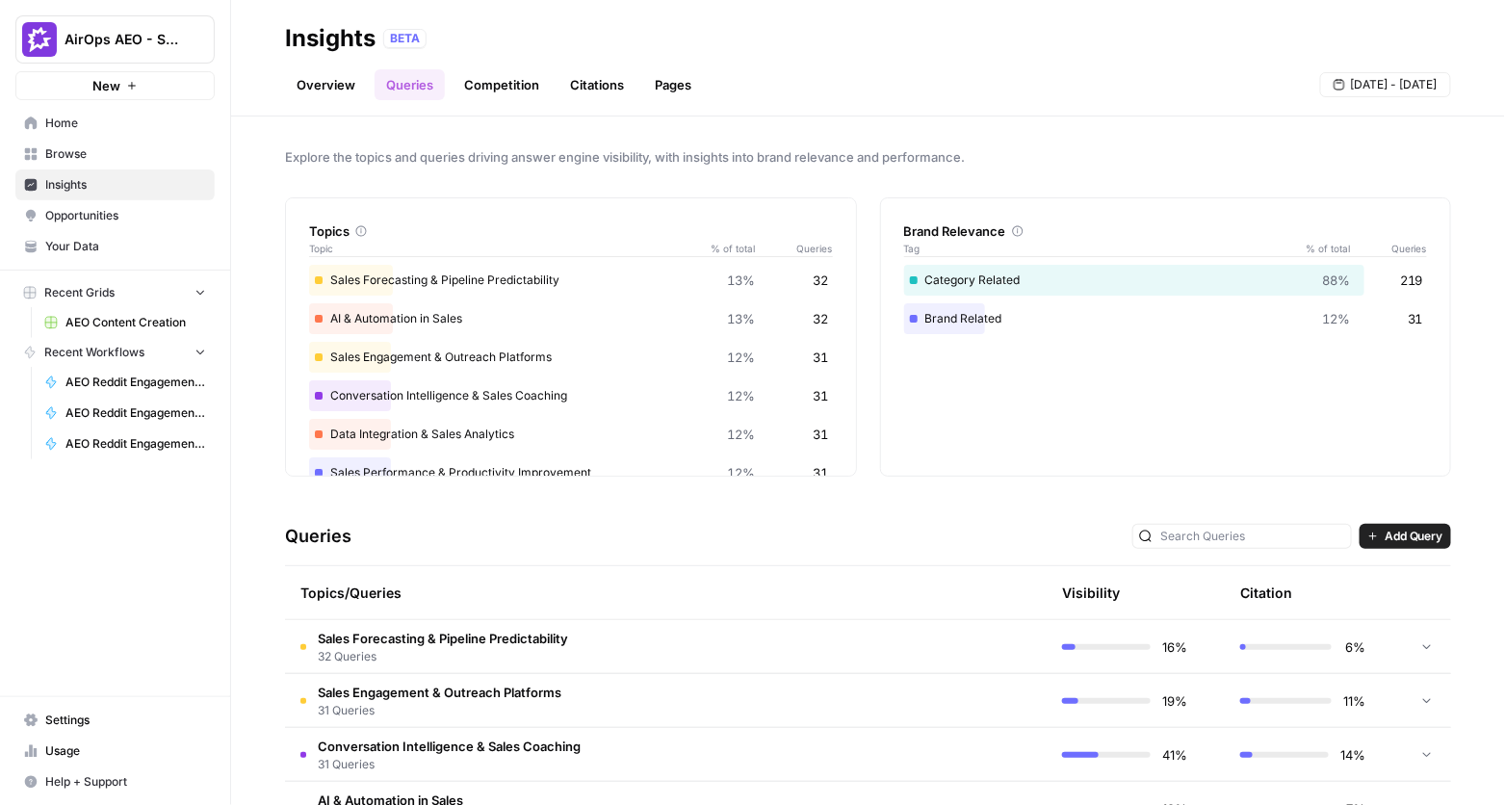
click at [316, 90] on link "Overview" at bounding box center [326, 84] width 82 height 31
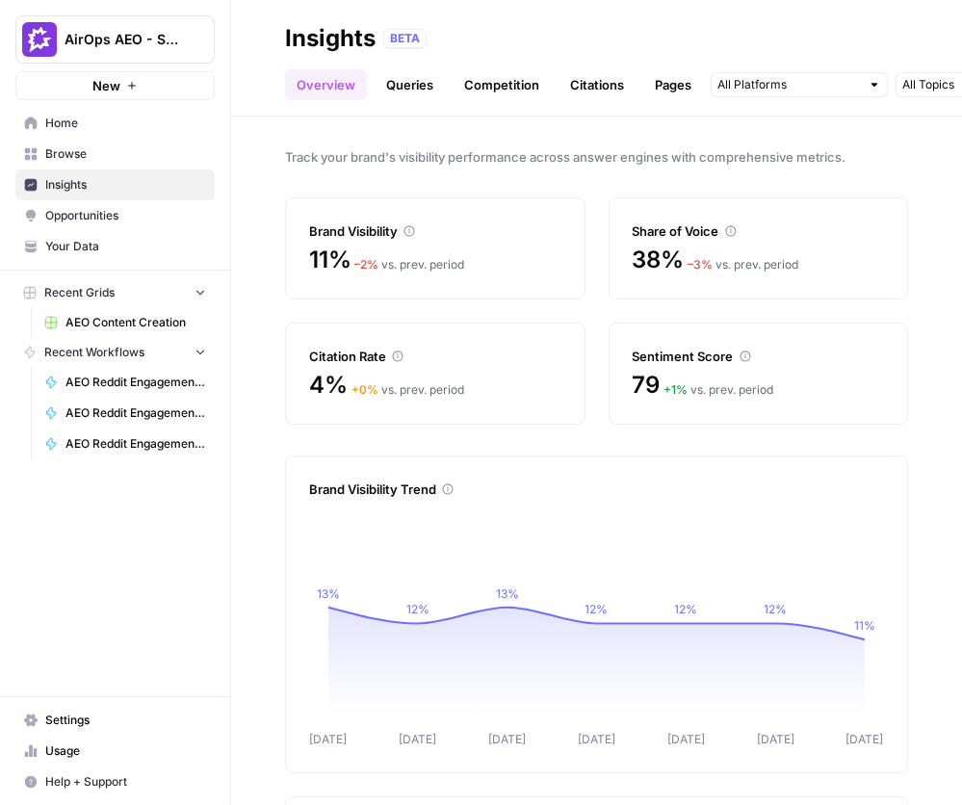
click at [422, 38] on div "BETA" at bounding box center [404, 38] width 43 height 19
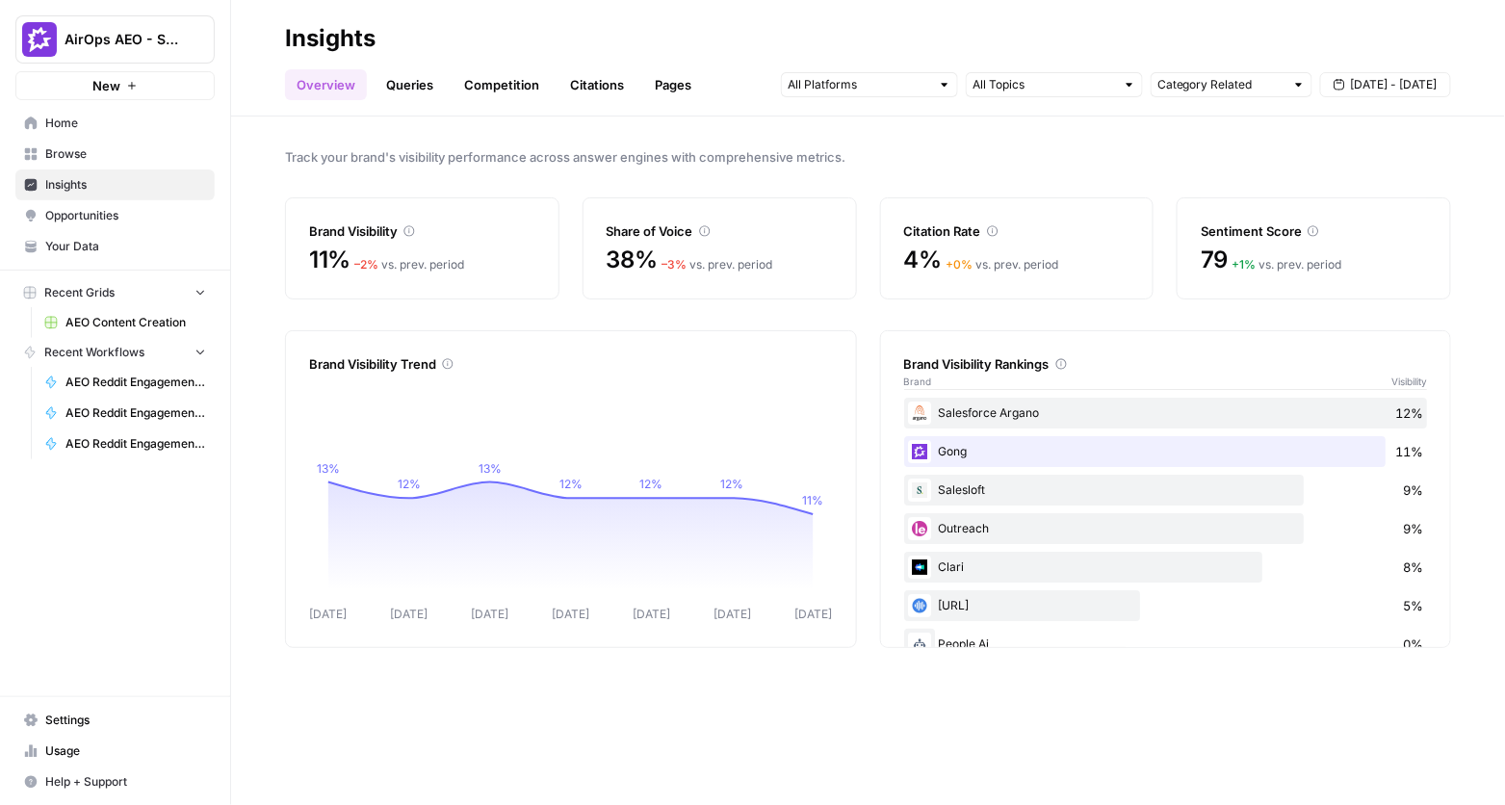
click at [408, 82] on link "Queries" at bounding box center [410, 84] width 70 height 31
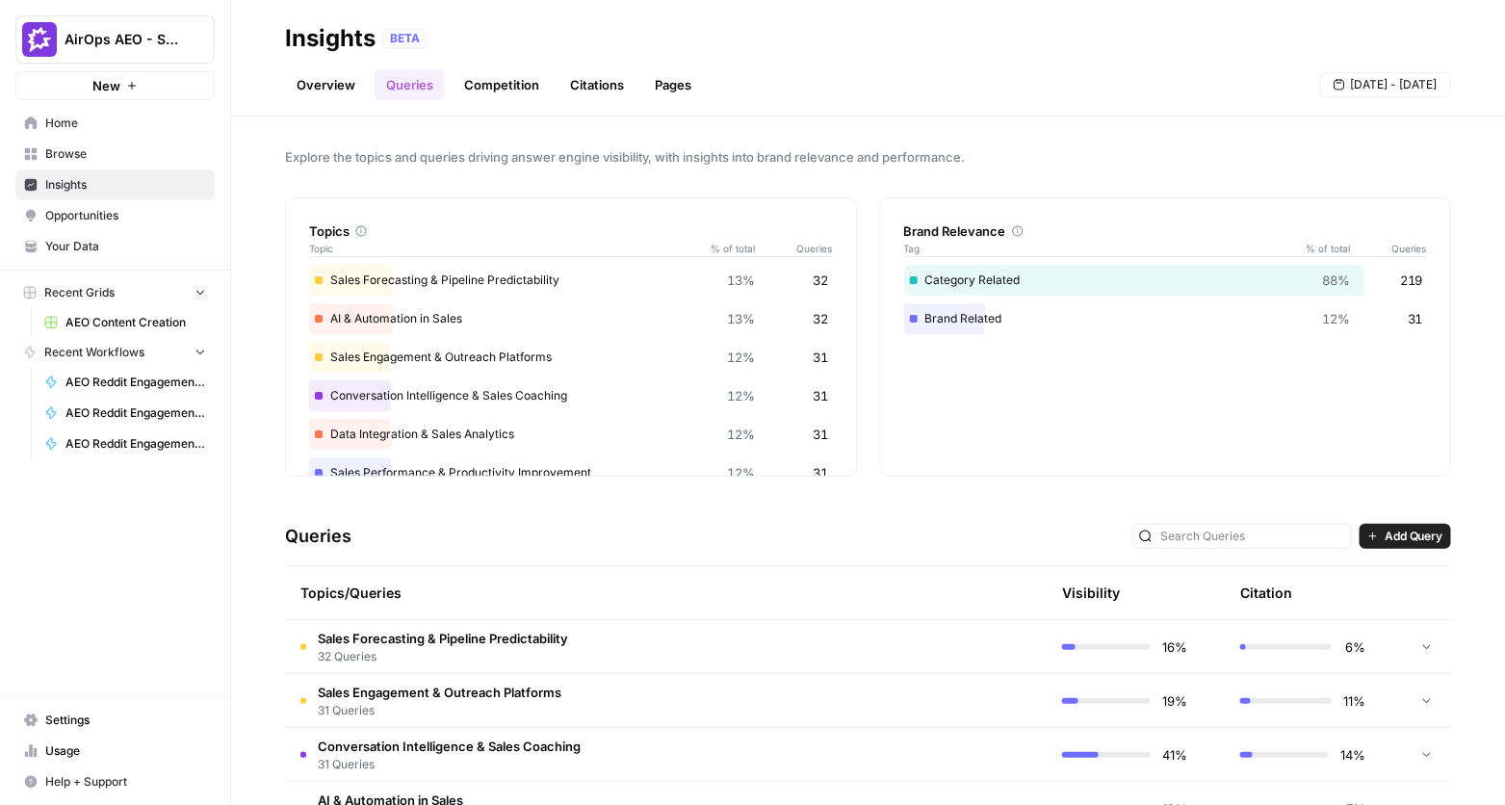
click at [877, 507] on div "Queries Add Query" at bounding box center [868, 536] width 1166 height 59
click at [413, 89] on link "Queries" at bounding box center [410, 84] width 70 height 31
click at [494, 81] on link "Competition" at bounding box center [502, 84] width 98 height 31
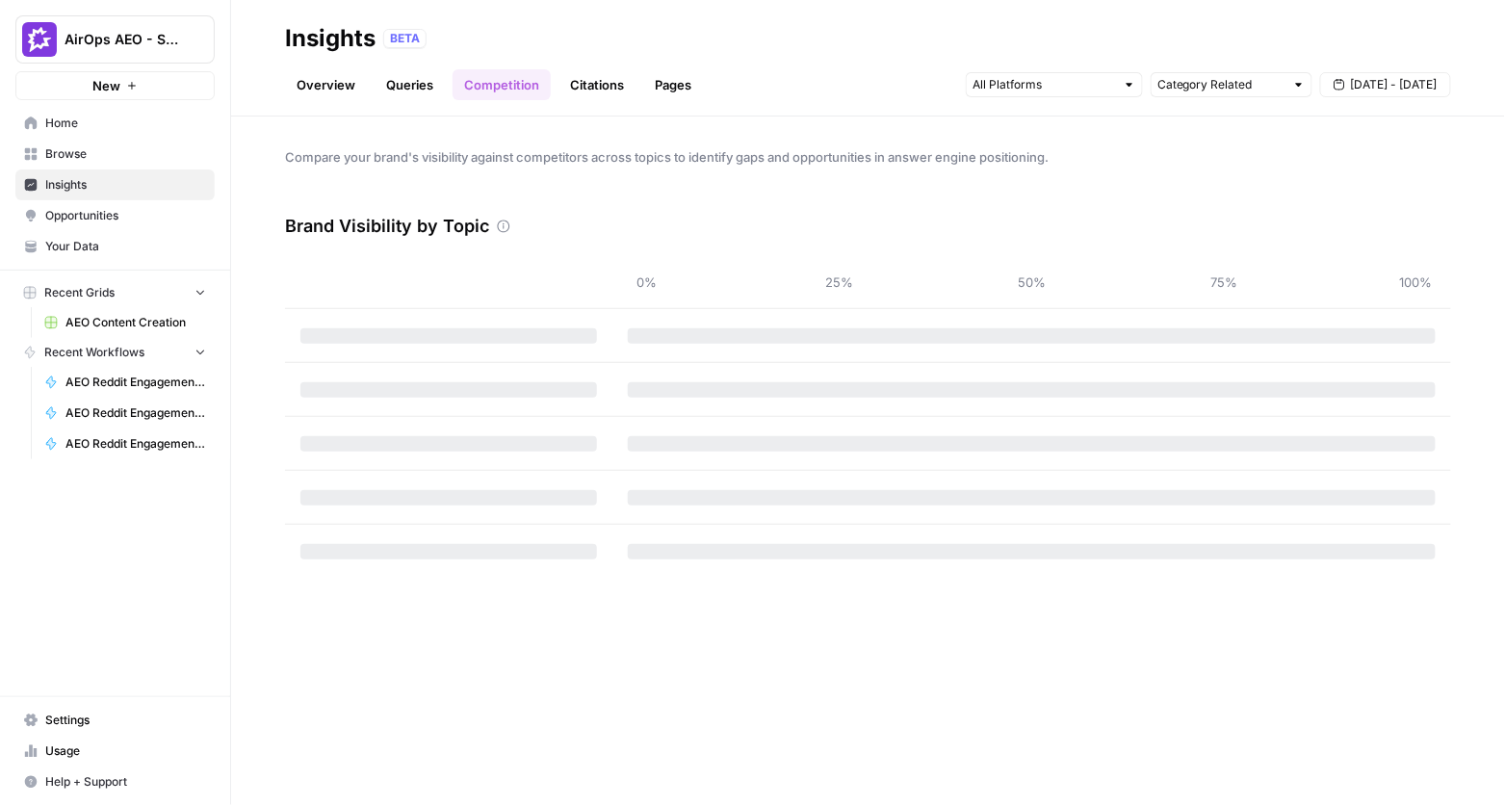
click at [597, 86] on link "Citations" at bounding box center [596, 84] width 77 height 31
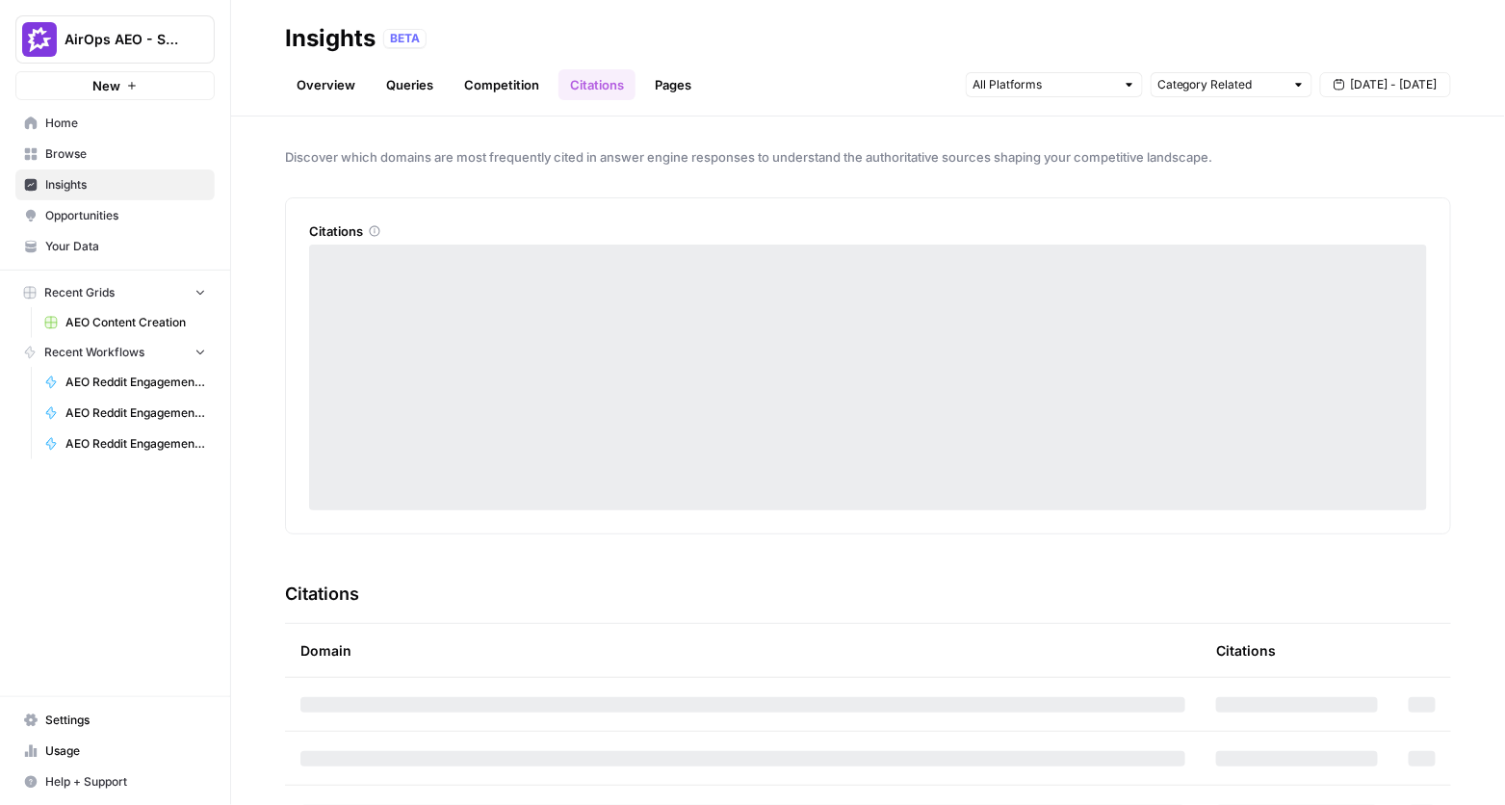
click at [660, 85] on link "Pages" at bounding box center [673, 84] width 60 height 31
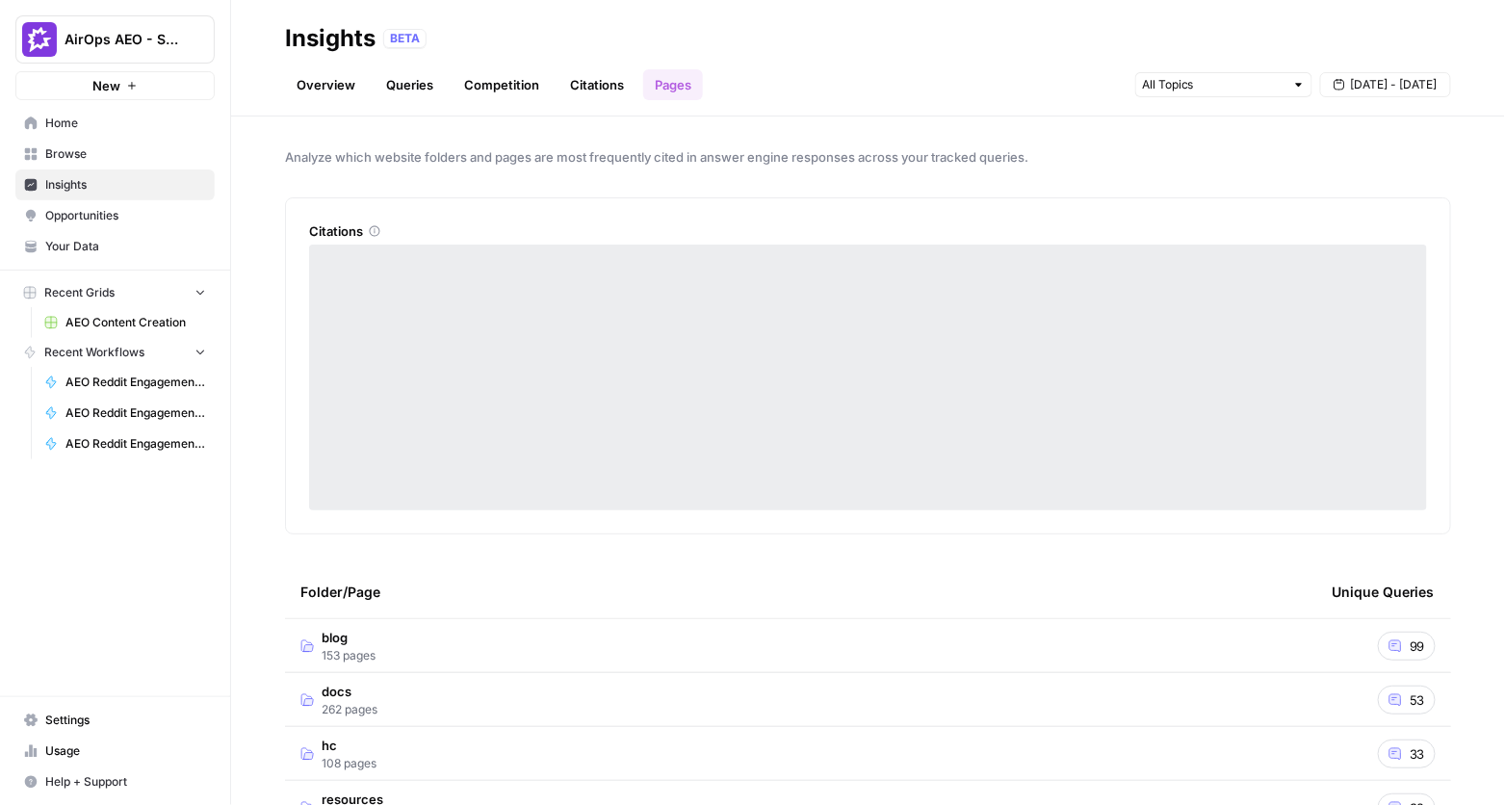
click at [328, 88] on link "Overview" at bounding box center [326, 84] width 82 height 31
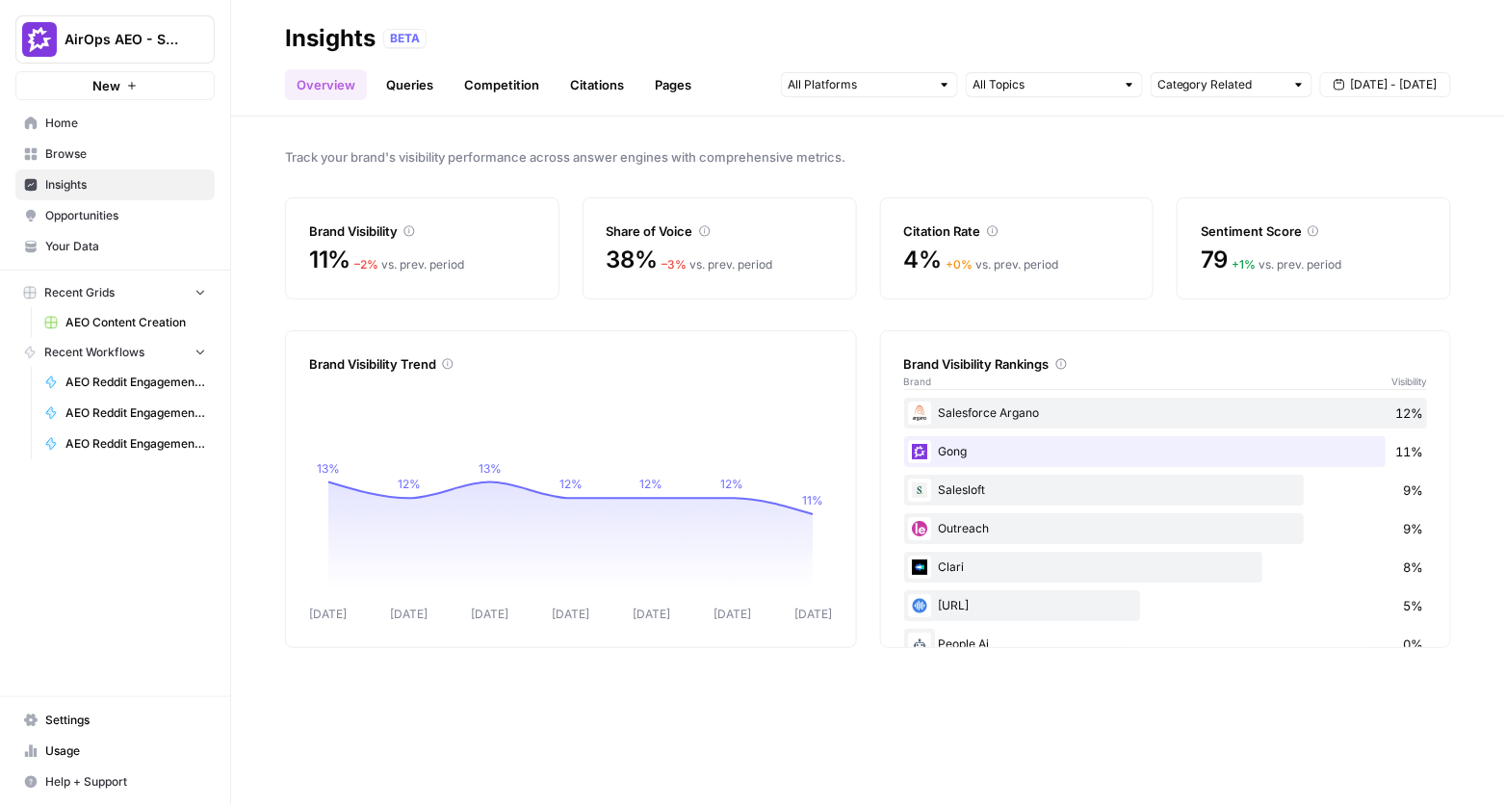
click at [447, 363] on icon at bounding box center [448, 364] width 12 height 12
click at [402, 88] on link "Queries" at bounding box center [410, 84] width 70 height 31
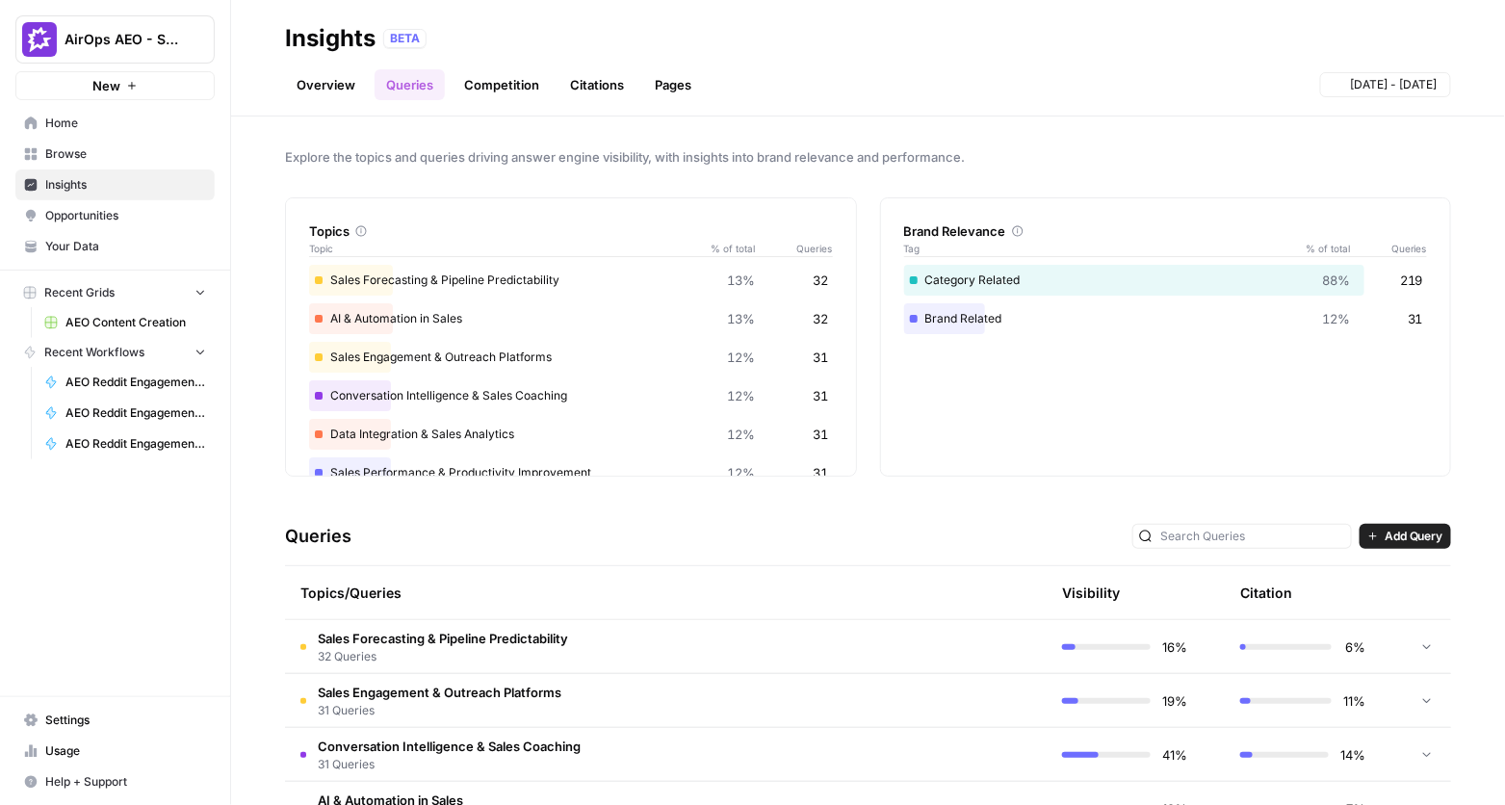
click at [404, 38] on div "BETA" at bounding box center [404, 38] width 43 height 19
click at [326, 86] on link "Overview" at bounding box center [326, 84] width 82 height 31
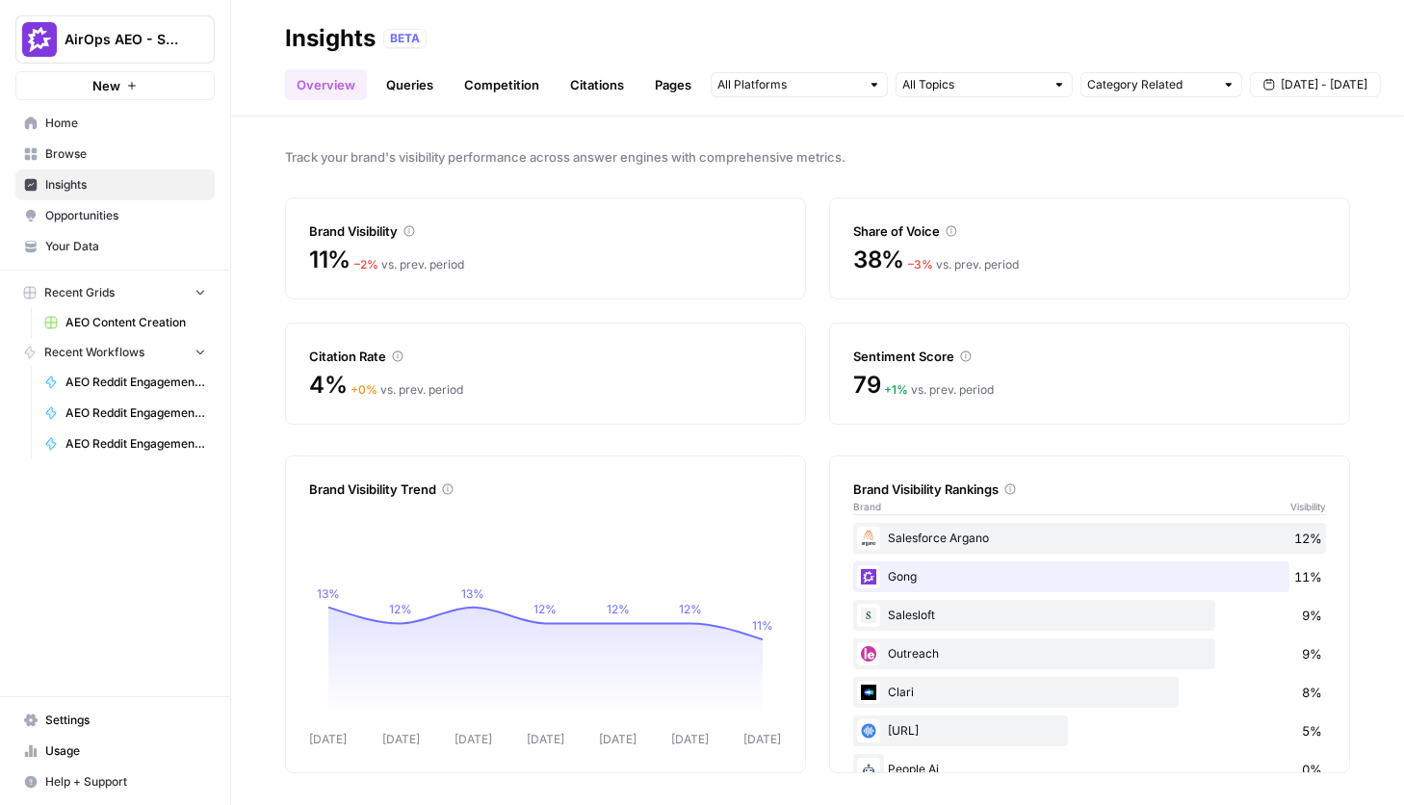
click at [430, 92] on link "Queries" at bounding box center [410, 84] width 70 height 31
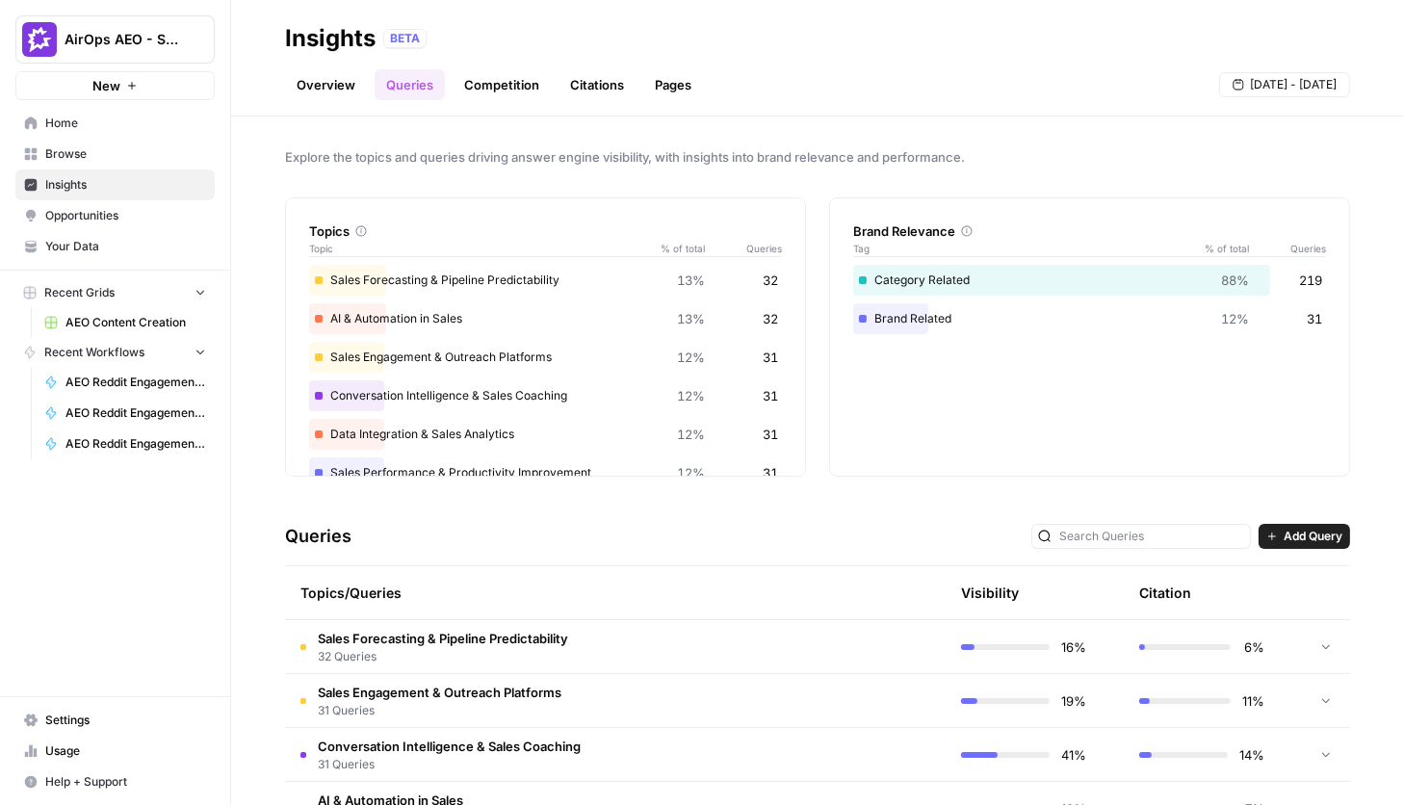
click at [663, 91] on link "Pages" at bounding box center [673, 84] width 60 height 31
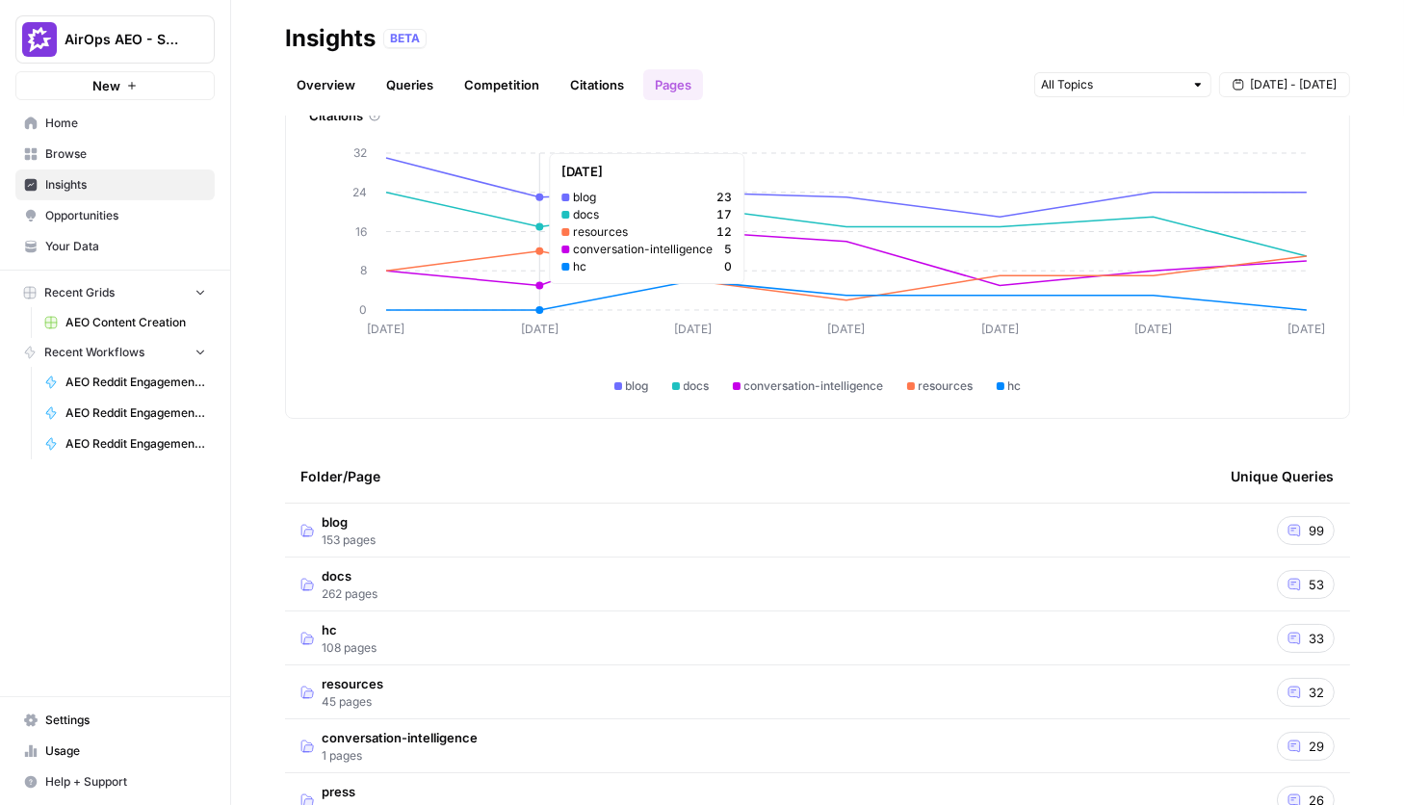
scroll to position [118, 0]
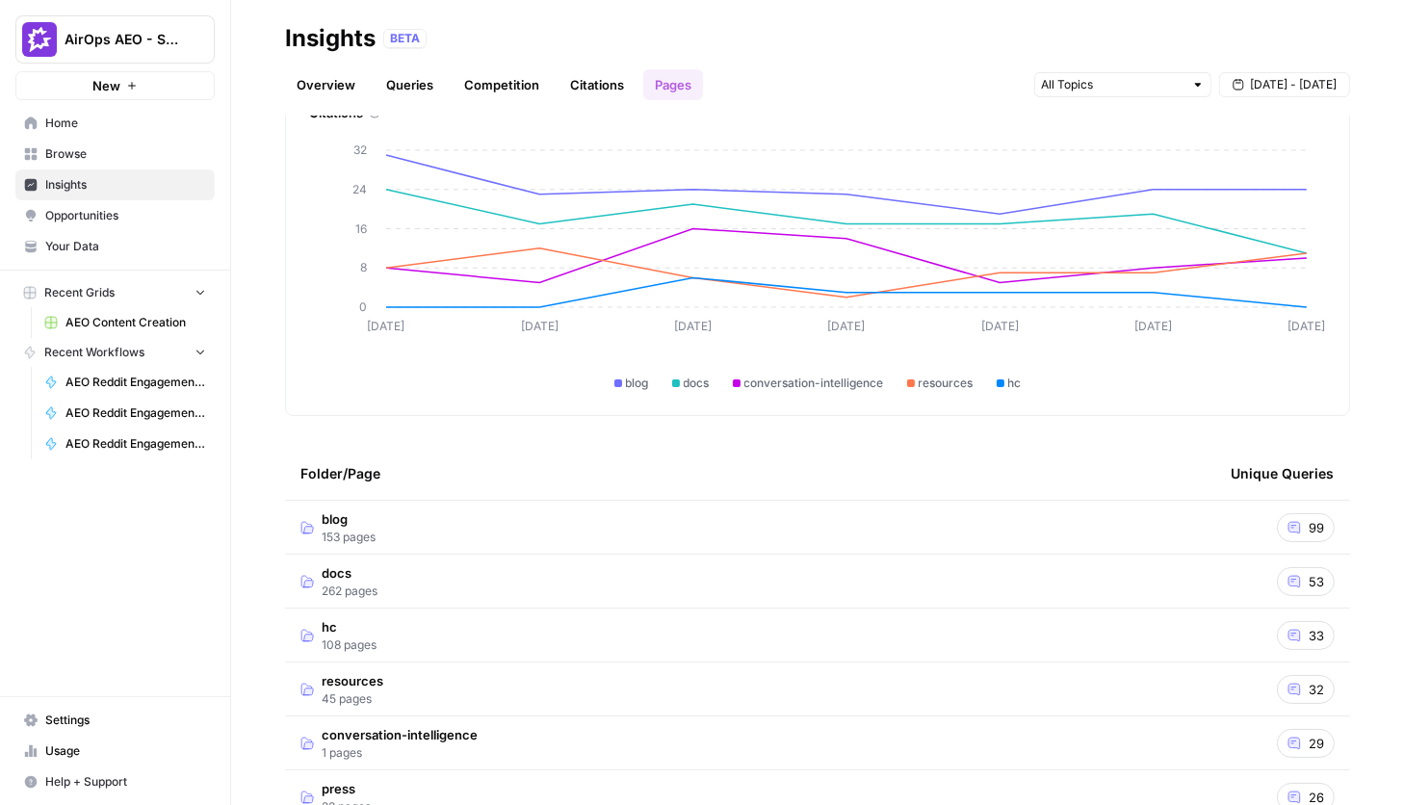
click at [341, 530] on span "153 pages" at bounding box center [349, 537] width 54 height 17
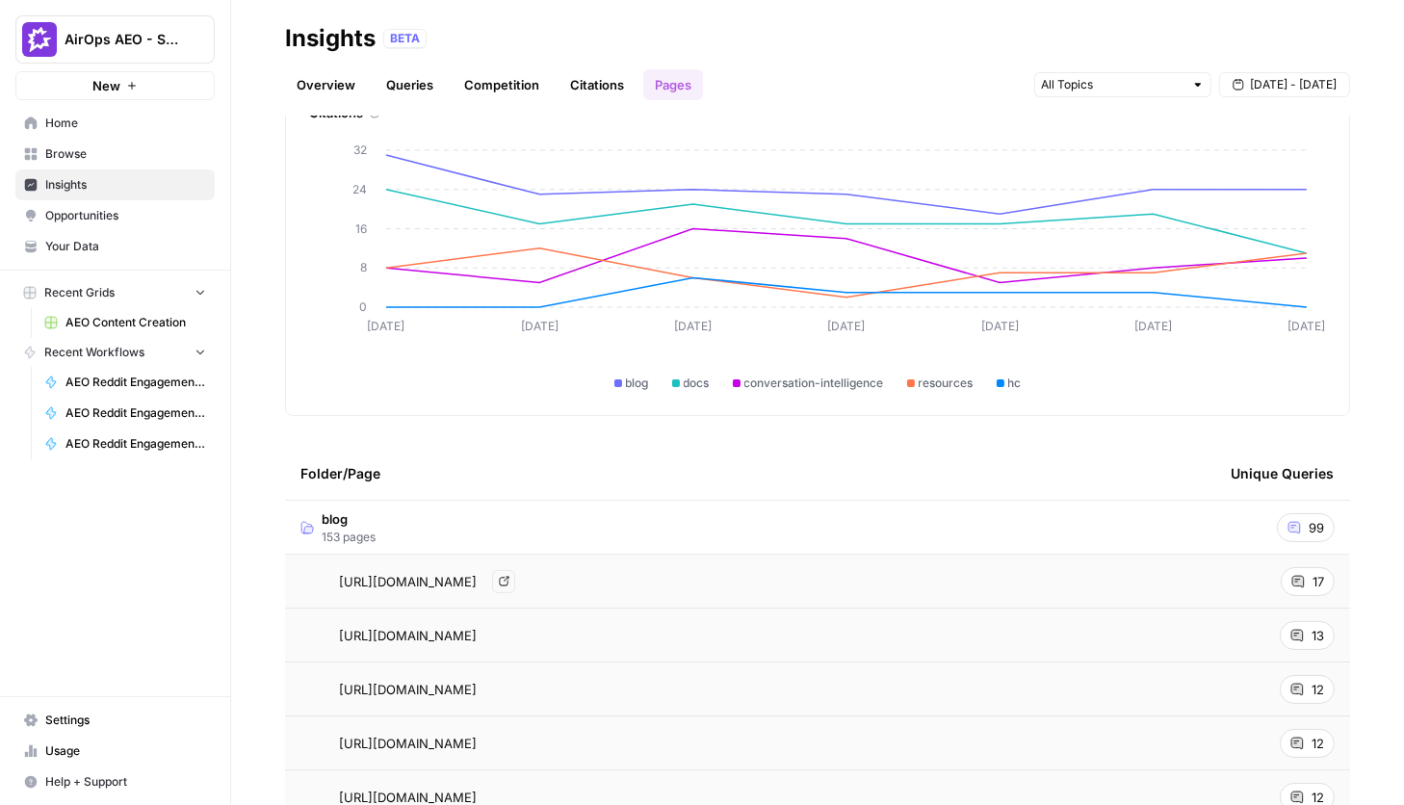
click at [424, 579] on span "[URL][DOMAIN_NAME]" at bounding box center [408, 581] width 138 height 19
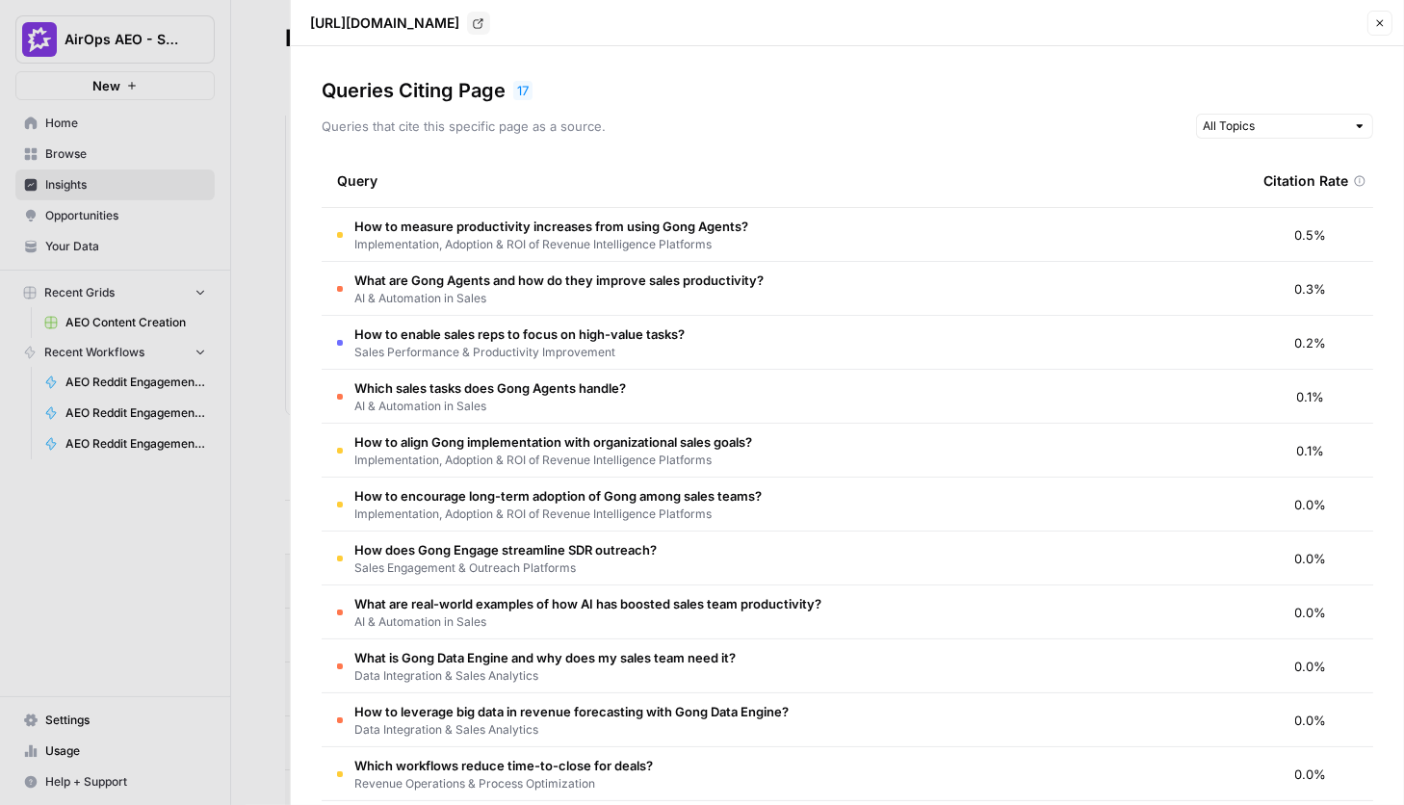
click at [257, 545] on div at bounding box center [702, 402] width 1404 height 805
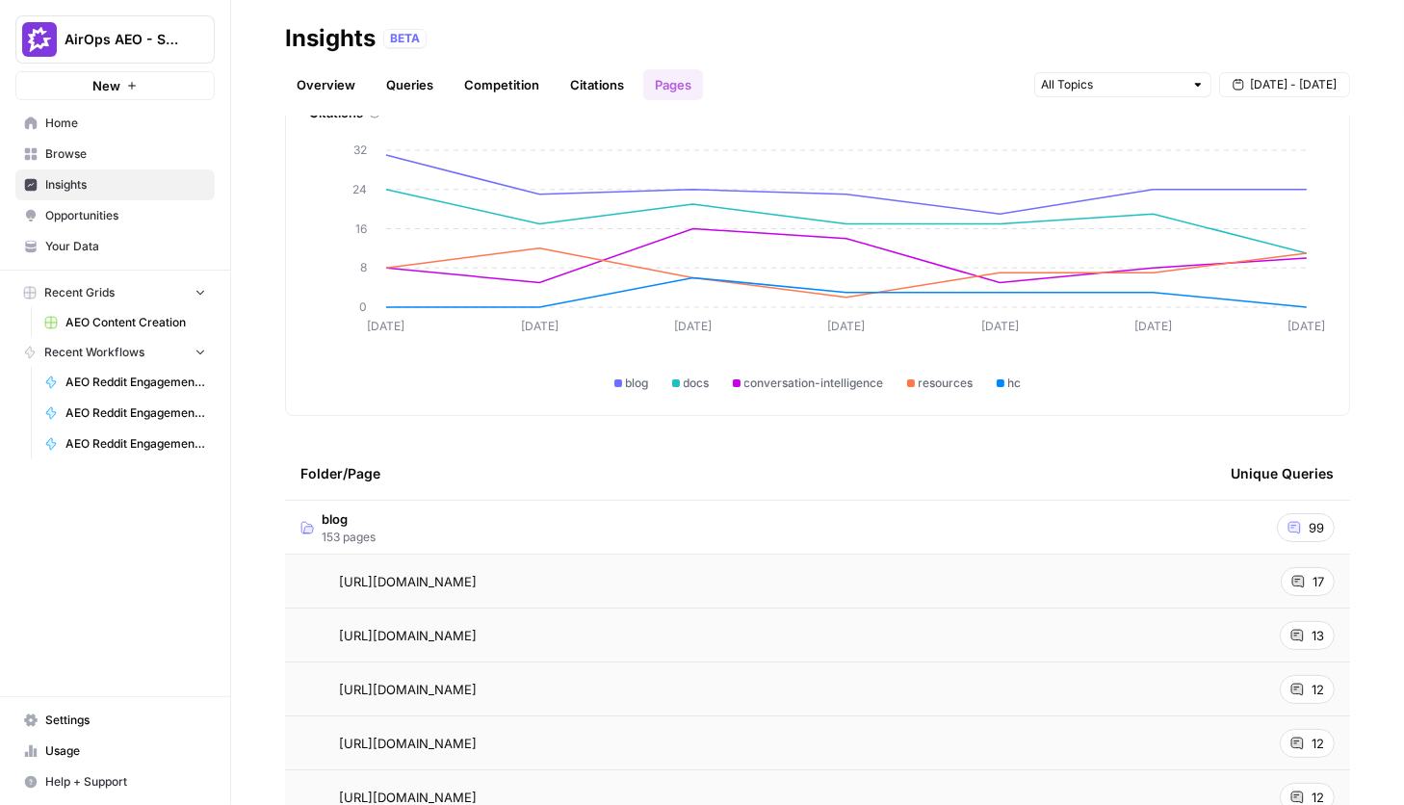
click at [117, 218] on span "Opportunities" at bounding box center [125, 215] width 161 height 17
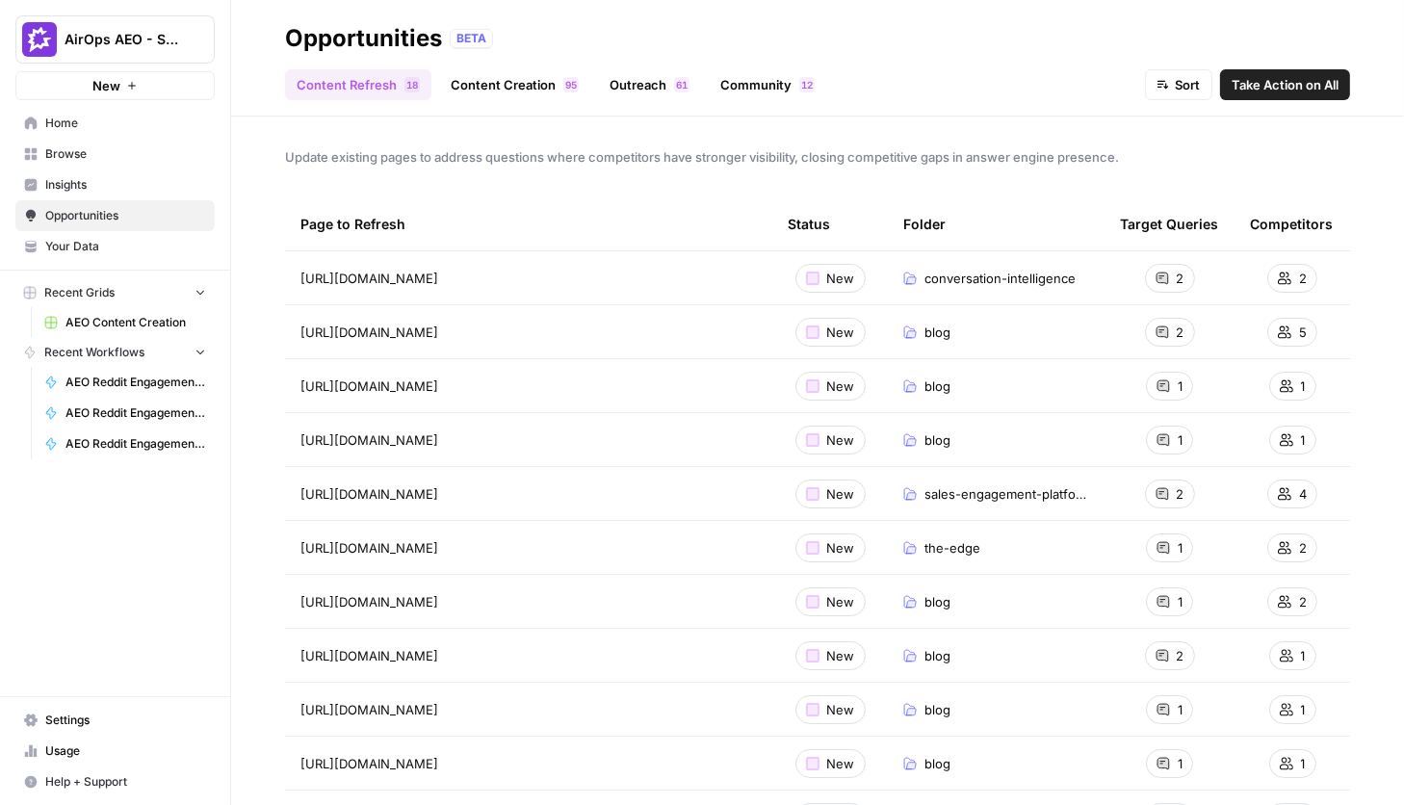
click at [961, 86] on span "Take Action on All" at bounding box center [1284, 84] width 107 height 19
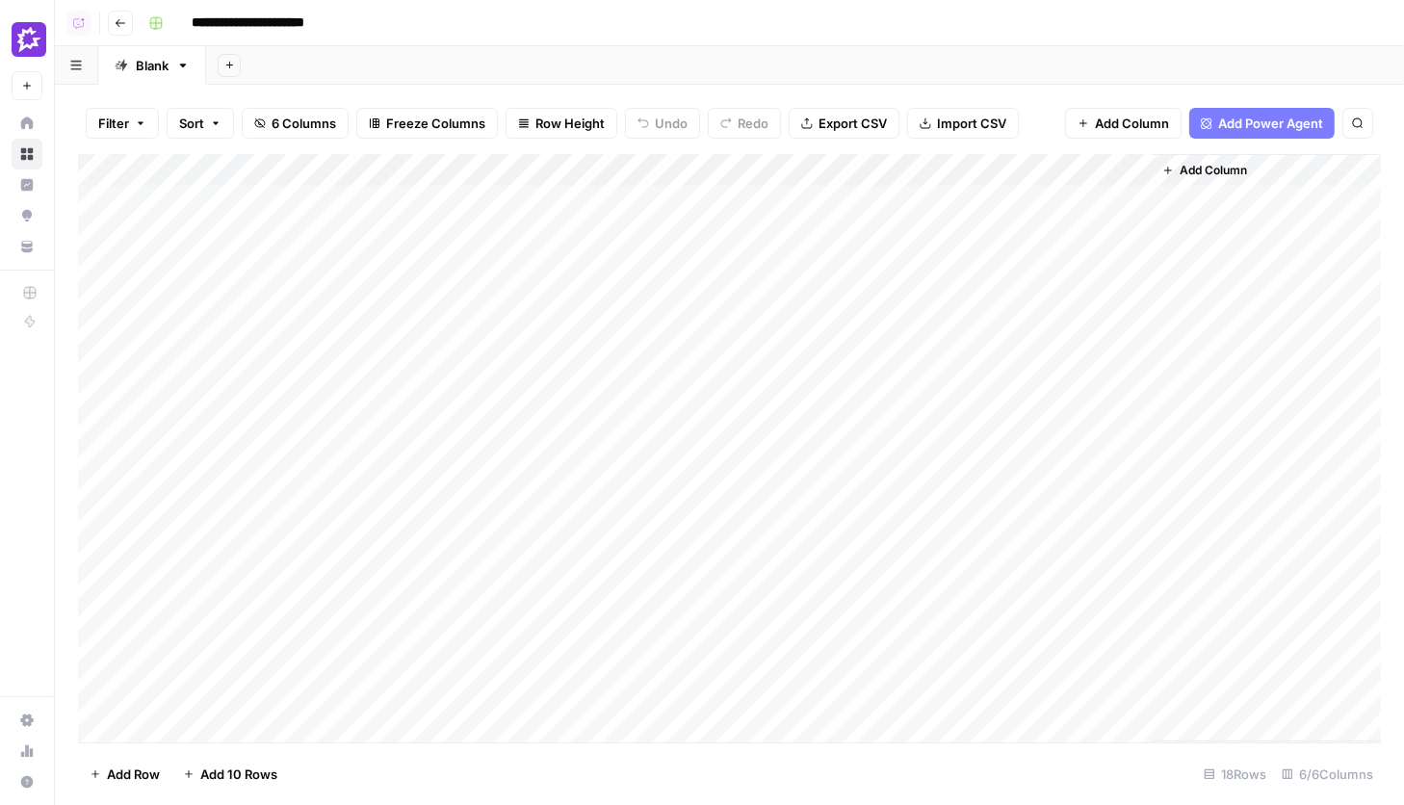
click at [776, 734] on div "Add Column" at bounding box center [729, 448] width 1303 height 588
click at [779, 782] on footer "Add Row Add 10 Rows Stop Runs 18 Rows 6/6 Columns" at bounding box center [729, 773] width 1303 height 63
click at [788, 723] on div "Add Column" at bounding box center [729, 448] width 1303 height 588
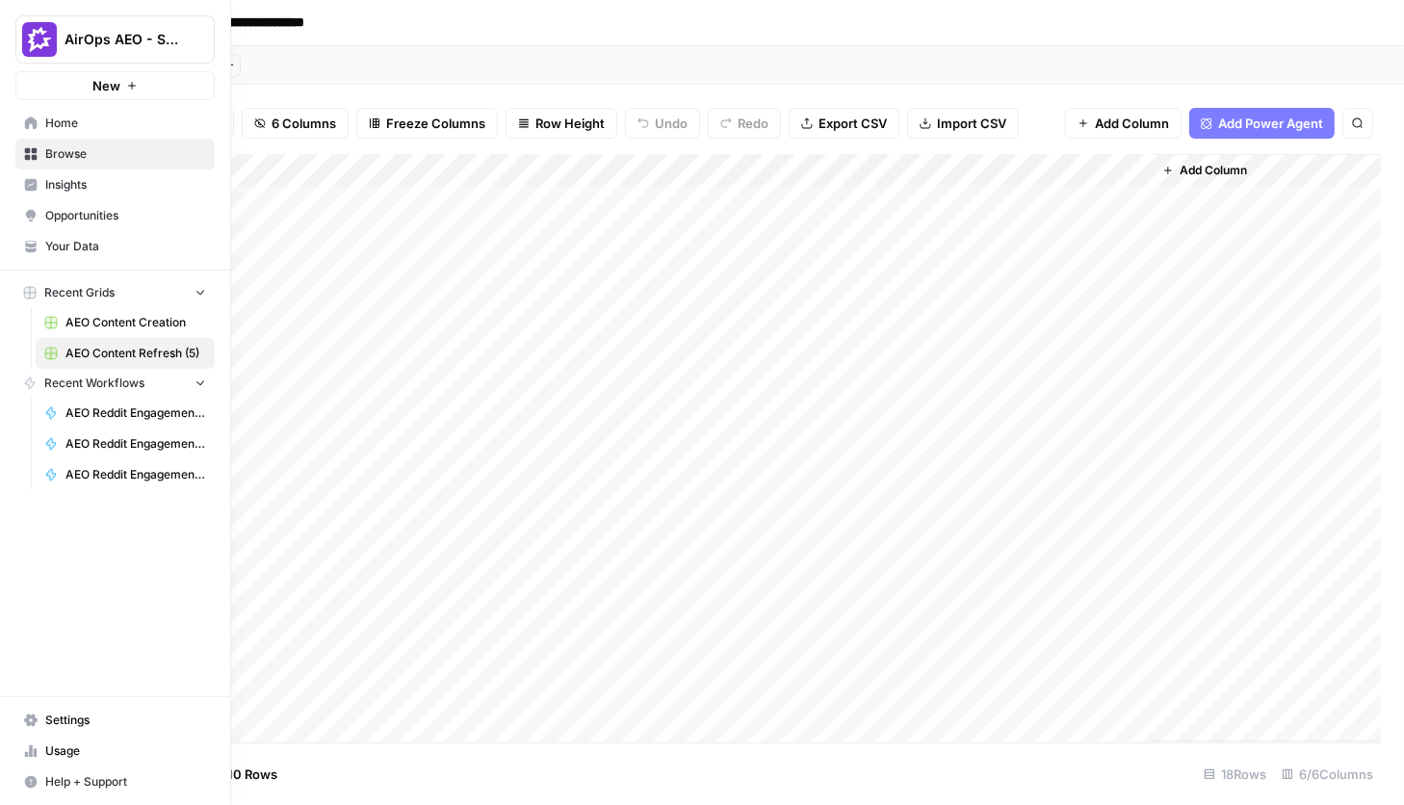
click at [29, 129] on icon at bounding box center [30, 123] width 13 height 13
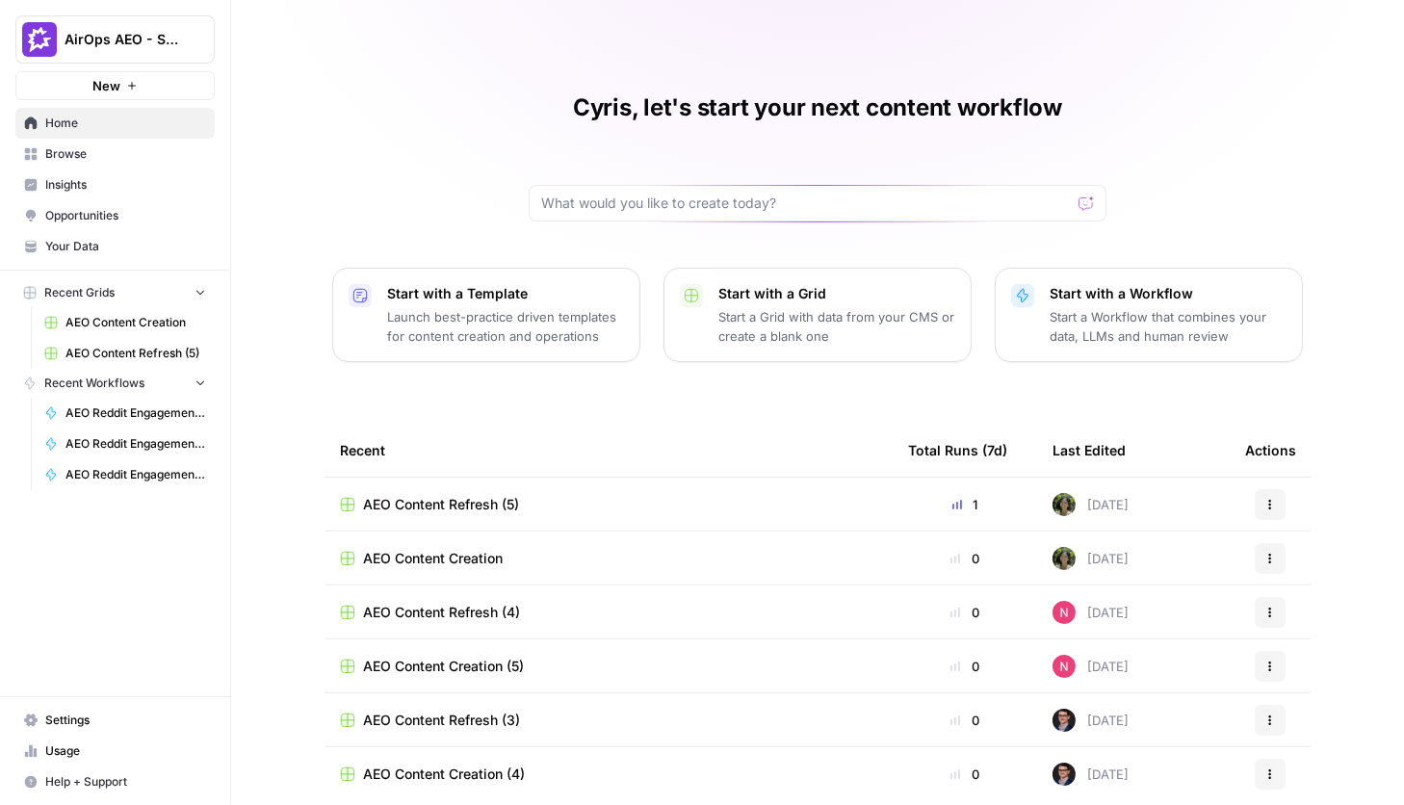
click at [107, 215] on span "Opportunities" at bounding box center [125, 215] width 161 height 17
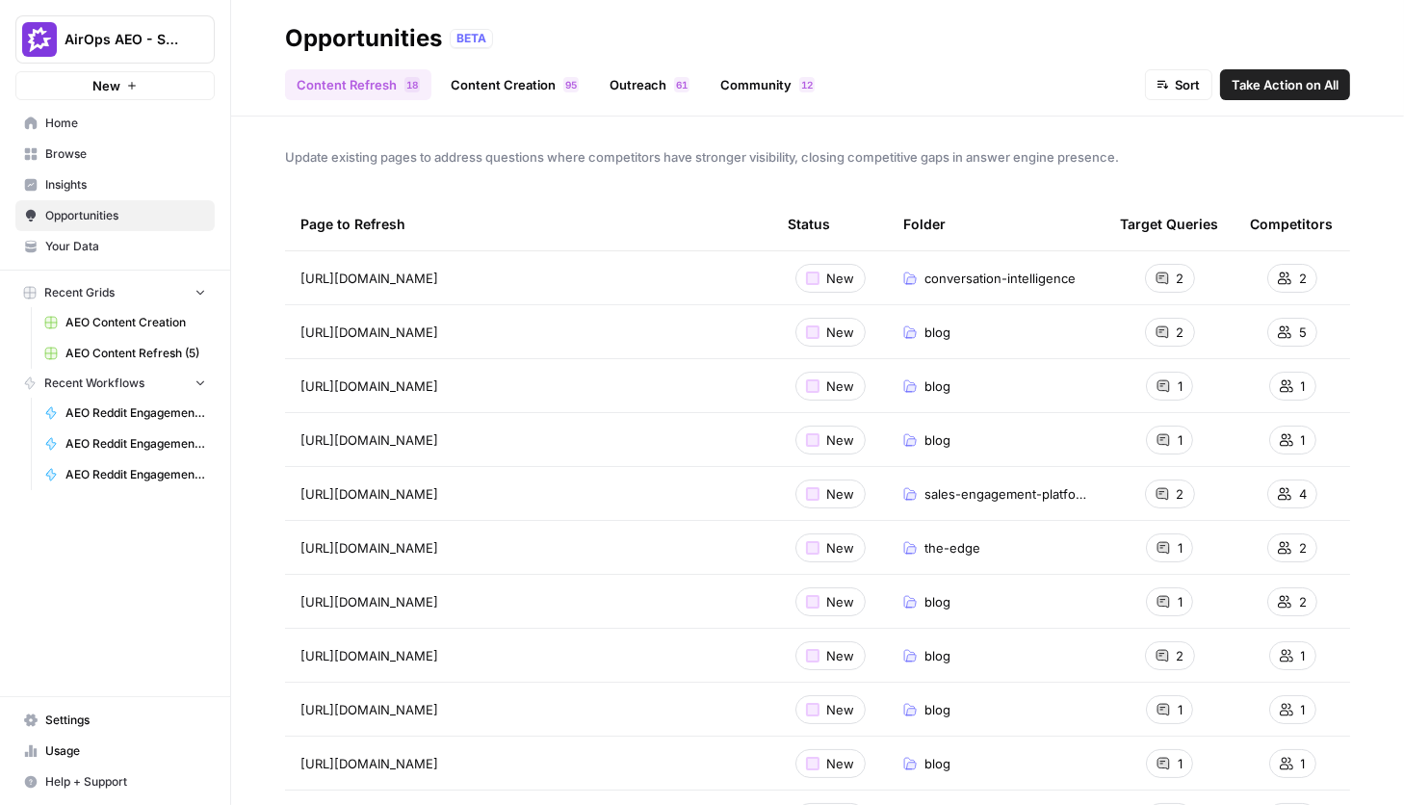
click at [108, 188] on span "Insights" at bounding box center [125, 184] width 161 height 17
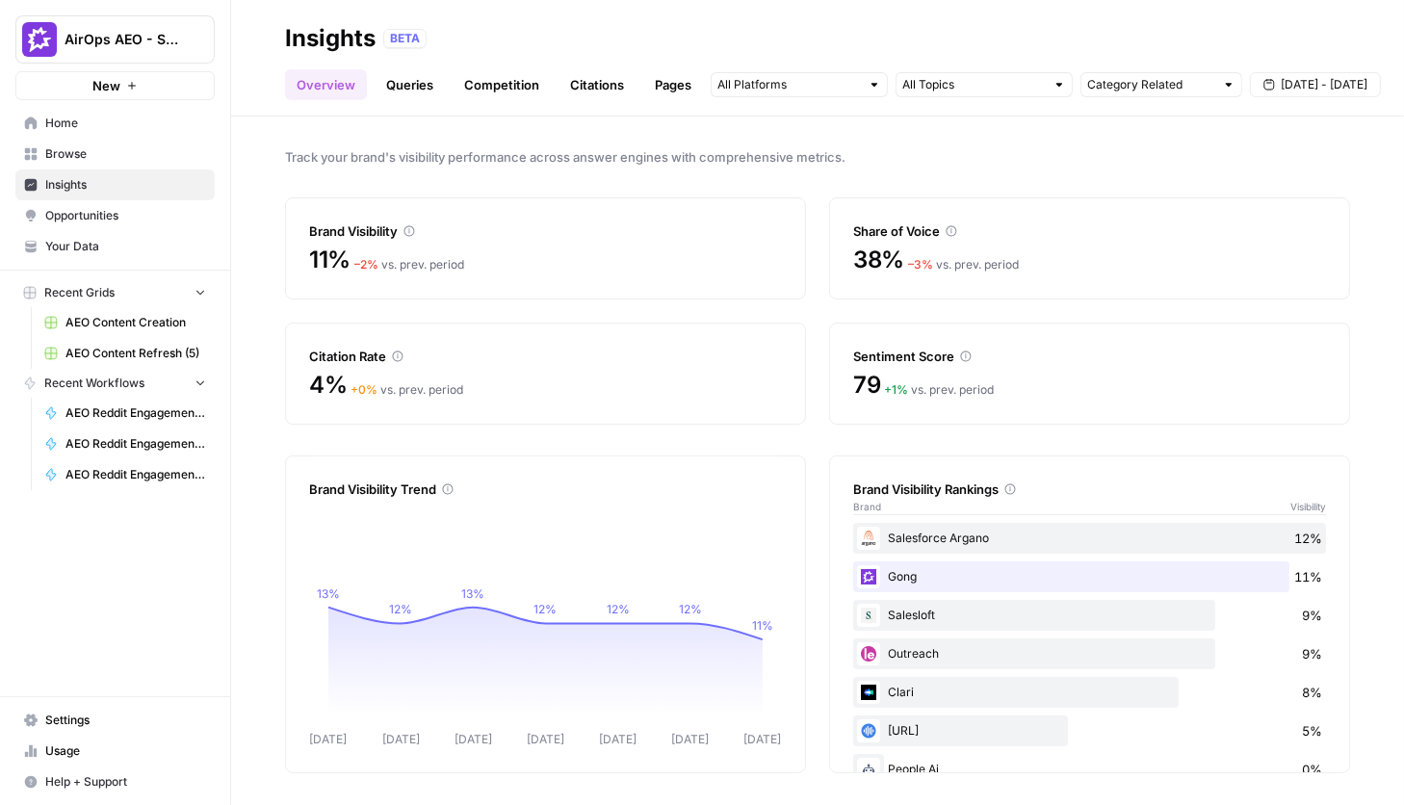
click at [414, 84] on link "Queries" at bounding box center [410, 84] width 70 height 31
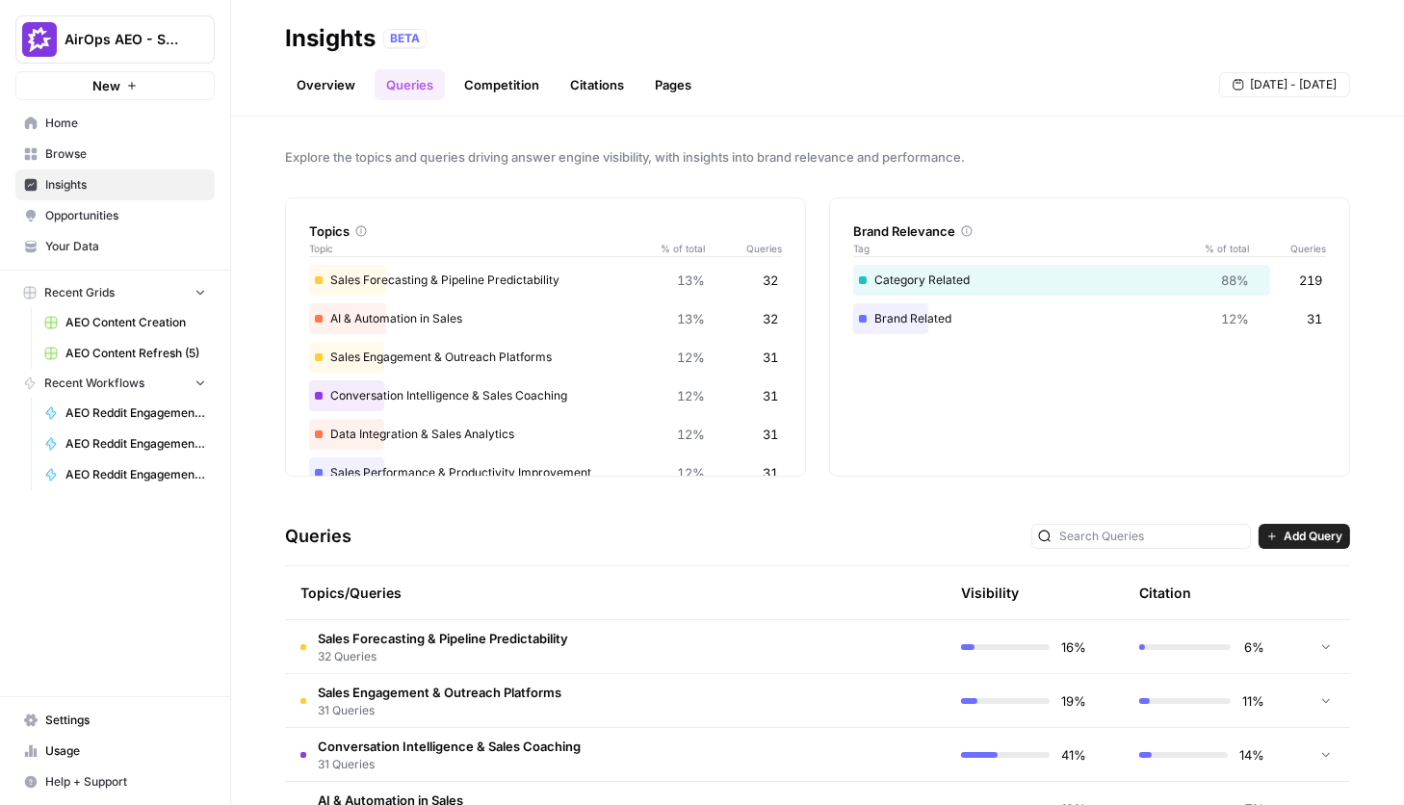
click at [656, 477] on div "Explore the topics and queries driving answer engine visibility, with insights …" at bounding box center [817, 461] width 1173 height 688
click at [805, 766] on td at bounding box center [854, 754] width 183 height 53
click at [324, 84] on link "Overview" at bounding box center [326, 84] width 82 height 31
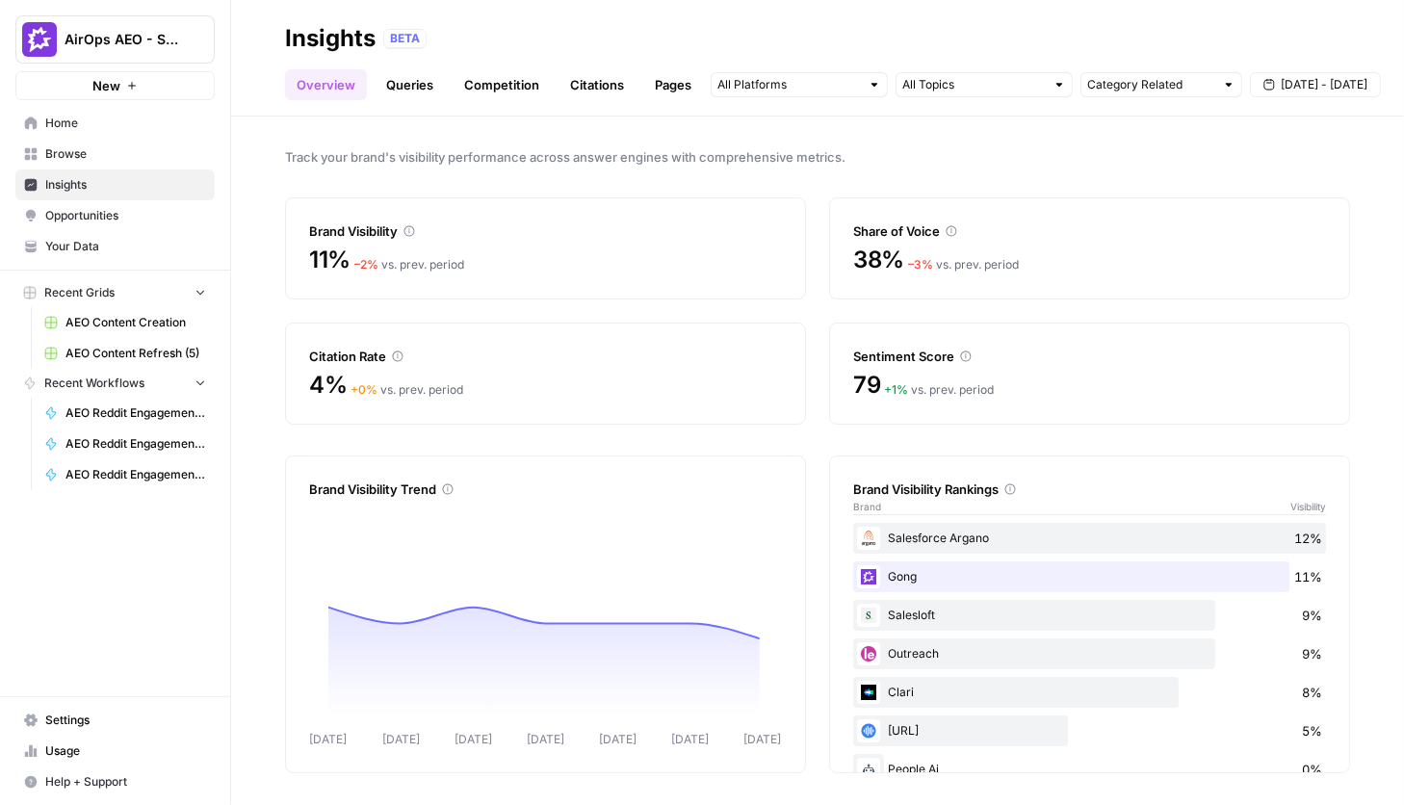
click at [397, 91] on link "Queries" at bounding box center [410, 84] width 70 height 31
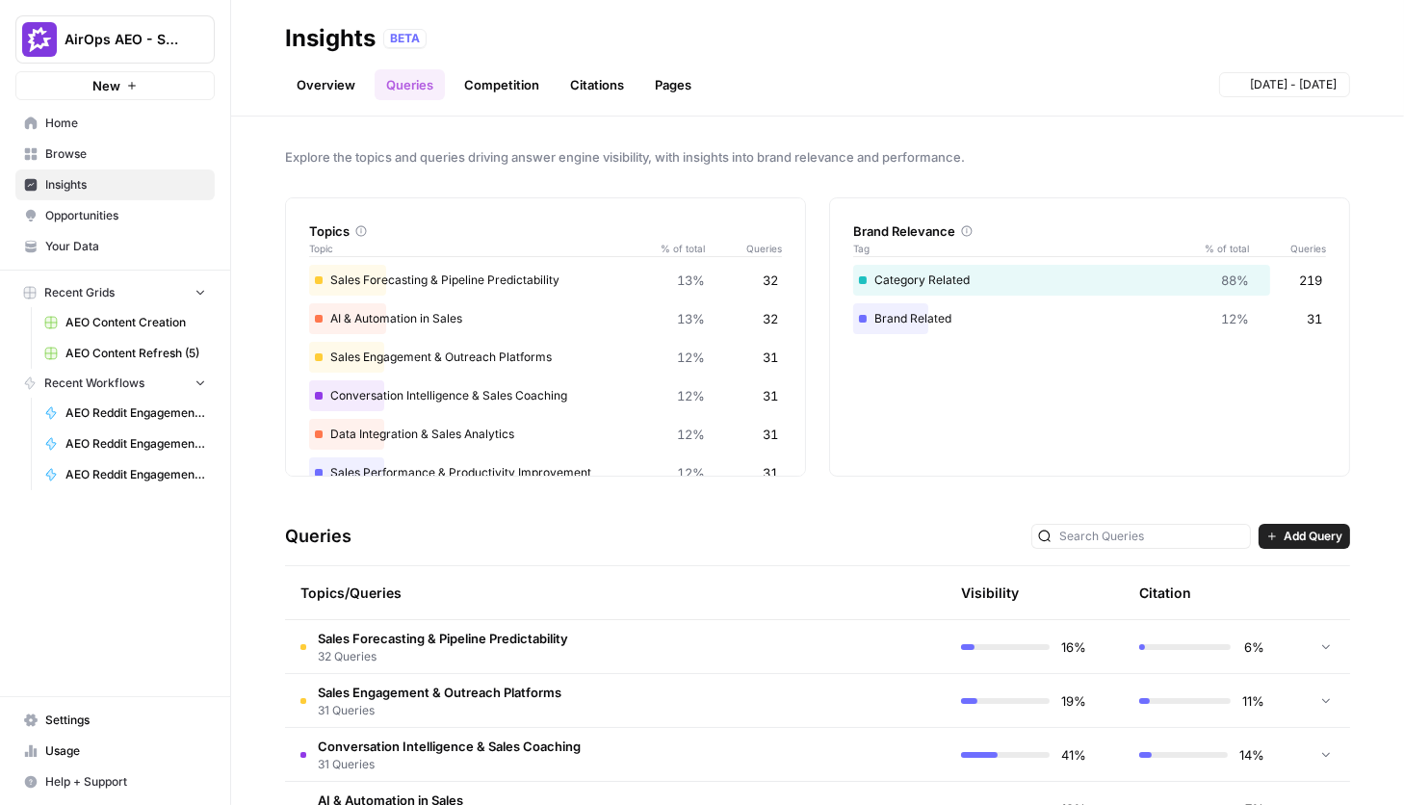
click at [320, 91] on link "Overview" at bounding box center [326, 84] width 82 height 31
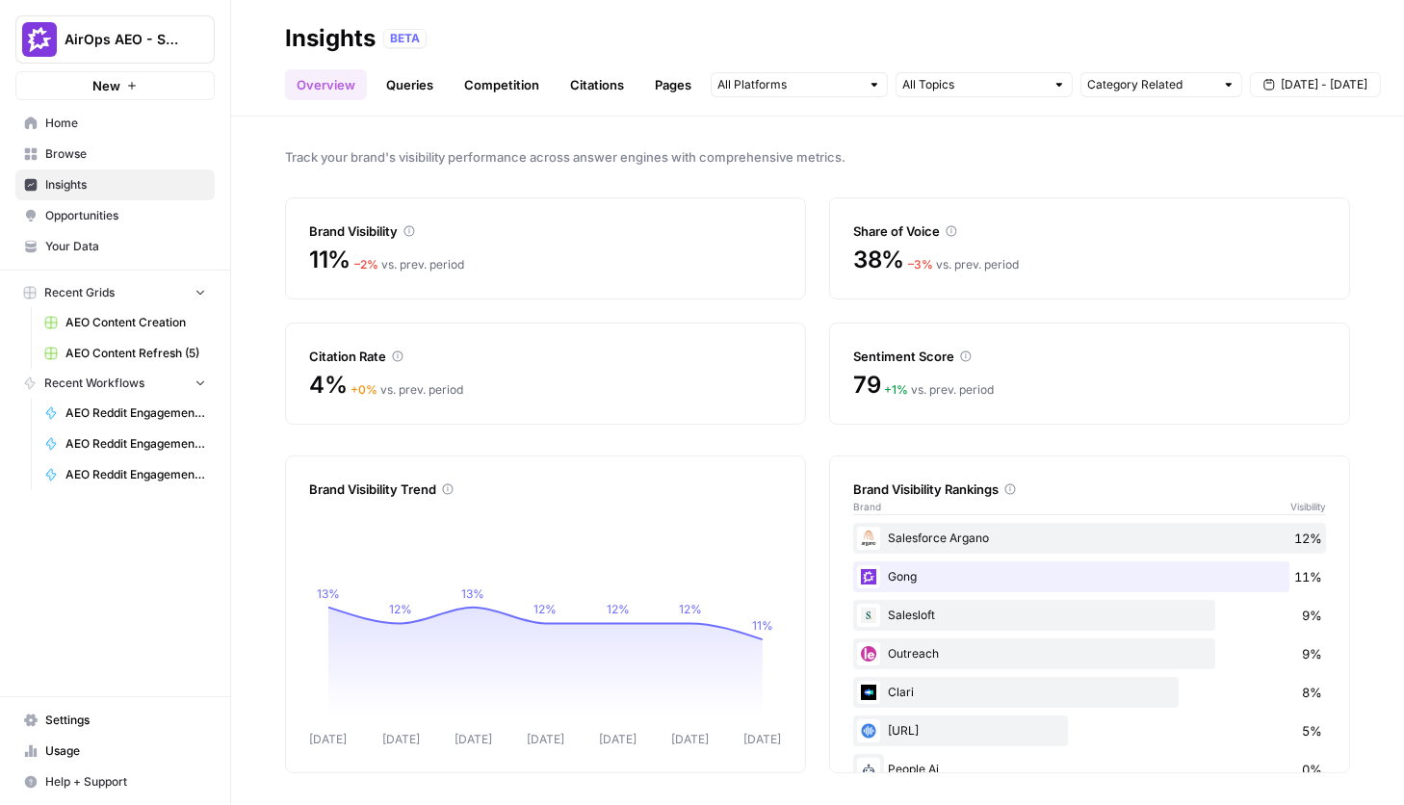
click at [391, 86] on link "Queries" at bounding box center [410, 84] width 70 height 31
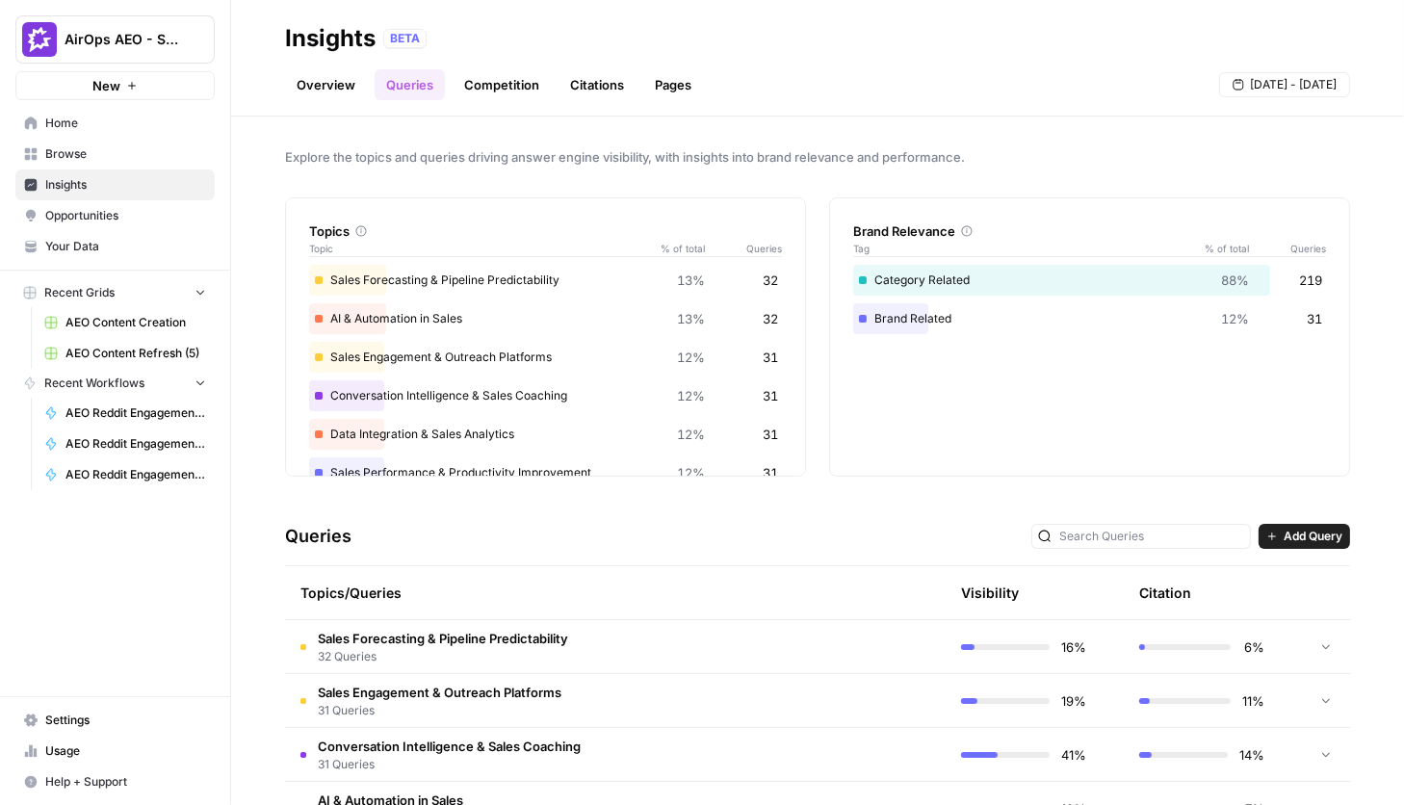
click at [670, 77] on link "Pages" at bounding box center [673, 84] width 60 height 31
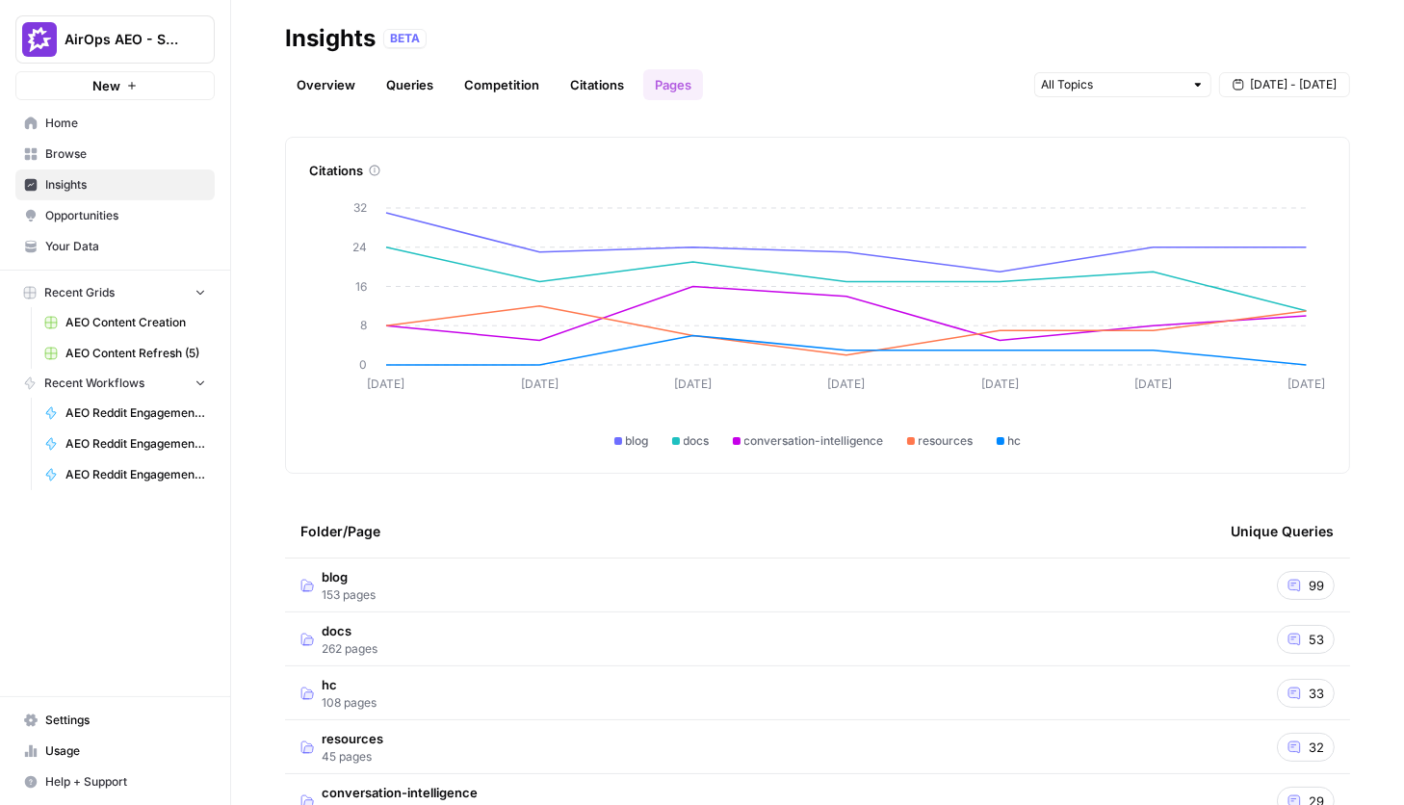
scroll to position [70, 0]
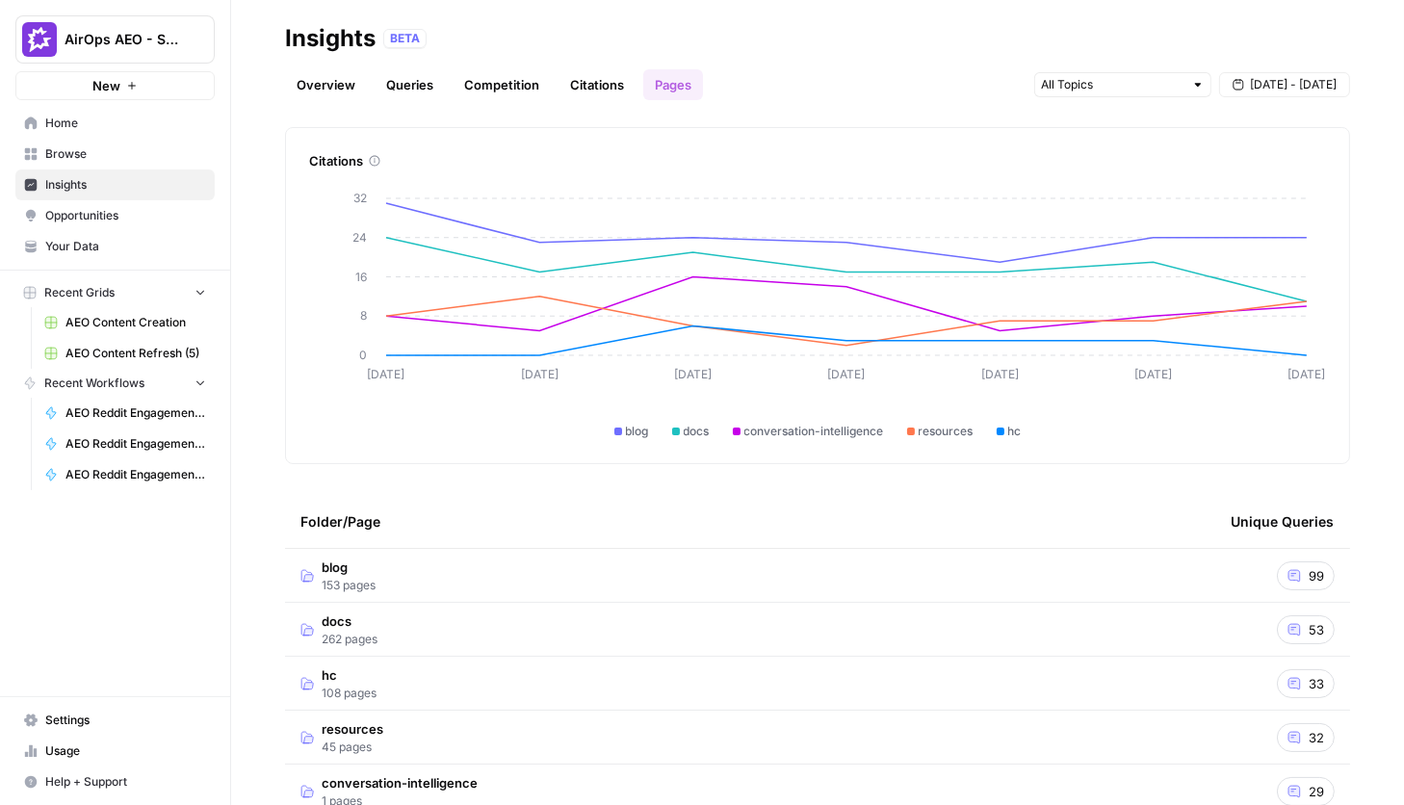
click at [511, 562] on td "blog 153 pages" at bounding box center [750, 575] width 930 height 53
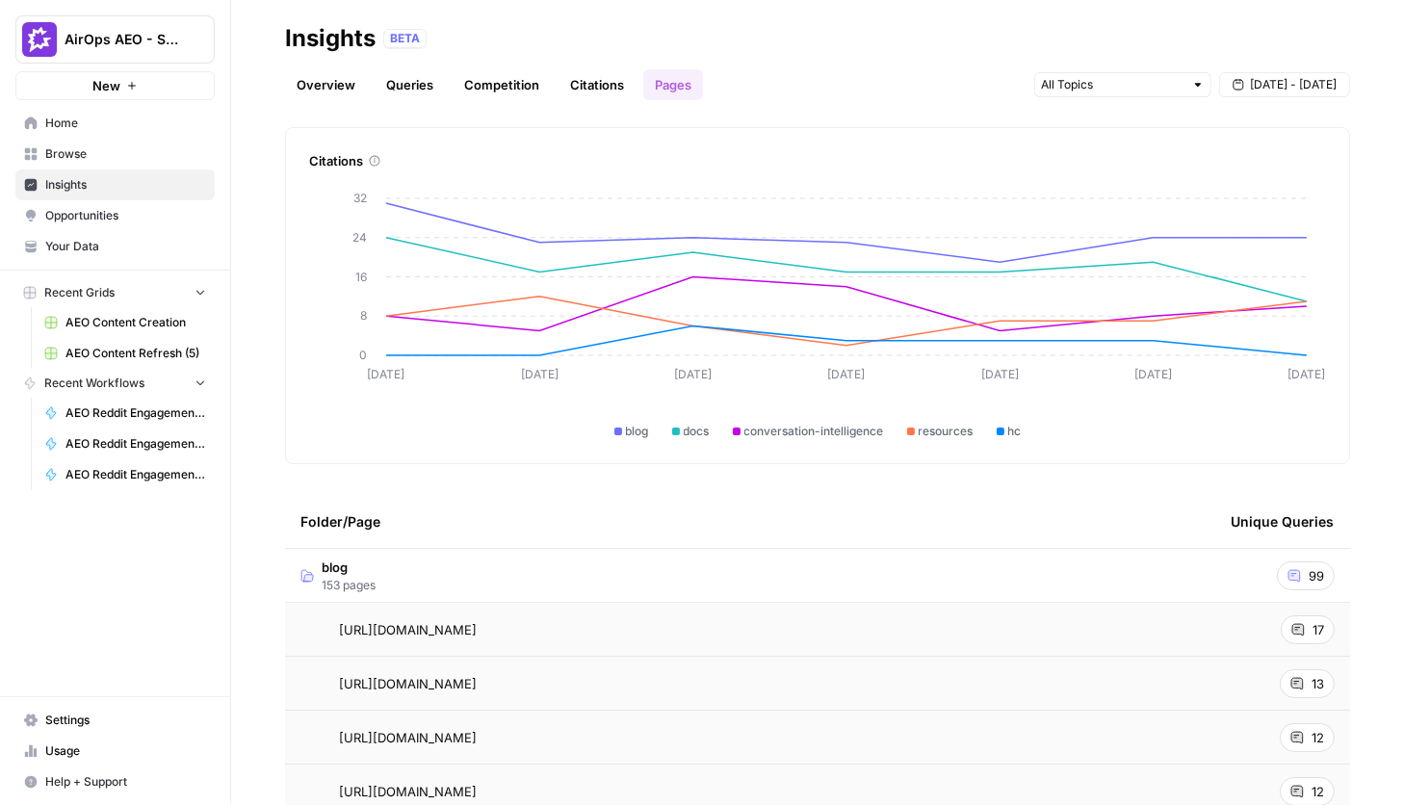
click at [168, 215] on span "Opportunities" at bounding box center [125, 215] width 161 height 17
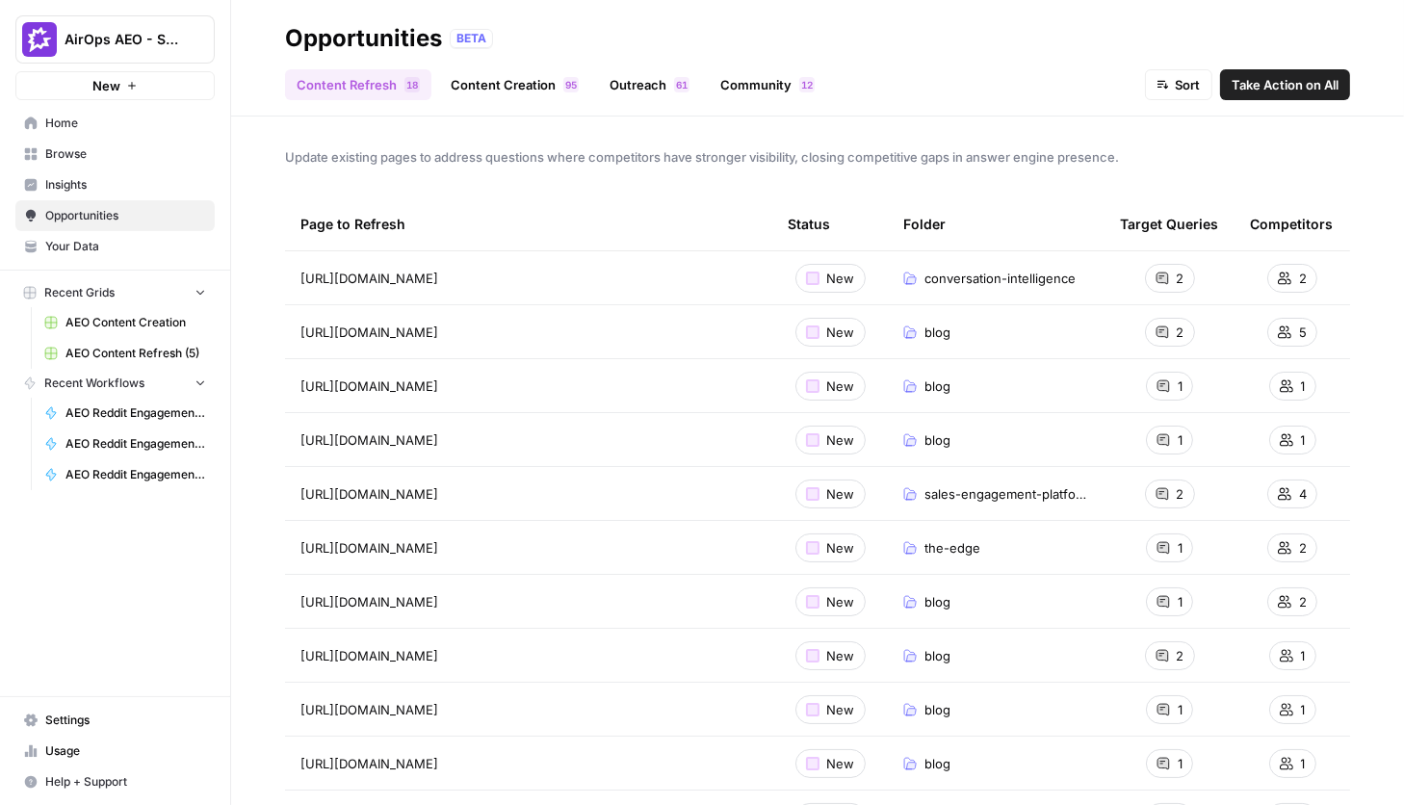
click at [961, 88] on span "Take Action on All" at bounding box center [1284, 84] width 107 height 19
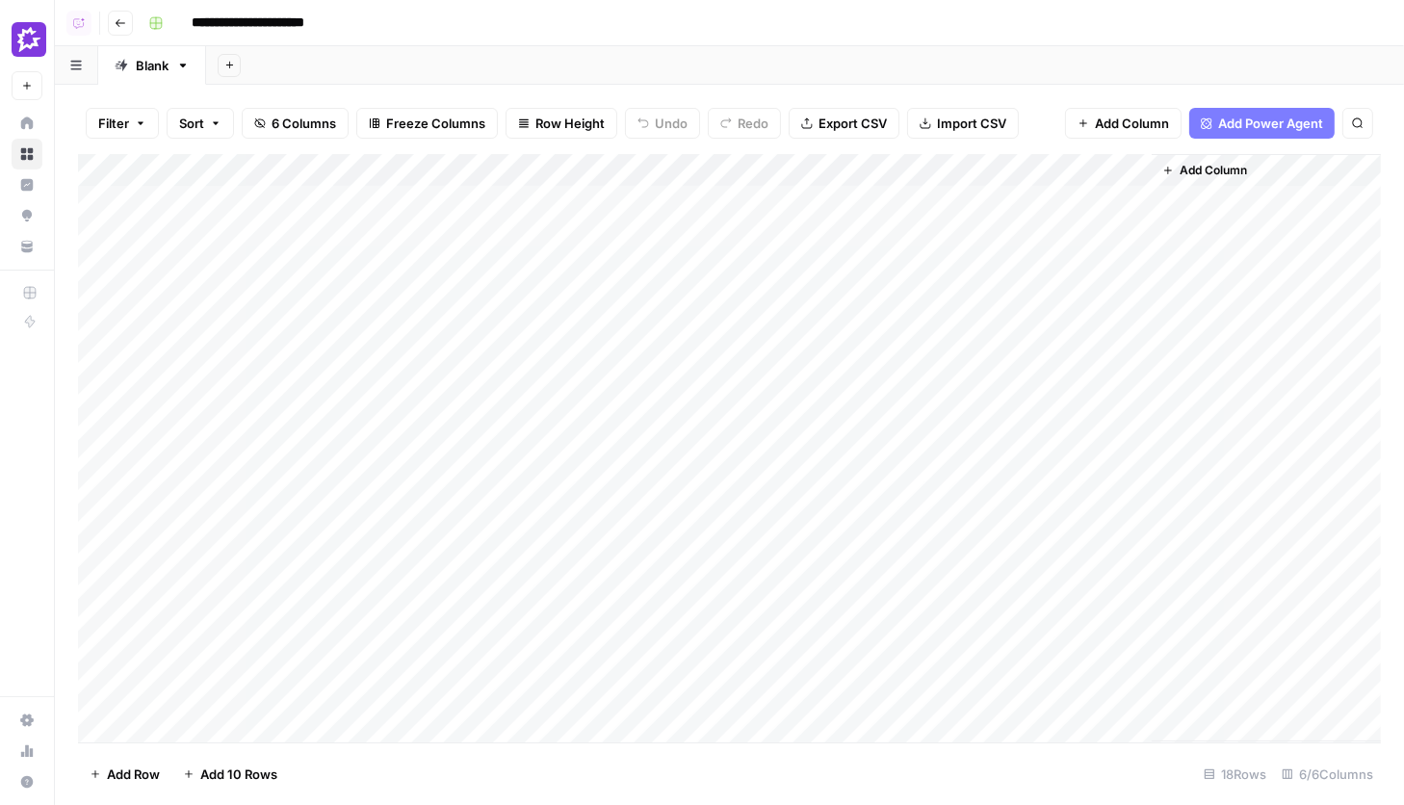
click at [38, 111] on link "Home" at bounding box center [27, 123] width 31 height 31
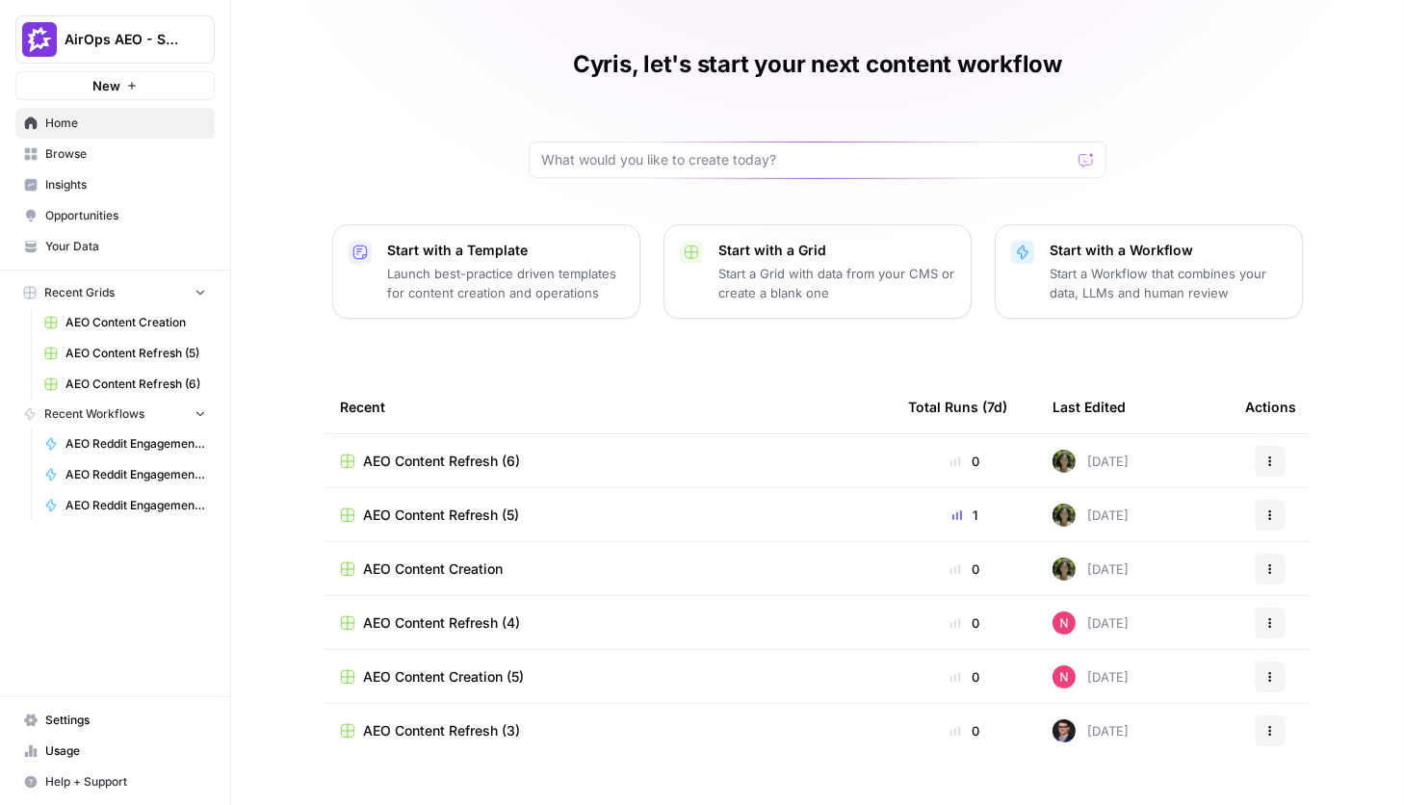
scroll to position [41, 0]
click at [961, 458] on icon "button" at bounding box center [1270, 463] width 12 height 12
click at [961, 370] on div "Cyris, let's start your next content workflow Start with a Template Launch best…" at bounding box center [817, 402] width 1173 height 886
